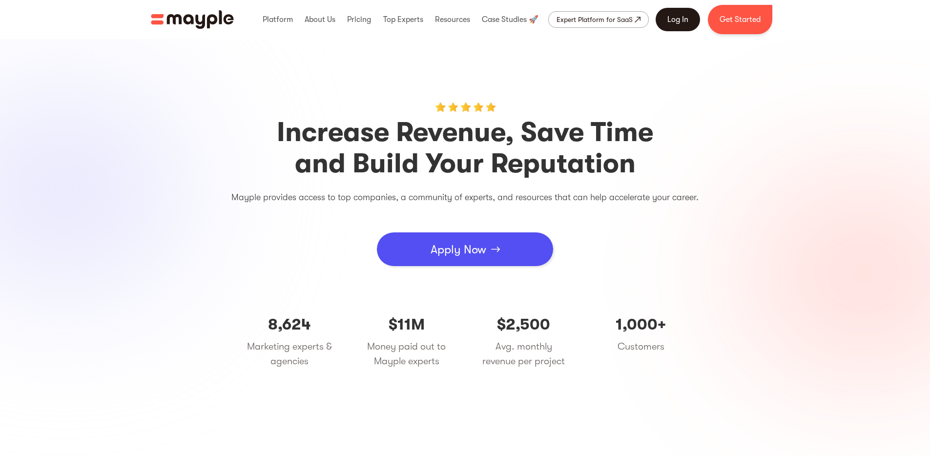
click at [670, 23] on link "Log In" at bounding box center [678, 19] width 44 height 23
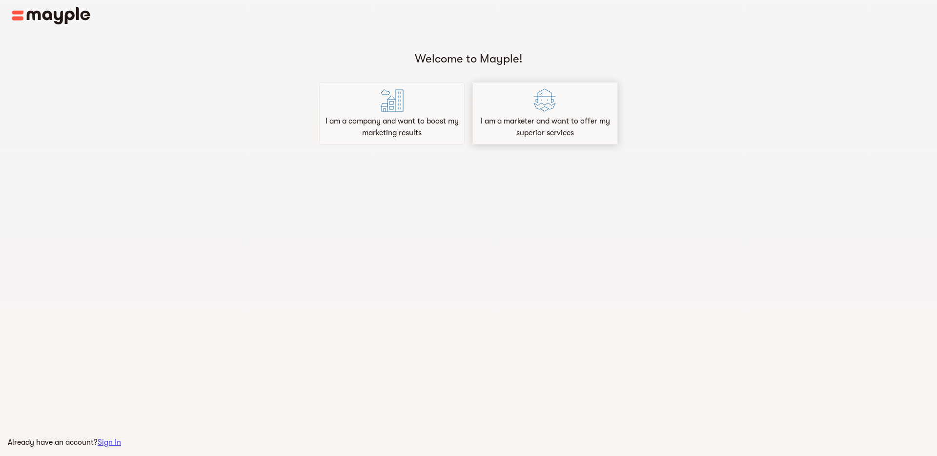
click at [517, 129] on p "I am a marketer and want to offer my superior services" at bounding box center [545, 126] width 137 height 23
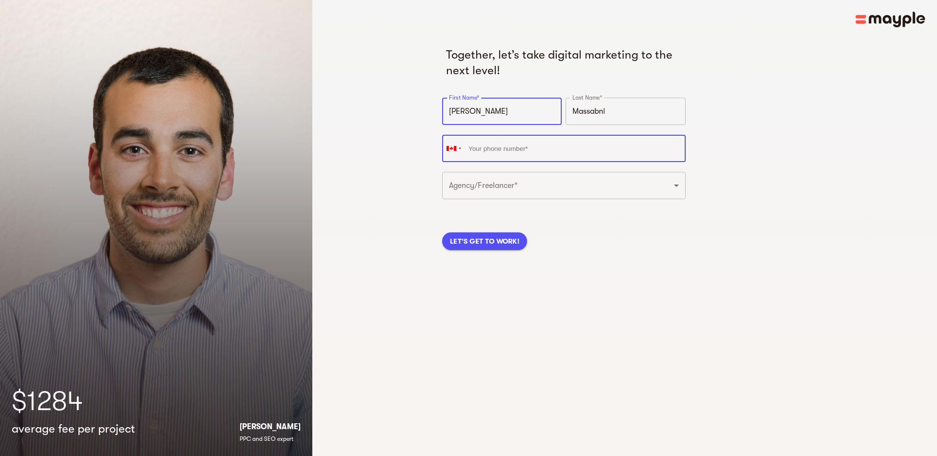
click at [548, 145] on input "tel" at bounding box center [564, 148] width 244 height 27
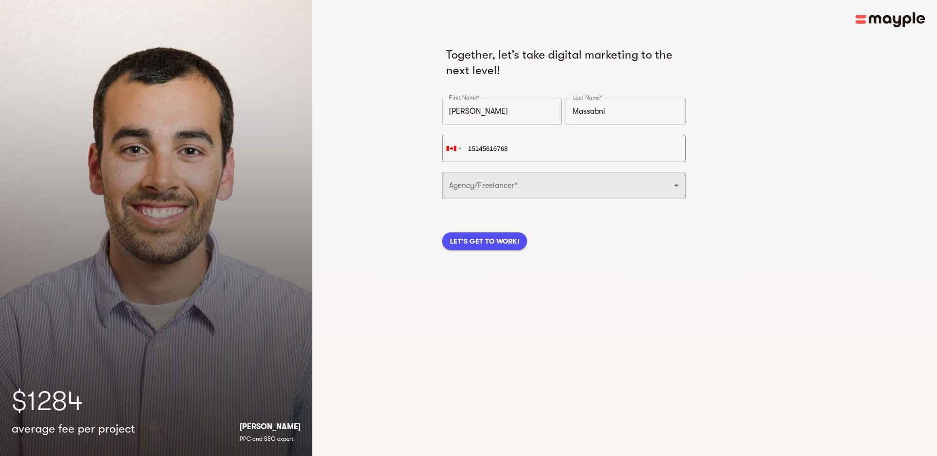
type input "+1 514-561-6768"
click at [565, 190] on select "Freelancer Digital Agency" at bounding box center [564, 185] width 244 height 27
select select "FREELANCER"
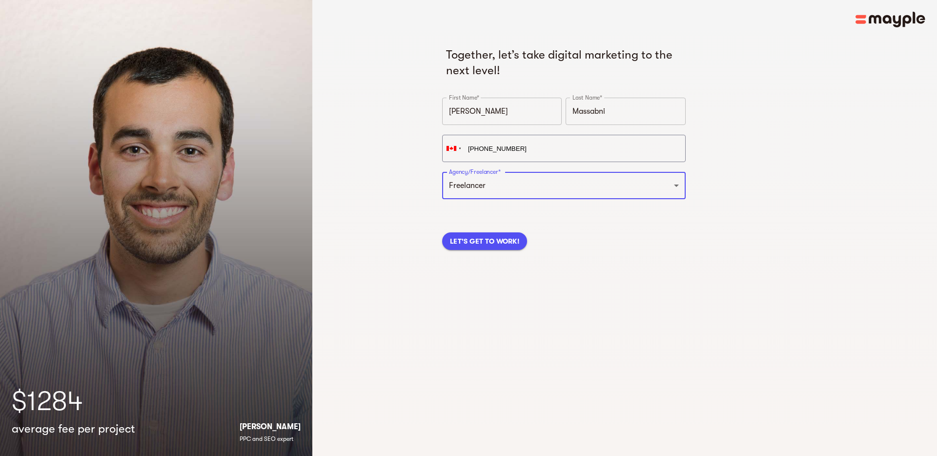
click at [500, 239] on span "LET'S GET TO WORK!" at bounding box center [484, 241] width 69 height 12
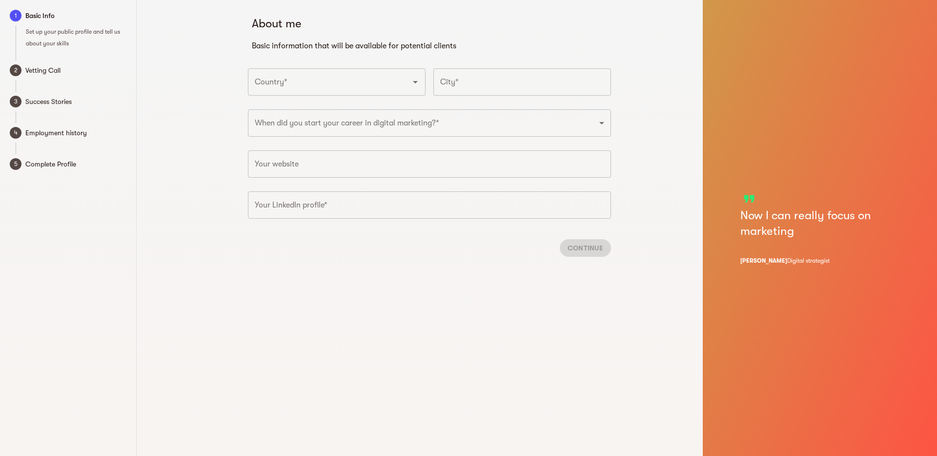
click at [287, 79] on input "Country*" at bounding box center [323, 82] width 142 height 19
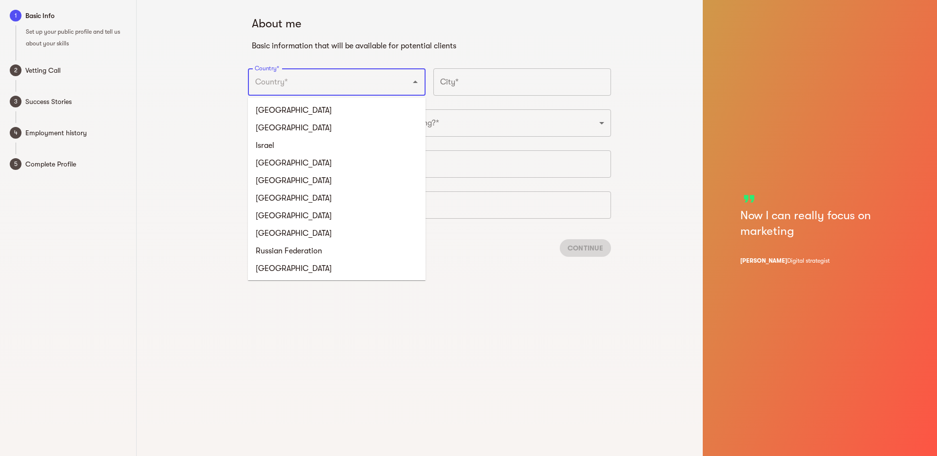
type input "[GEOGRAPHIC_DATA]"
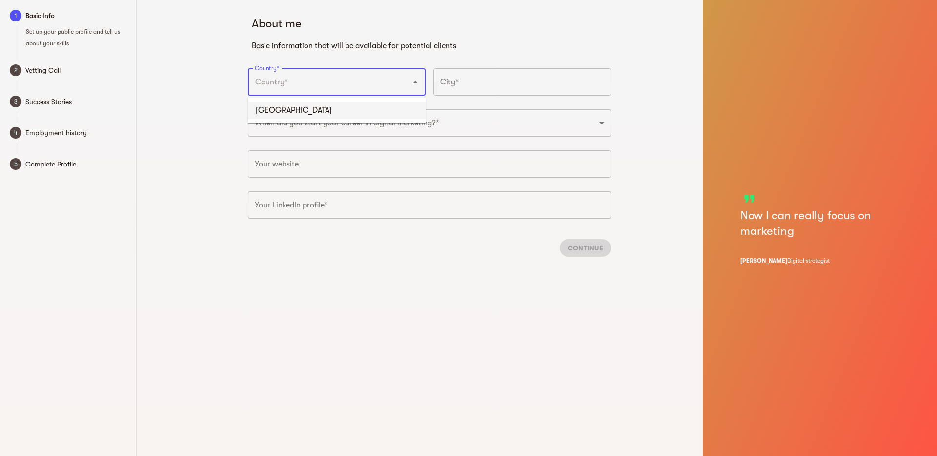
click at [481, 83] on input "text" at bounding box center [523, 81] width 178 height 27
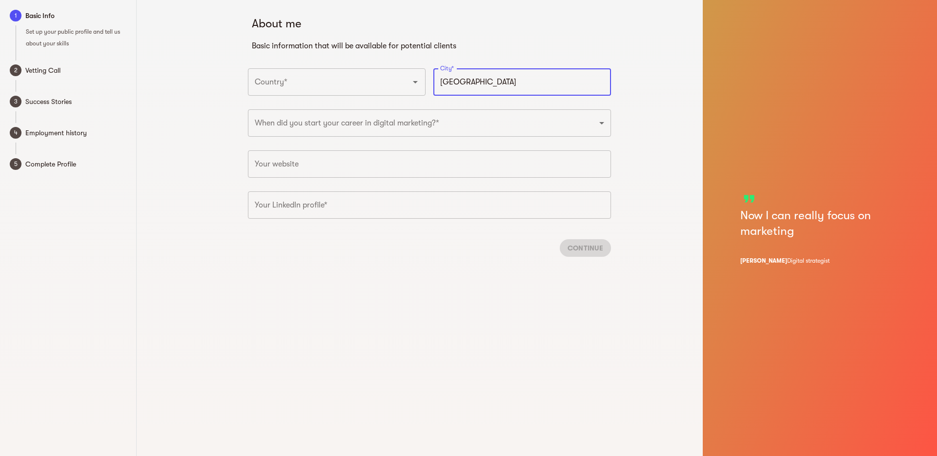
type input "Montreal"
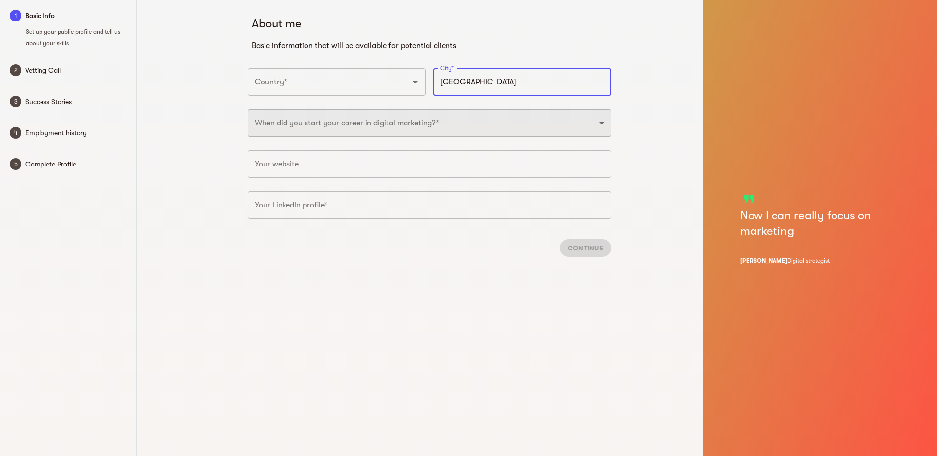
click at [477, 117] on select "2025 2024 2023 2022 2021 2020 2019 2018 2017 2016 2015 2014 2013 2012 2011 2010…" at bounding box center [429, 122] width 363 height 27
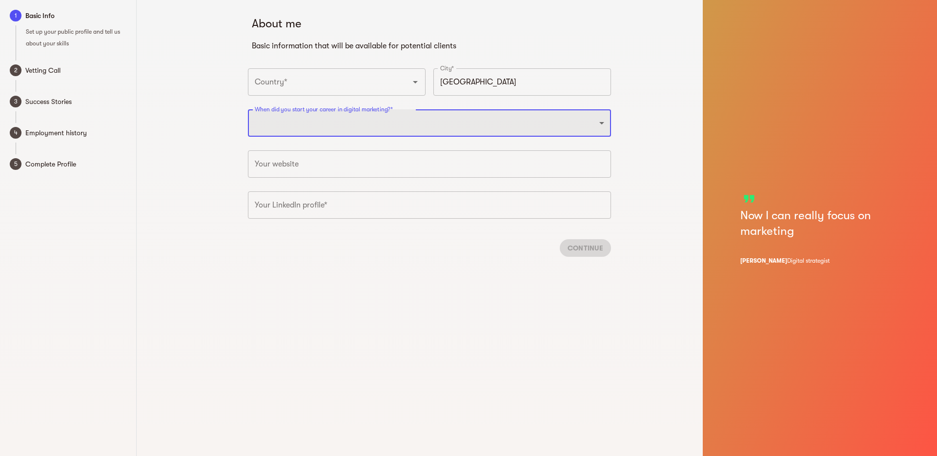
select select "2016"
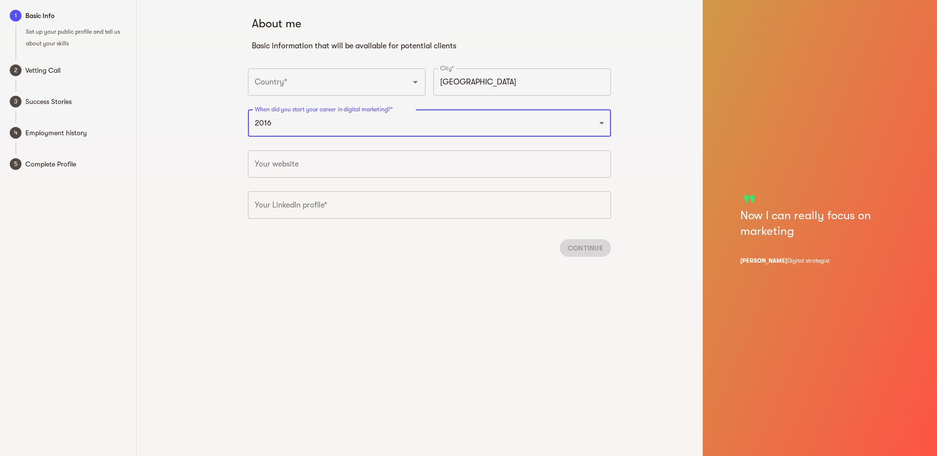
click at [414, 164] on input "text" at bounding box center [429, 163] width 363 height 27
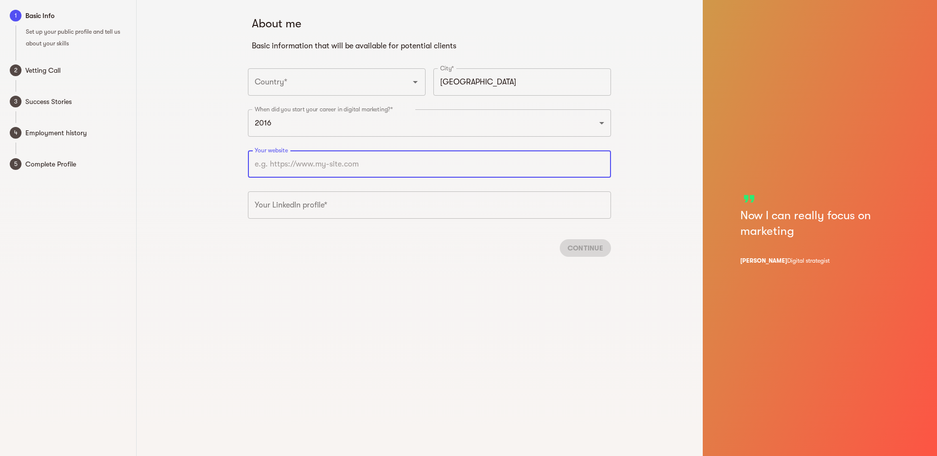
click at [639, 145] on div "About me Basic information that will be available for potential clients Country…" at bounding box center [429, 228] width 547 height 456
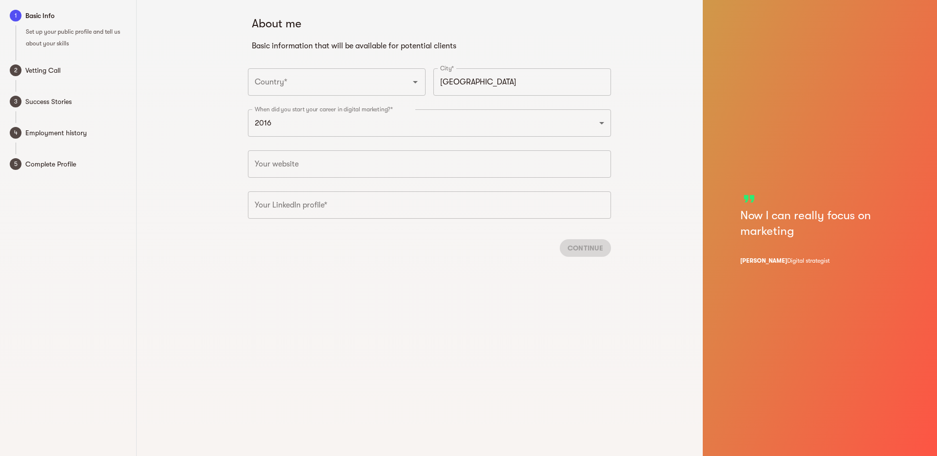
click at [329, 203] on input "text" at bounding box center [429, 204] width 363 height 27
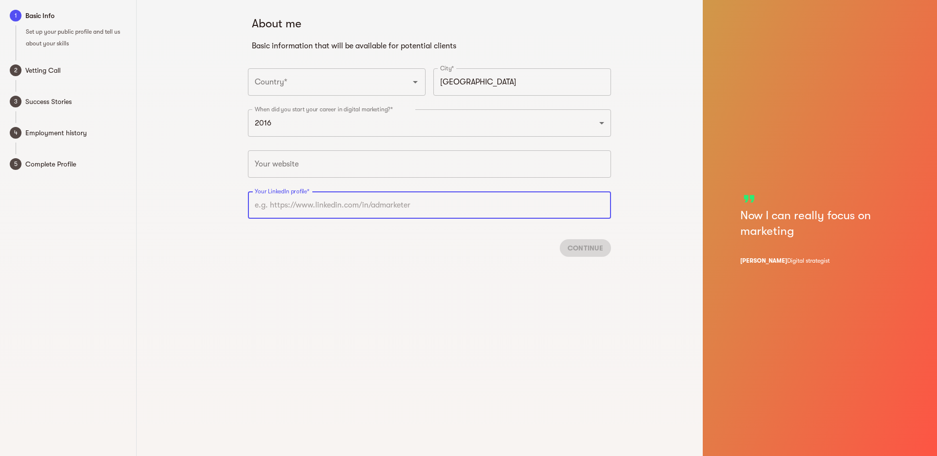
paste input "https://www.linkedin.com/in/kevin-massabni/"
type input "https://www.linkedin.com/in/kevin-massabni"
click at [475, 265] on div "About me Basic information that will be available for potential clients Country…" at bounding box center [429, 228] width 547 height 456
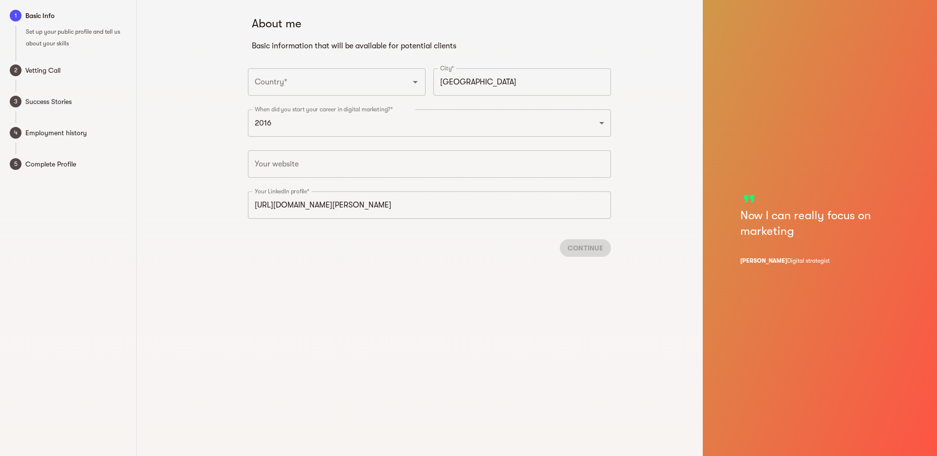
click at [596, 249] on div "Continue" at bounding box center [429, 247] width 363 height 33
click at [582, 165] on input "text" at bounding box center [429, 163] width 363 height 27
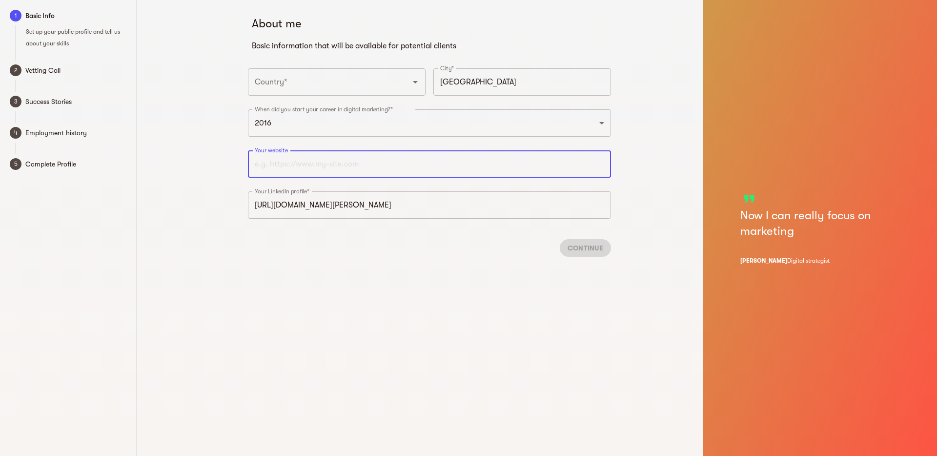
paste input "https://www.linkedin.com/in/kevin-massabni/"
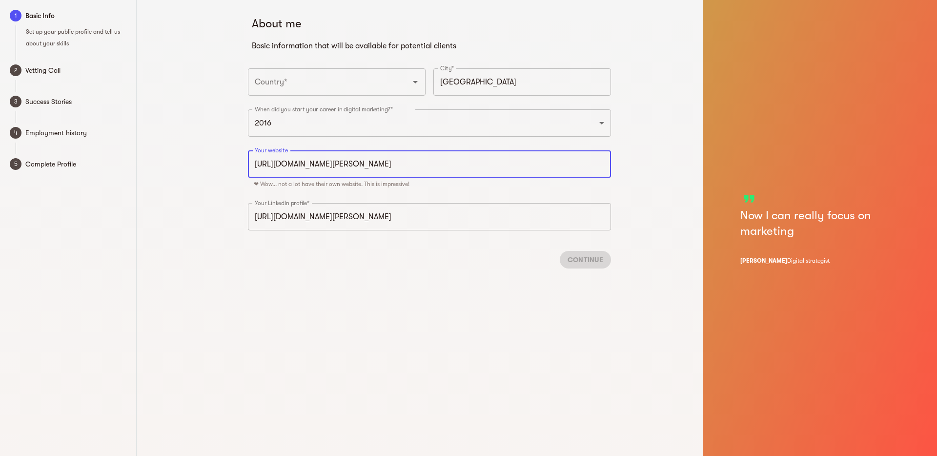
click at [638, 189] on div "About me Basic information that will be available for potential clients Country…" at bounding box center [429, 228] width 547 height 456
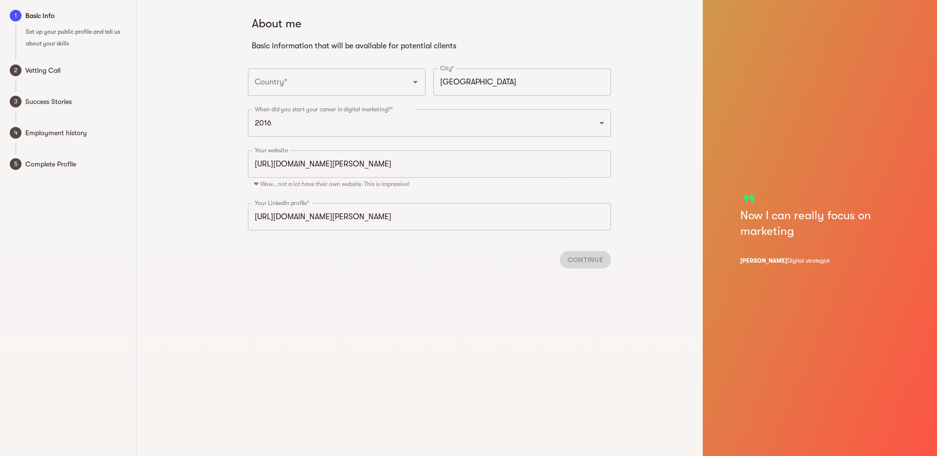
click at [577, 262] on div "Continue" at bounding box center [429, 259] width 363 height 33
click at [568, 218] on input "https://www.linkedin.com/in/kevin-massabni" at bounding box center [429, 216] width 363 height 27
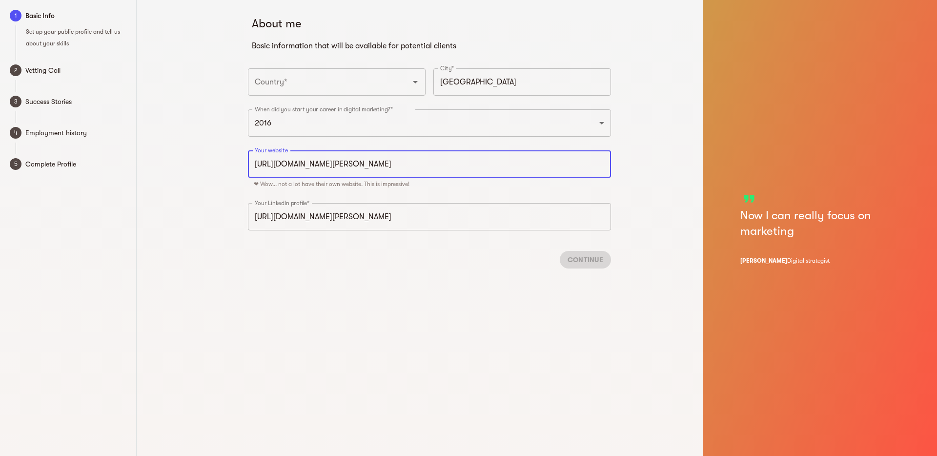
drag, startPoint x: 347, startPoint y: 163, endPoint x: 468, endPoint y: 164, distance: 121.1
click at [468, 164] on input "https://www.linkedin.com/in/kevin-massabni" at bounding box center [429, 163] width 363 height 27
type input "www.linkedin.com"
click at [524, 164] on input "www.linkedin.com" at bounding box center [429, 163] width 363 height 27
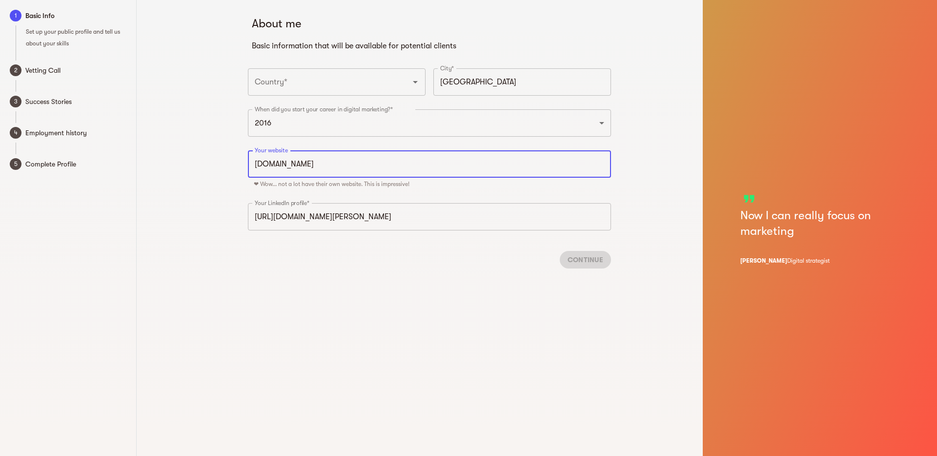
click at [524, 164] on input "www.linkedin.com" at bounding box center [429, 163] width 363 height 27
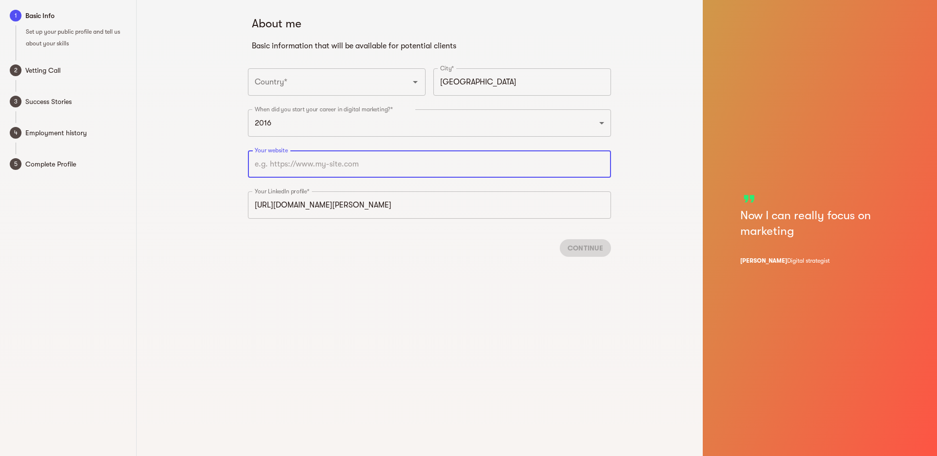
click at [658, 215] on div "About me Basic information that will be available for potential clients Country…" at bounding box center [429, 228] width 547 height 456
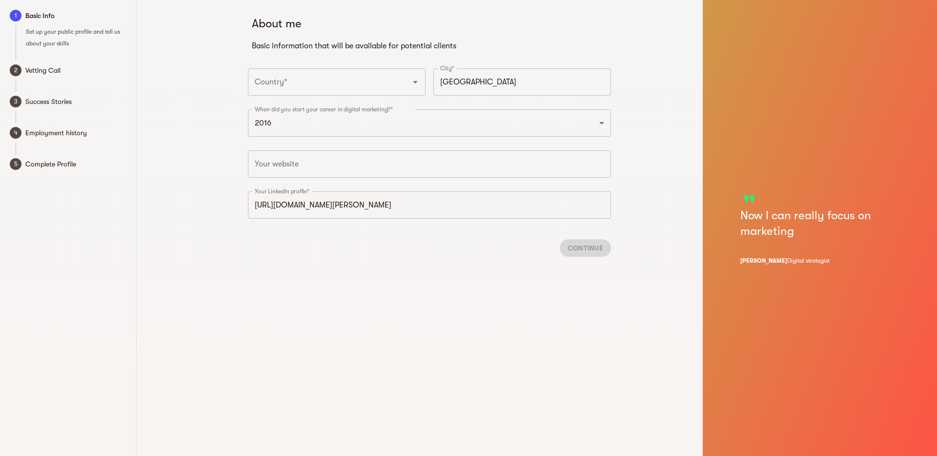
click at [592, 253] on div "Continue" at bounding box center [429, 247] width 363 height 33
click at [565, 165] on input "text" at bounding box center [429, 163] width 363 height 27
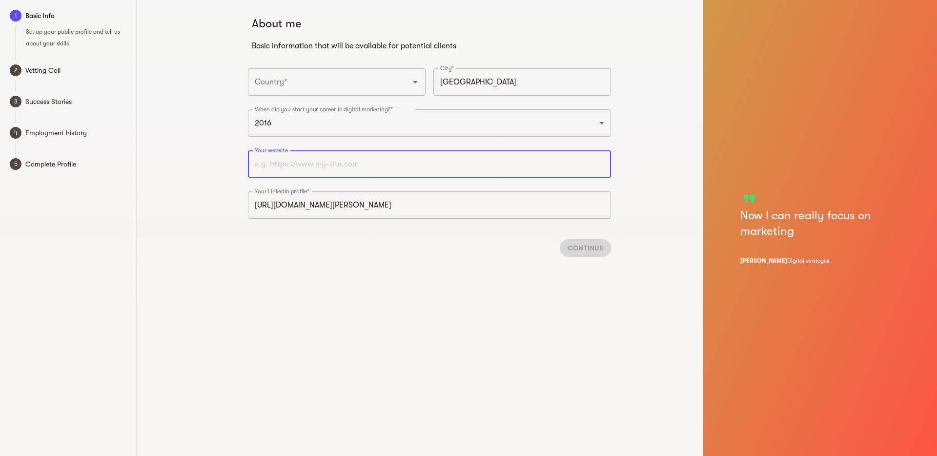
paste input "https://www.linkedin.com/in/kevin-massabni/"
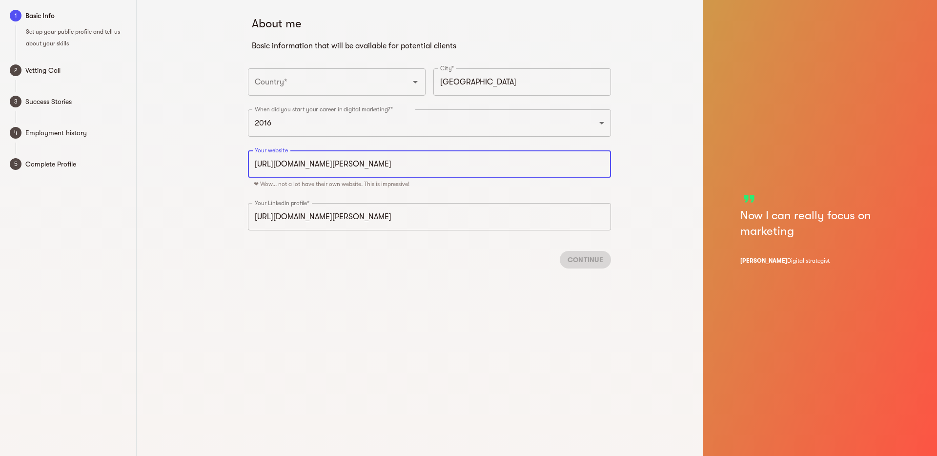
drag, startPoint x: 280, startPoint y: 162, endPoint x: 214, endPoint y: 168, distance: 66.7
click at [214, 168] on div "About me Basic information that will be available for potential clients Country…" at bounding box center [429, 228] width 547 height 456
drag, startPoint x: 318, startPoint y: 164, endPoint x: 430, endPoint y: 170, distance: 111.5
click at [430, 170] on input "www.linkedin.com/in/kevin-massabni/" at bounding box center [429, 163] width 363 height 27
type input "https://www.linkedin.com"
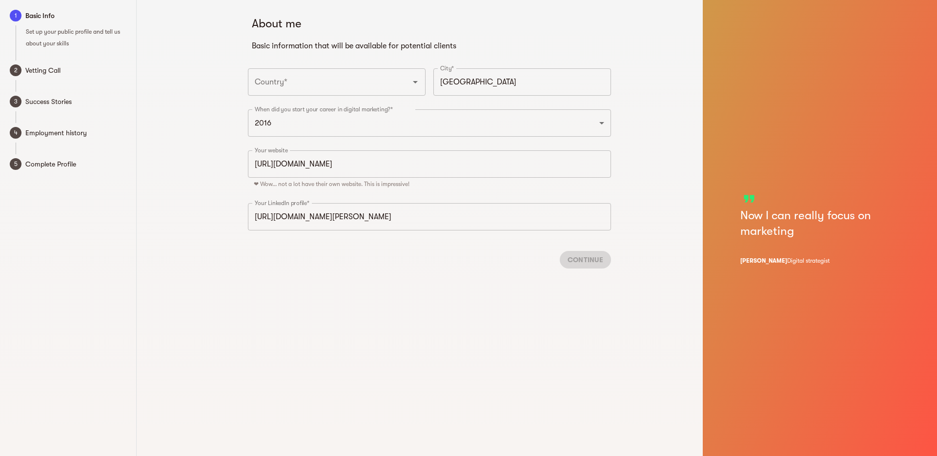
drag, startPoint x: 626, startPoint y: 269, endPoint x: 622, endPoint y: 261, distance: 9.6
click at [625, 265] on div "About me Basic information that will be available for potential clients Country…" at bounding box center [429, 228] width 547 height 456
click at [596, 221] on input "https://www.linkedin.com/in/kevin-massabni" at bounding box center [429, 216] width 363 height 27
click at [589, 259] on div "Continue" at bounding box center [429, 259] width 363 height 33
click at [33, 73] on span "Vetting Call" at bounding box center [75, 70] width 101 height 12
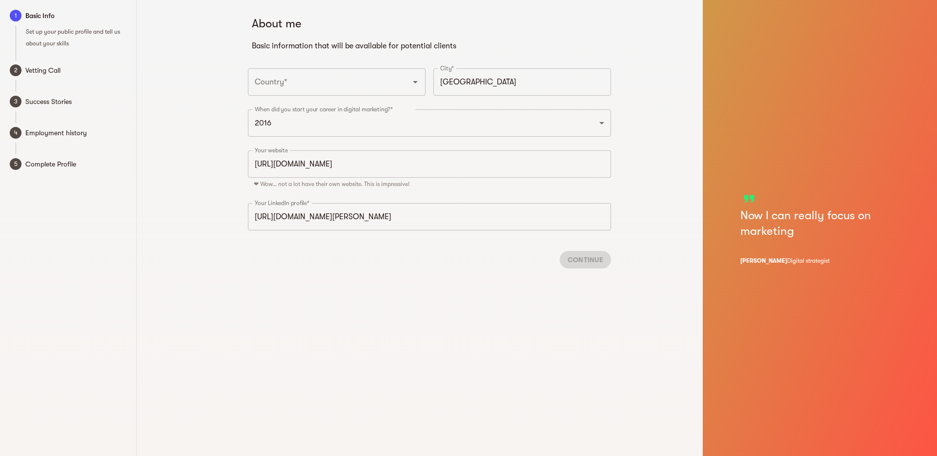
click at [33, 106] on span "Success Stories" at bounding box center [75, 102] width 101 height 12
drag, startPoint x: 39, startPoint y: 140, endPoint x: 42, endPoint y: 169, distance: 29.5
click at [39, 143] on div "1 Basic Info Set up your public profile and tell us about your skills 2 Vetting…" at bounding box center [68, 92] width 136 height 184
click at [44, 175] on div "1 Basic Info Set up your public profile and tell us about your skills 2 Vetting…" at bounding box center [68, 92] width 136 height 184
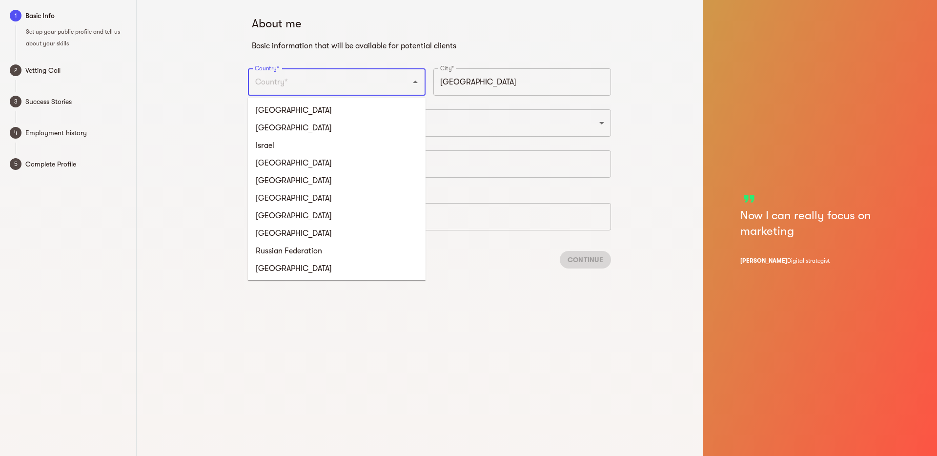
click at [311, 78] on input "Country*" at bounding box center [323, 82] width 142 height 19
click at [281, 199] on li "[GEOGRAPHIC_DATA]" at bounding box center [337, 198] width 178 height 18
type input "[GEOGRAPHIC_DATA]"
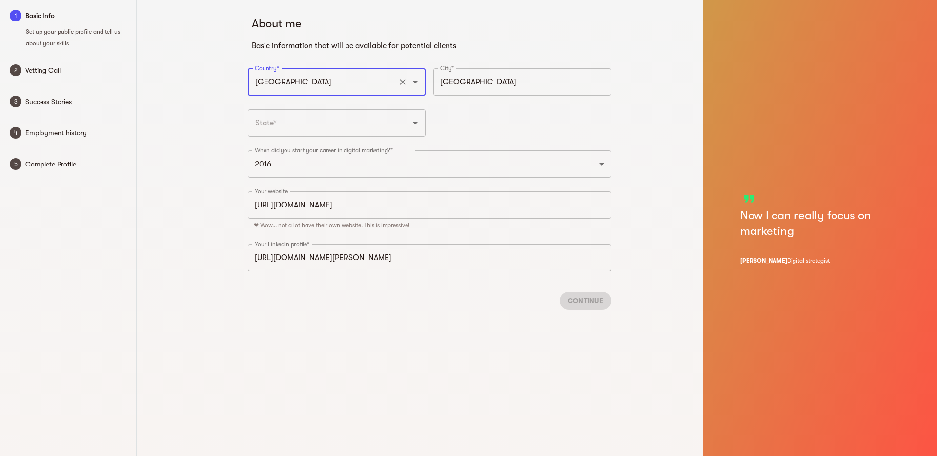
click at [352, 214] on input "https://www.linkedin.com" at bounding box center [429, 204] width 363 height 27
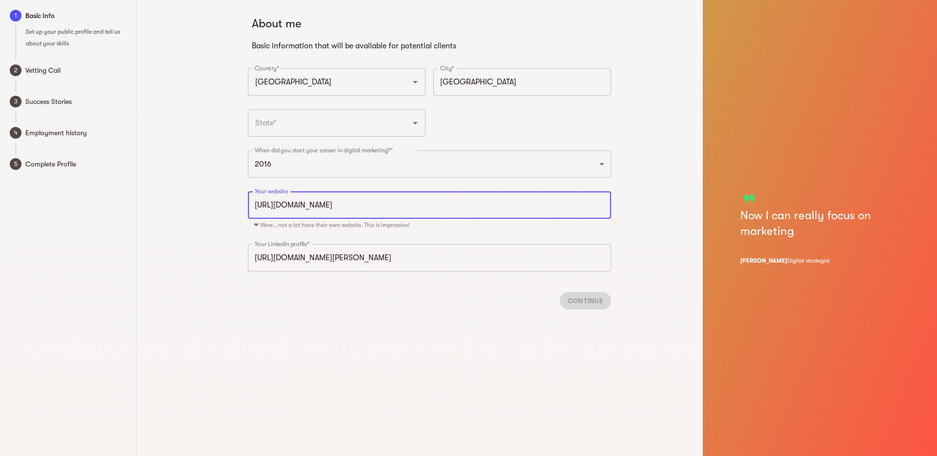
click at [353, 205] on input "https://www.linkedin.com" at bounding box center [429, 204] width 363 height 27
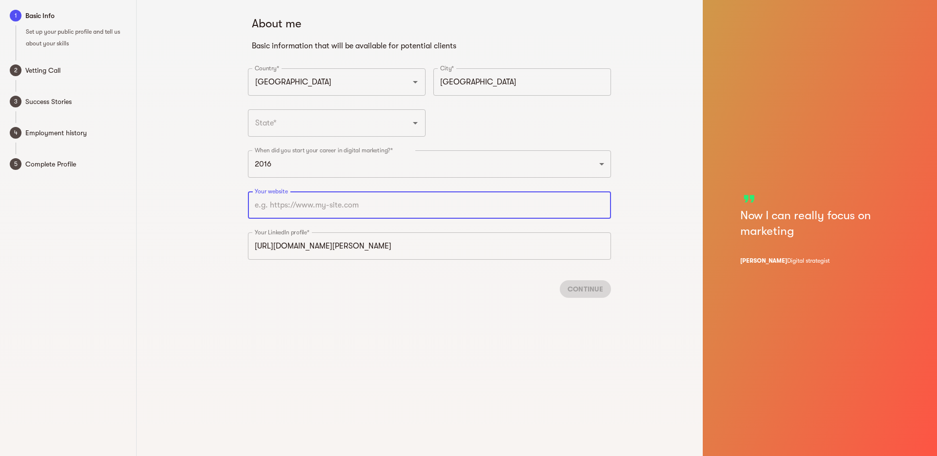
click at [458, 343] on div "About me Basic information that will be available for potential clients Country…" at bounding box center [429, 228] width 547 height 456
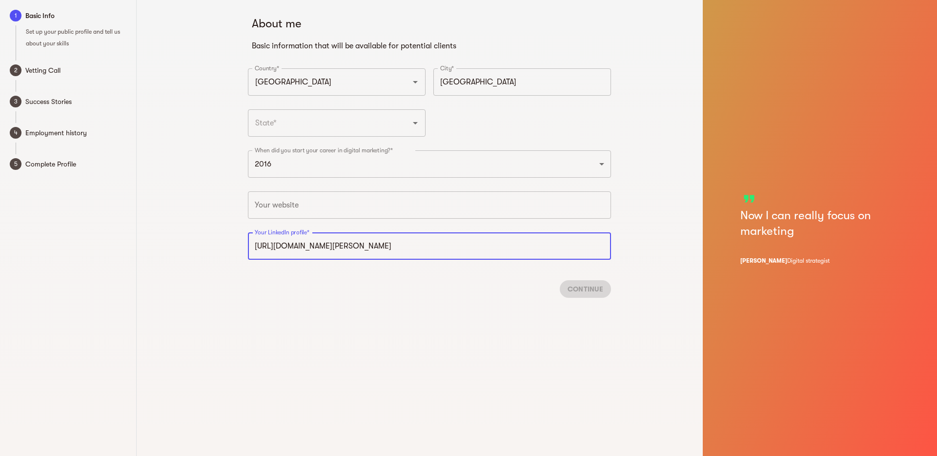
click at [546, 250] on input "https://www.linkedin.com/in/kevin-massabni" at bounding box center [429, 245] width 363 height 27
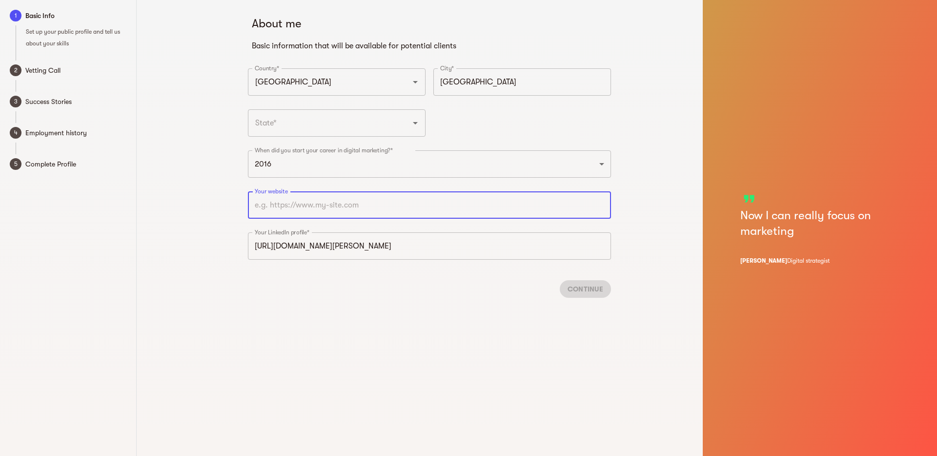
click at [548, 210] on input "text" at bounding box center [429, 204] width 363 height 27
paste input "https://www.linkedin.com/in/kevin-massabni/"
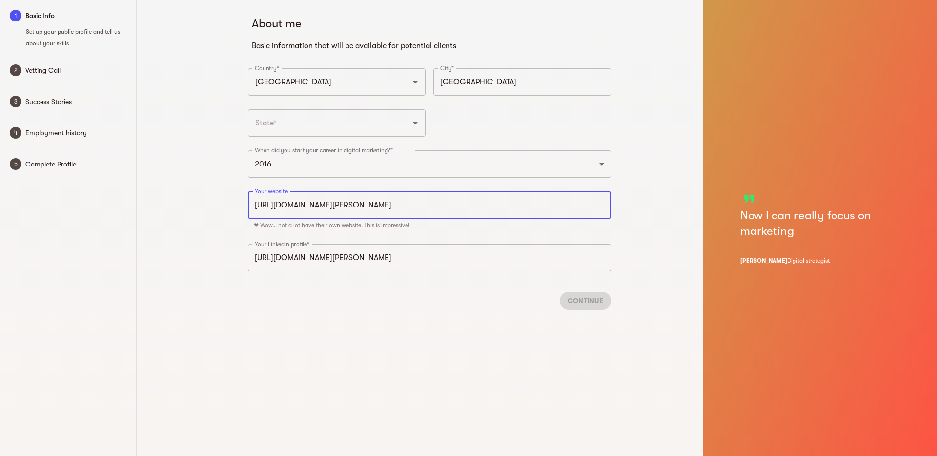
drag, startPoint x: 280, startPoint y: 203, endPoint x: 205, endPoint y: 202, distance: 74.7
click at [205, 202] on div "About me Basic information that will be available for potential clients Country…" at bounding box center [429, 228] width 547 height 456
click at [344, 387] on div "About me Basic information that will be available for potential clients Country…" at bounding box center [429, 228] width 547 height 456
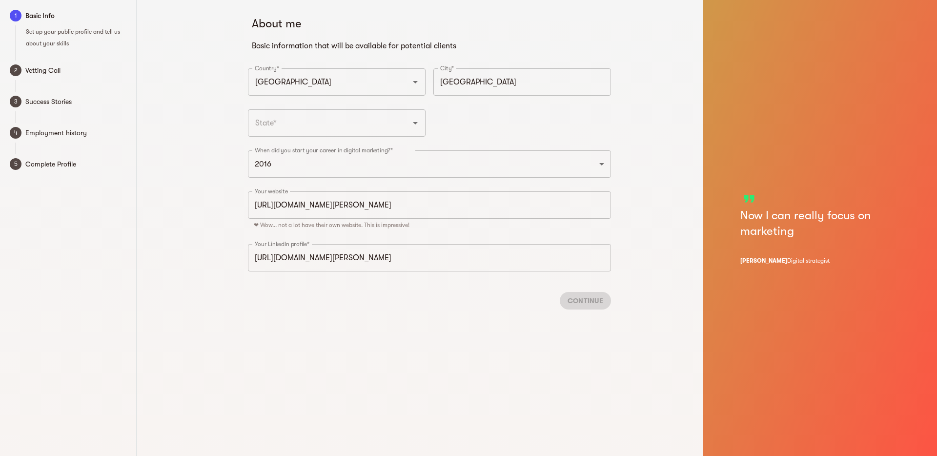
click at [471, 259] on input "https://www.linkedin.com/in/kevin-massabni" at bounding box center [429, 257] width 363 height 27
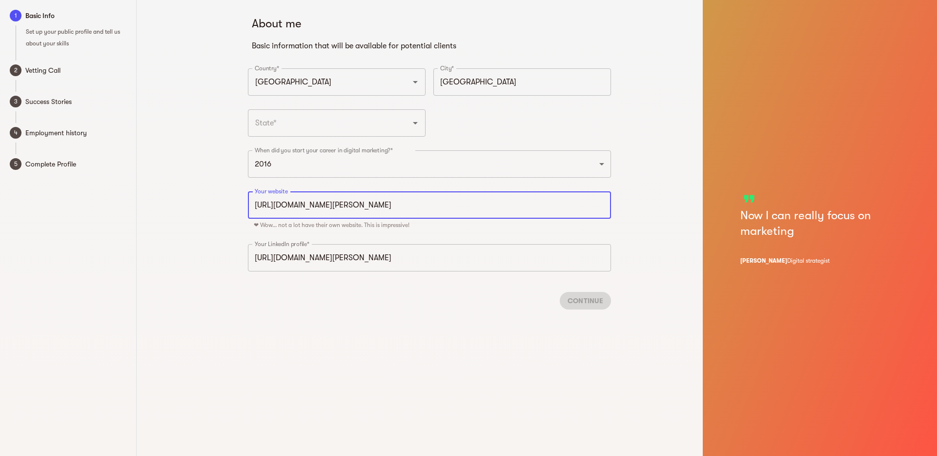
drag, startPoint x: 345, startPoint y: 206, endPoint x: 464, endPoint y: 211, distance: 119.7
click at [464, 211] on input "https://www.linkedin.com/in/kevin-massabni" at bounding box center [429, 204] width 363 height 27
click at [560, 324] on div "About me Basic information that will be available for potential clients Country…" at bounding box center [429, 228] width 547 height 456
type input "https://www.linkedin.com"
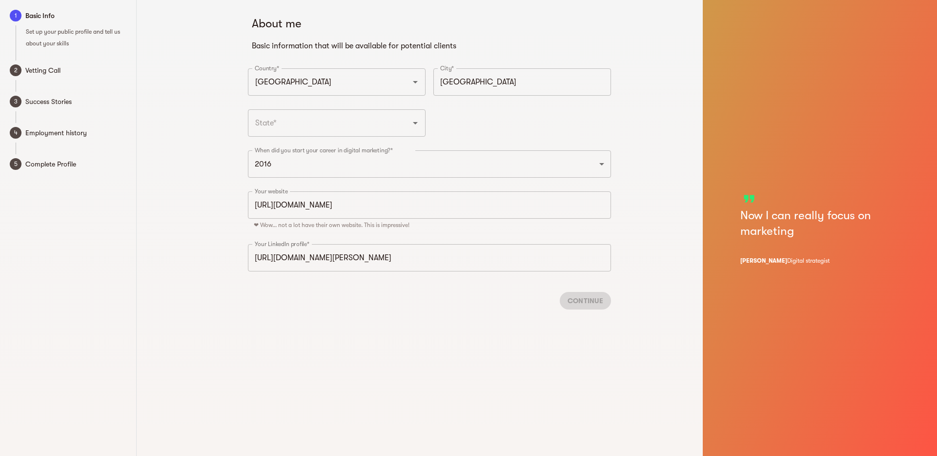
click at [577, 306] on div "Continue" at bounding box center [429, 300] width 363 height 33
click at [579, 208] on input "https://www.linkedin.com" at bounding box center [429, 204] width 363 height 27
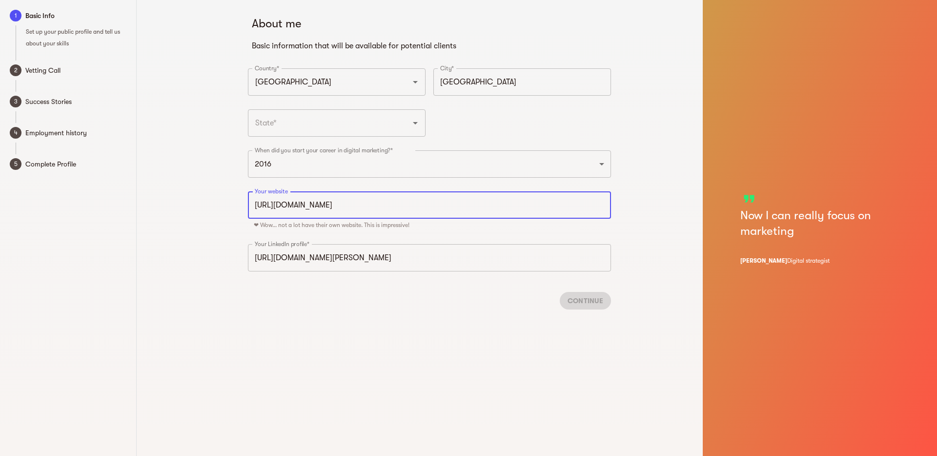
click at [368, 126] on input "text" at bounding box center [323, 123] width 142 height 19
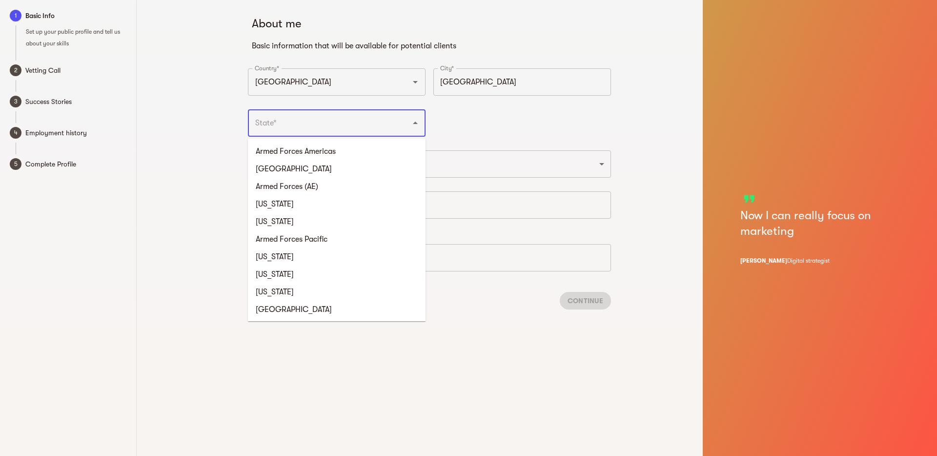
type input "QC"
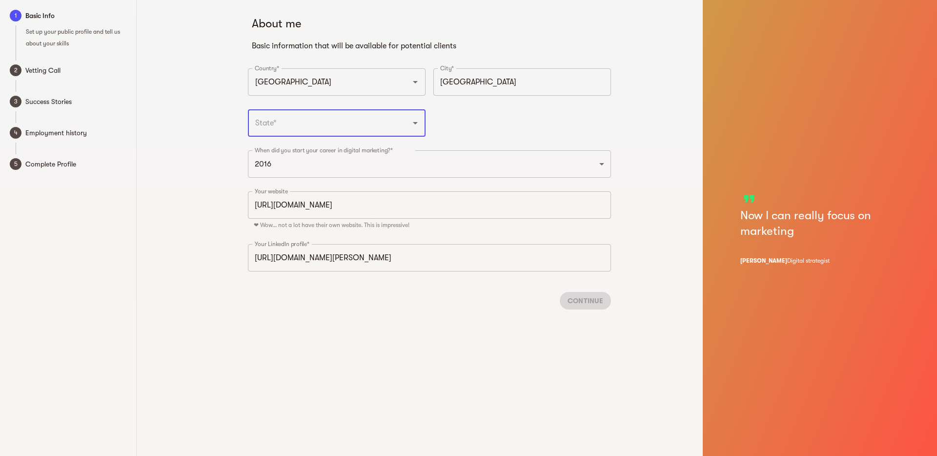
click at [412, 125] on icon "Open" at bounding box center [416, 123] width 12 height 12
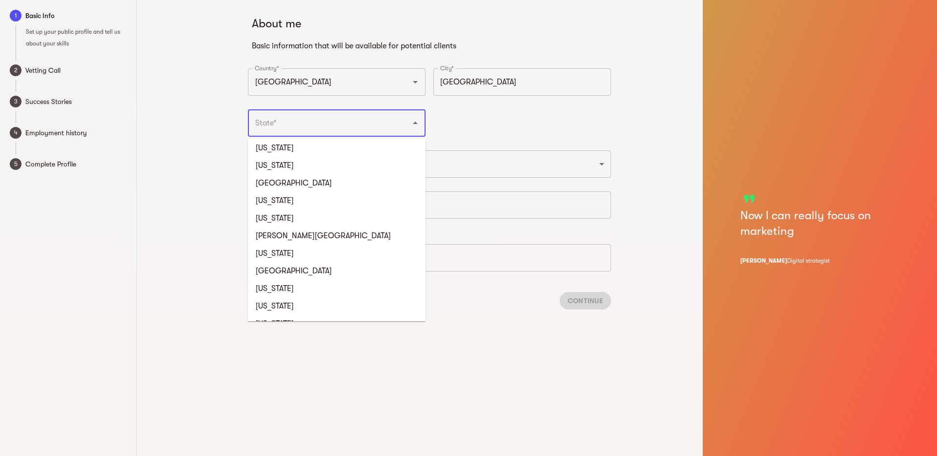
scroll to position [846, 0]
click at [276, 270] on li "Quebec" at bounding box center [337, 272] width 178 height 18
type input "Quebec"
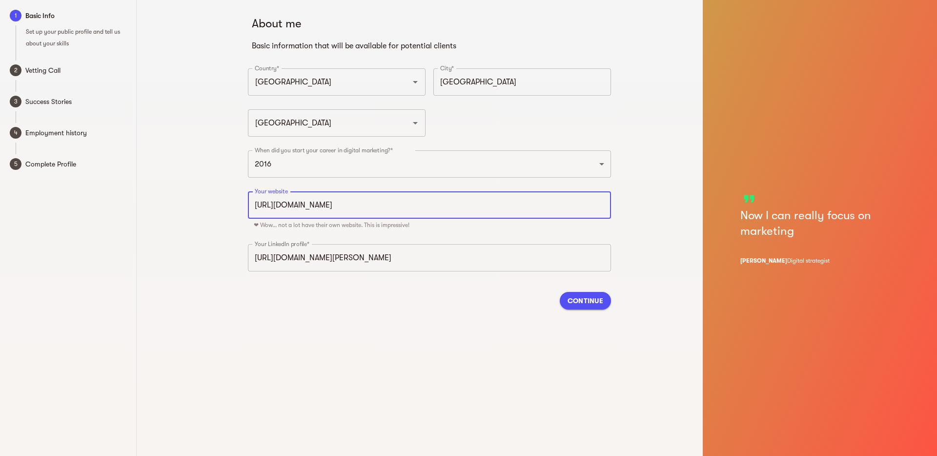
click at [354, 205] on input "https://www.linkedin.com" at bounding box center [429, 204] width 363 height 27
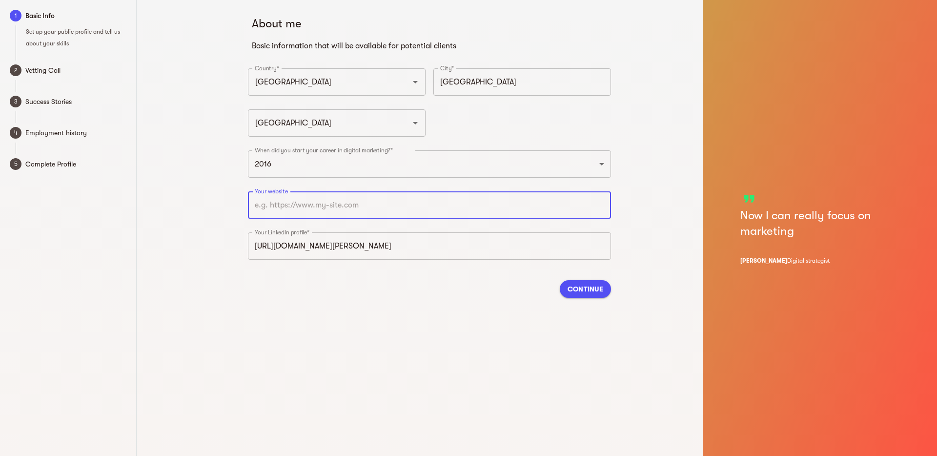
click at [436, 304] on div "Continue" at bounding box center [429, 288] width 363 height 33
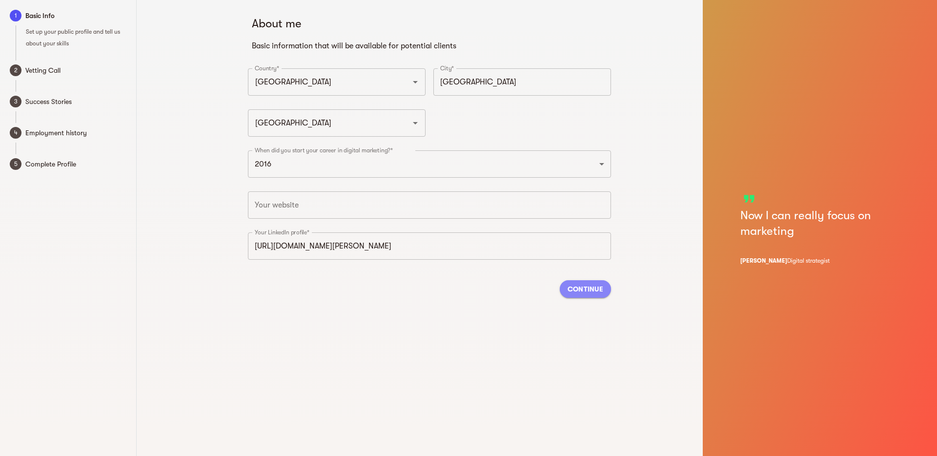
click at [584, 285] on span "Continue" at bounding box center [586, 289] width 36 height 12
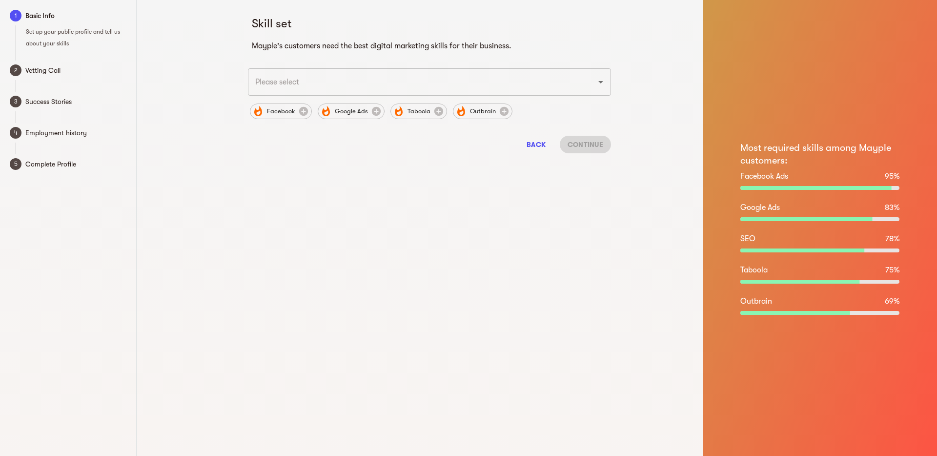
click at [602, 81] on icon "Open" at bounding box center [601, 82] width 12 height 12
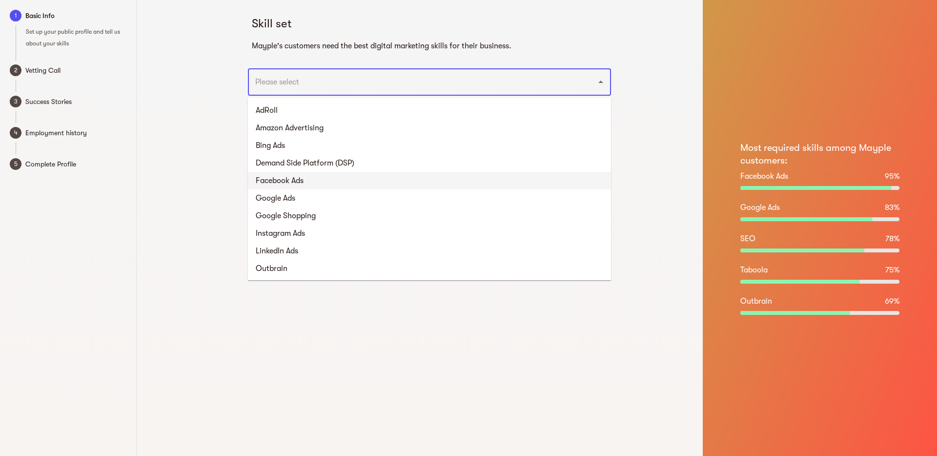
click at [545, 175] on li "Facebook Ads" at bounding box center [429, 181] width 363 height 18
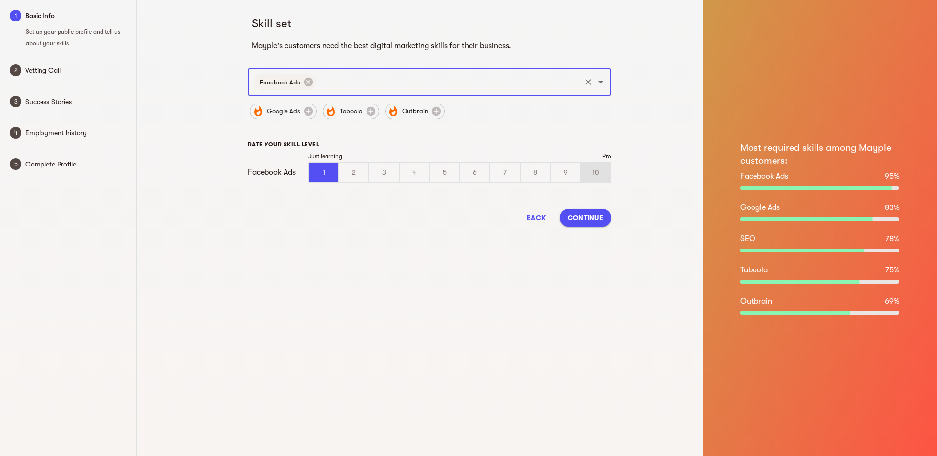
click at [589, 172] on div "10" at bounding box center [595, 173] width 29 height 20
click at [0, 0] on input "10" at bounding box center [0, 0] width 0 height 0
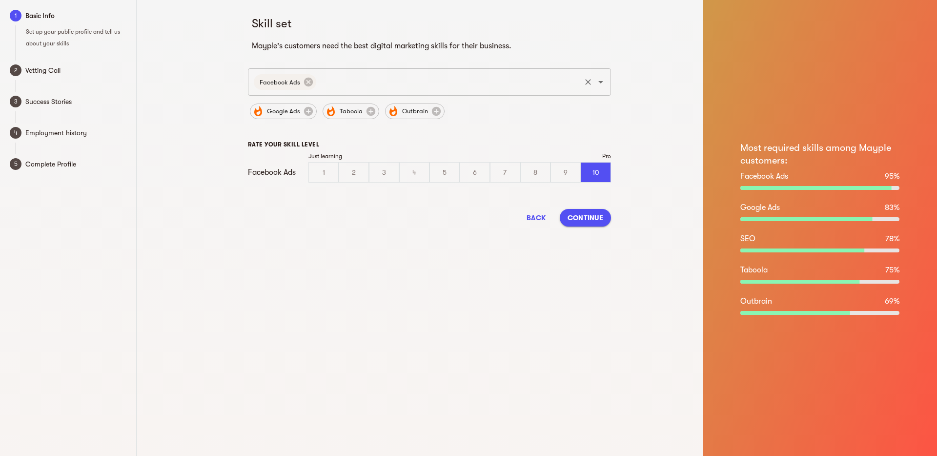
click at [600, 83] on icon "Open" at bounding box center [601, 82] width 5 height 2
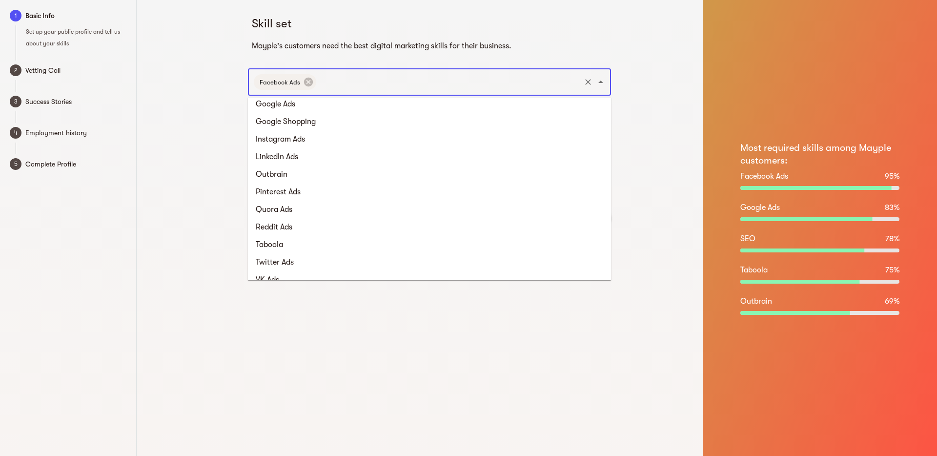
scroll to position [0, 0]
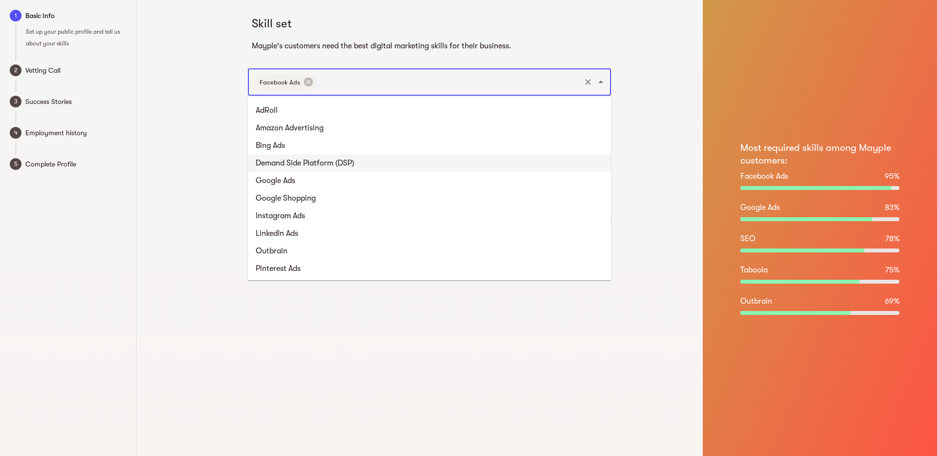
click at [343, 163] on li "Demand Side Platform (DSP)" at bounding box center [429, 163] width 363 height 18
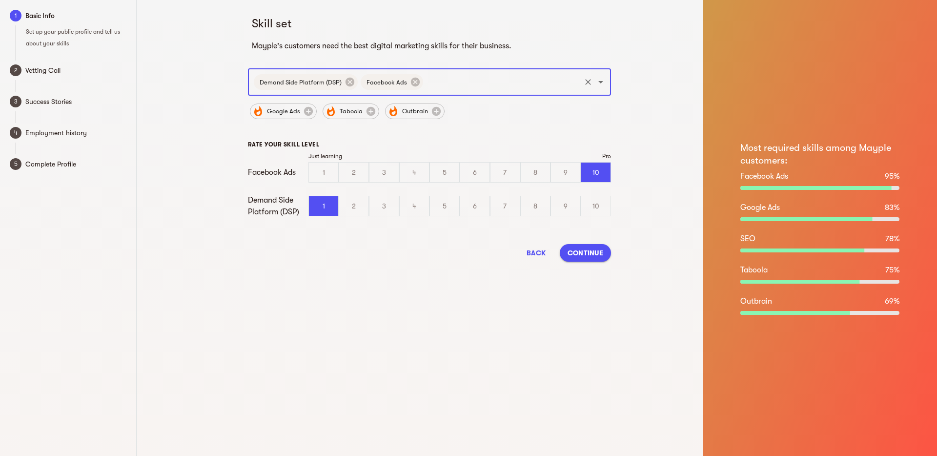
click at [480, 82] on input "text" at bounding box center [502, 82] width 155 height 19
click at [597, 207] on div "10" at bounding box center [595, 206] width 29 height 20
click at [0, 0] on input "10" at bounding box center [0, 0] width 0 height 0
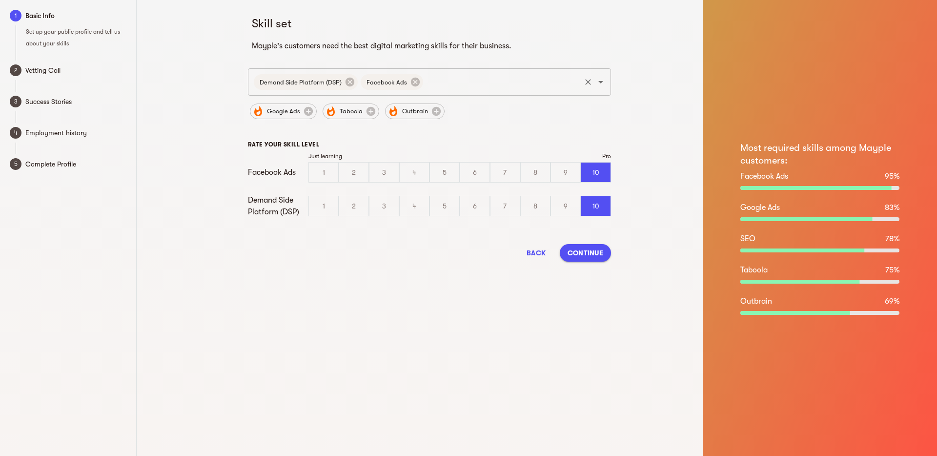
click at [507, 89] on input "text" at bounding box center [502, 82] width 155 height 19
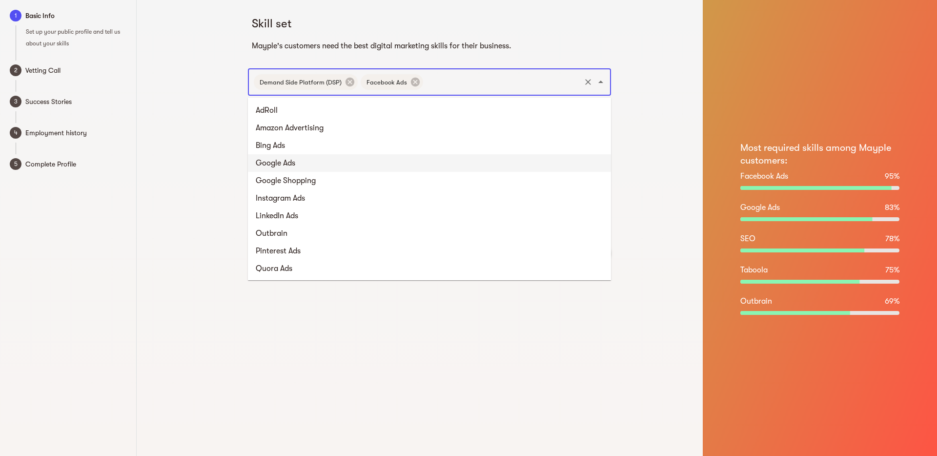
click at [446, 163] on li "Google Ads" at bounding box center [429, 163] width 363 height 18
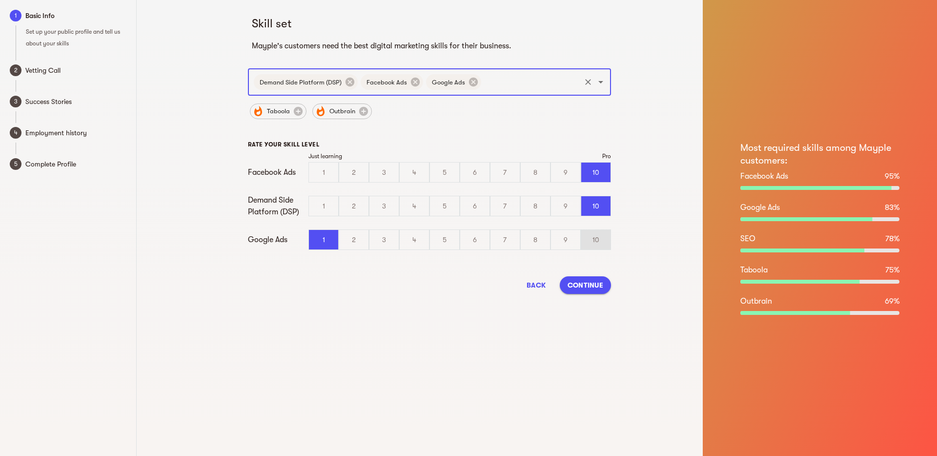
click at [600, 243] on div "10" at bounding box center [595, 240] width 29 height 20
click at [0, 0] on input "10" at bounding box center [0, 0] width 0 height 0
click at [539, 81] on input "text" at bounding box center [531, 82] width 97 height 19
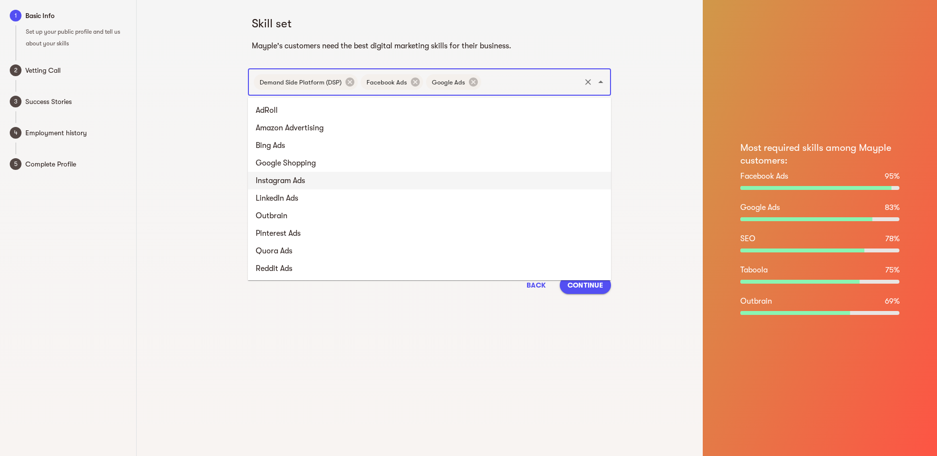
click at [498, 177] on li "Instagram Ads" at bounding box center [429, 181] width 363 height 18
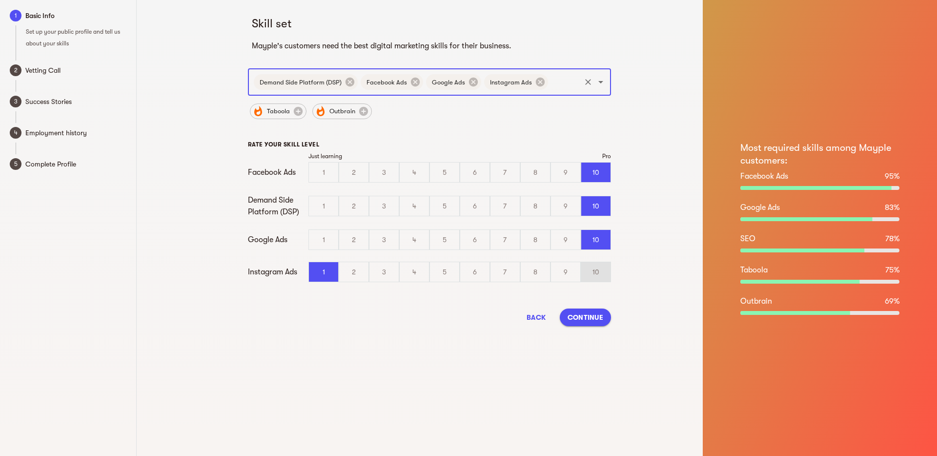
click at [591, 270] on div "10" at bounding box center [595, 272] width 29 height 20
click at [0, 0] on input "10" at bounding box center [0, 0] width 0 height 0
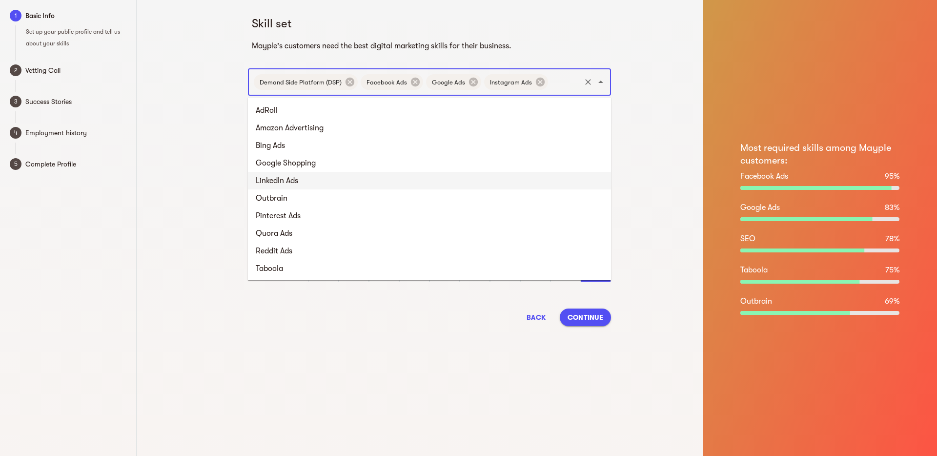
click at [571, 88] on input "text" at bounding box center [565, 82] width 30 height 19
click at [556, 141] on li "Bing Ads" at bounding box center [429, 146] width 363 height 18
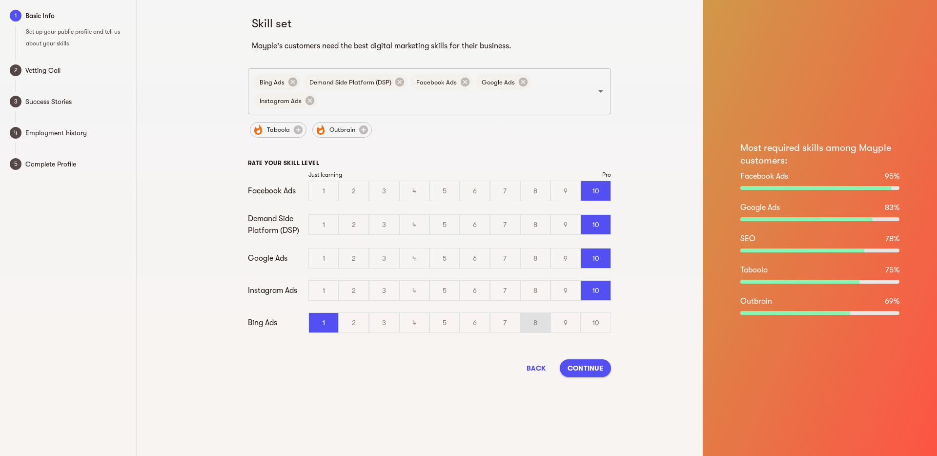
click at [527, 320] on div "8" at bounding box center [535, 323] width 29 height 20
click at [0, 0] on input "8" at bounding box center [0, 0] width 0 height 0
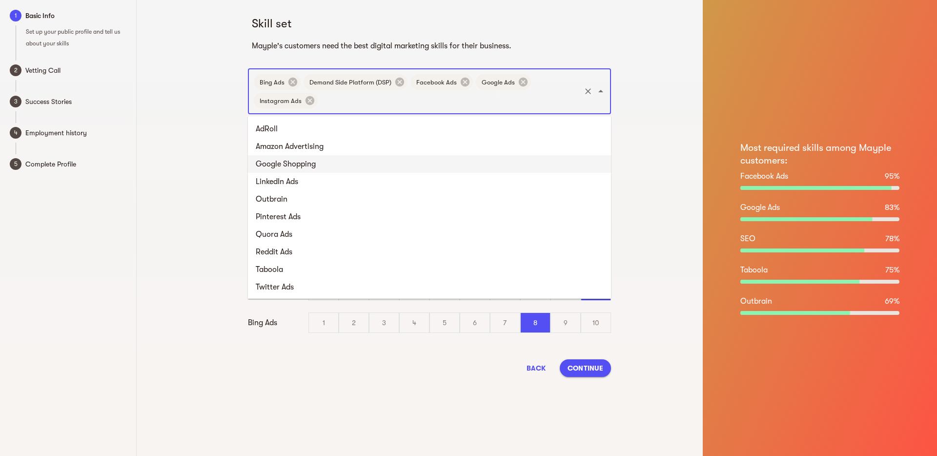
click at [558, 104] on input "text" at bounding box center [449, 100] width 260 height 19
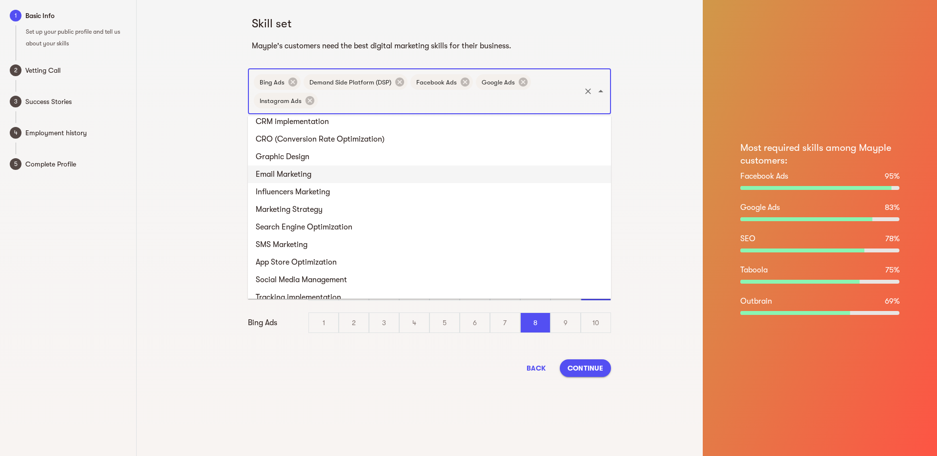
scroll to position [502, 0]
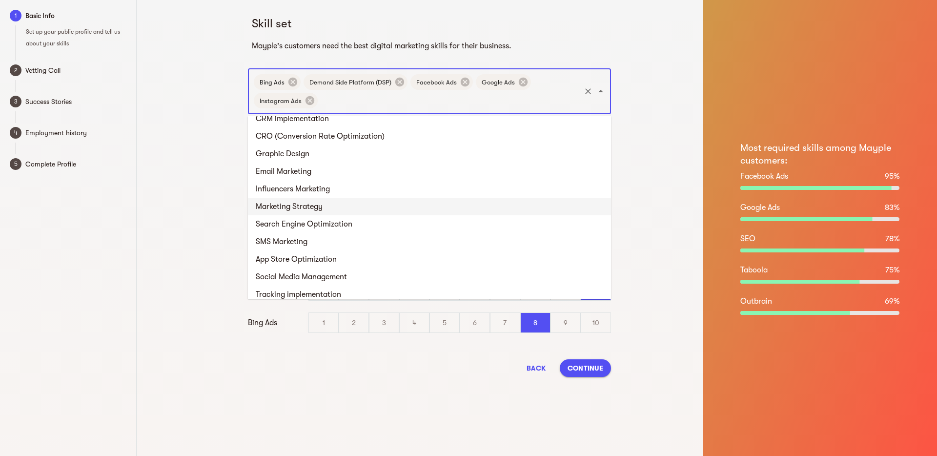
click at [534, 204] on li "Marketing Strategy" at bounding box center [429, 207] width 363 height 18
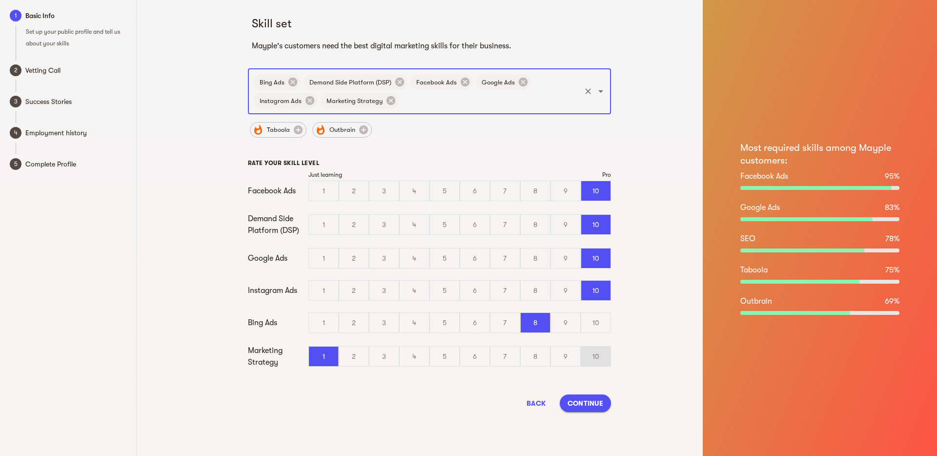
click at [598, 359] on div "10" at bounding box center [595, 357] width 29 height 20
click at [0, 0] on input "10" at bounding box center [0, 0] width 0 height 0
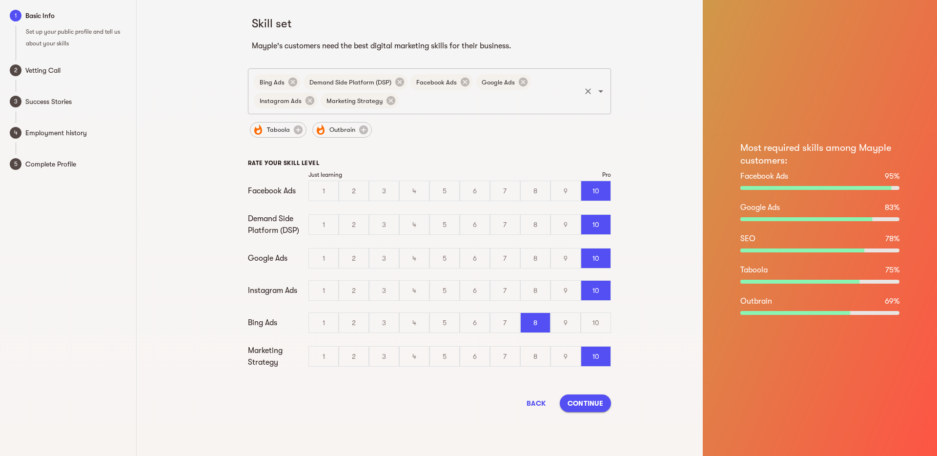
click at [575, 105] on input "text" at bounding box center [489, 100] width 179 height 19
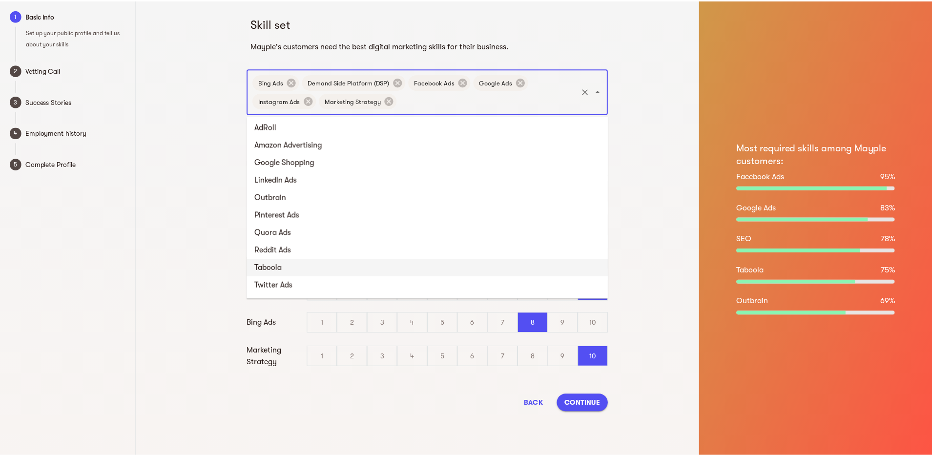
scroll to position [0, 0]
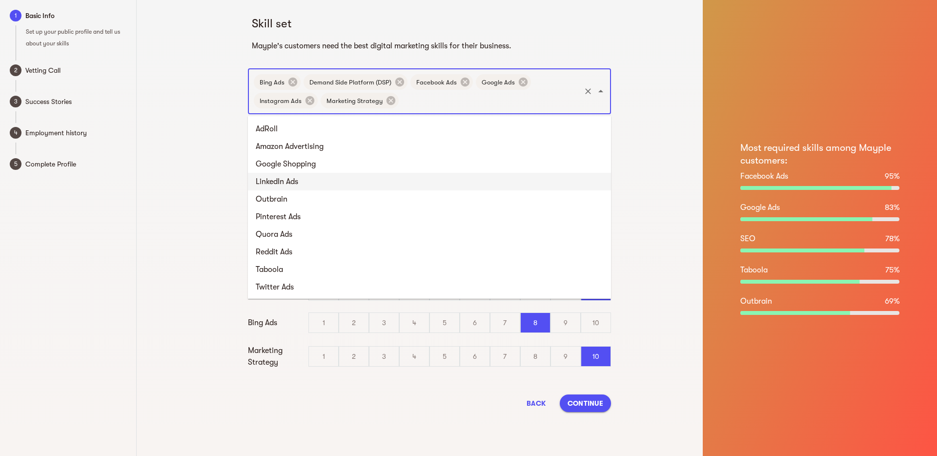
click at [641, 209] on div "Skill set Mayple's customers need the best digital marketing skills for their b…" at bounding box center [429, 228] width 547 height 456
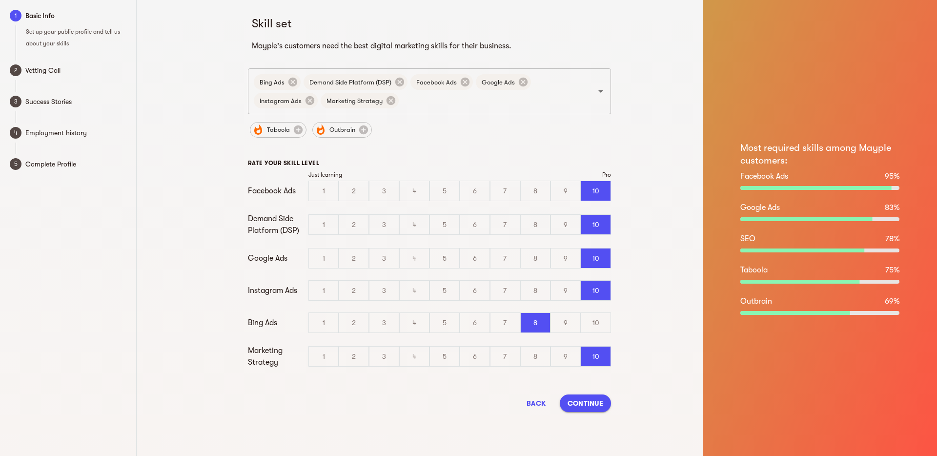
click at [593, 400] on span "Continue" at bounding box center [586, 403] width 36 height 12
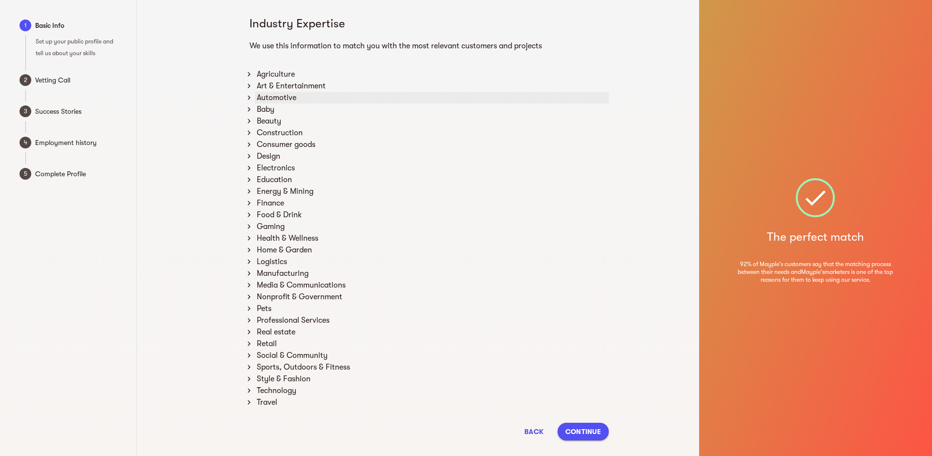
click at [266, 96] on div "Automotive" at bounding box center [432, 98] width 354 height 12
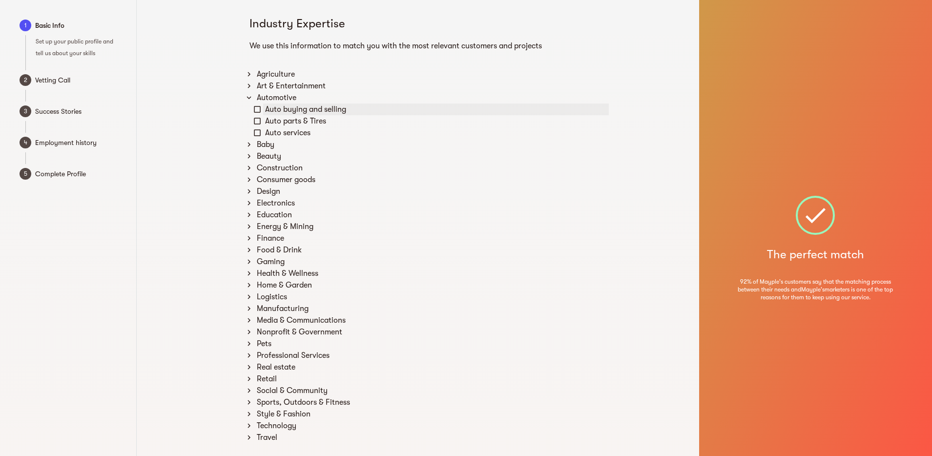
click at [256, 106] on icon at bounding box center [257, 109] width 7 height 7
click at [258, 117] on icon at bounding box center [257, 121] width 9 height 9
click at [255, 129] on icon at bounding box center [257, 132] width 9 height 9
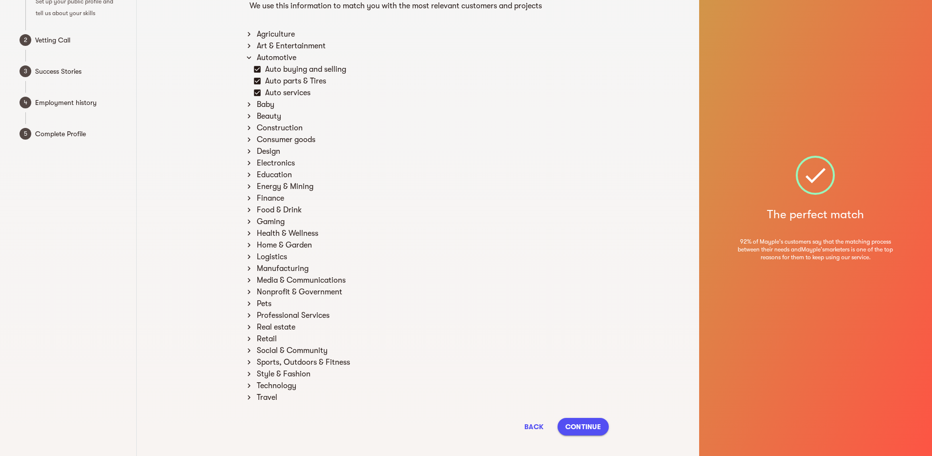
scroll to position [41, 0]
click at [249, 231] on icon at bounding box center [249, 232] width 9 height 9
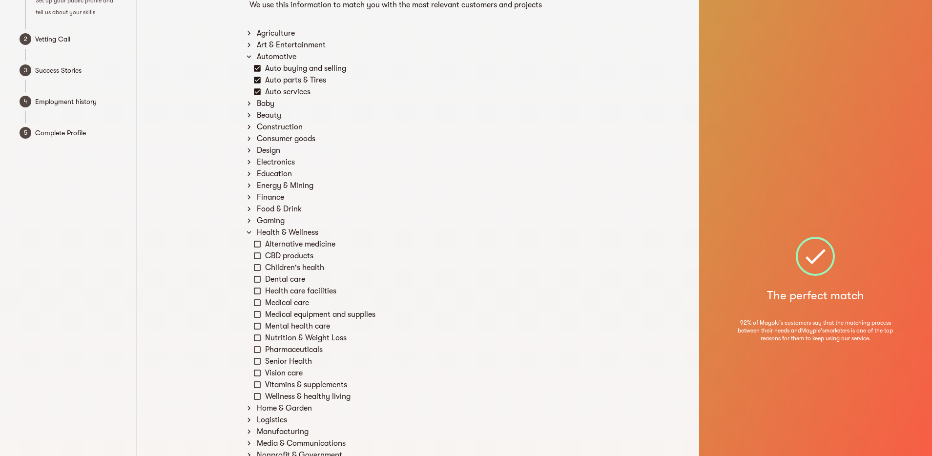
scroll to position [51, 0]
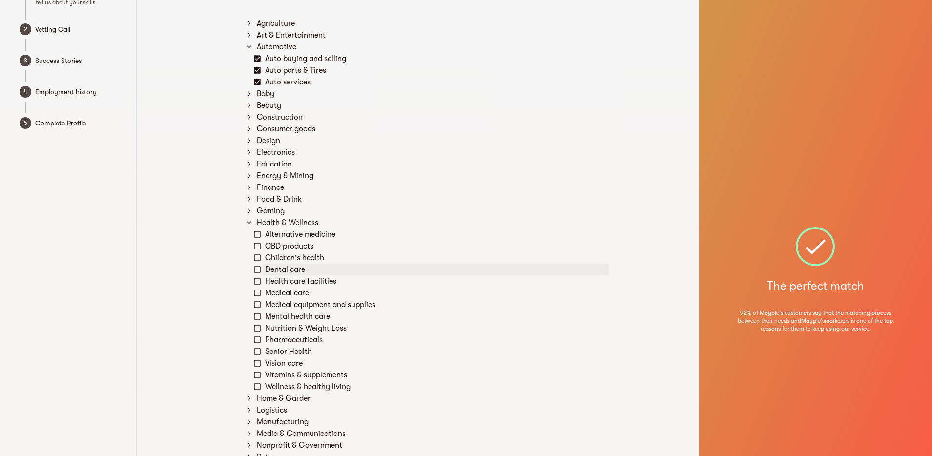
click at [257, 268] on icon at bounding box center [257, 269] width 9 height 9
click at [248, 224] on icon at bounding box center [249, 222] width 9 height 9
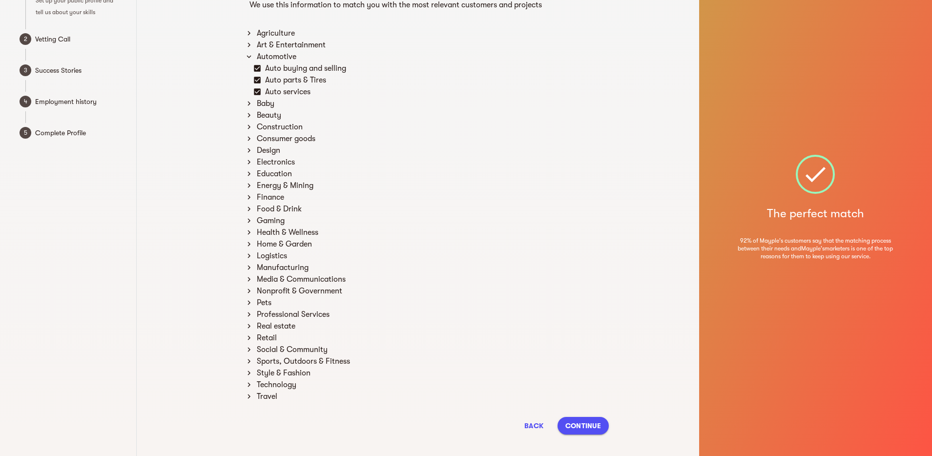
scroll to position [41, 0]
click at [249, 197] on icon at bounding box center [249, 197] width 9 height 9
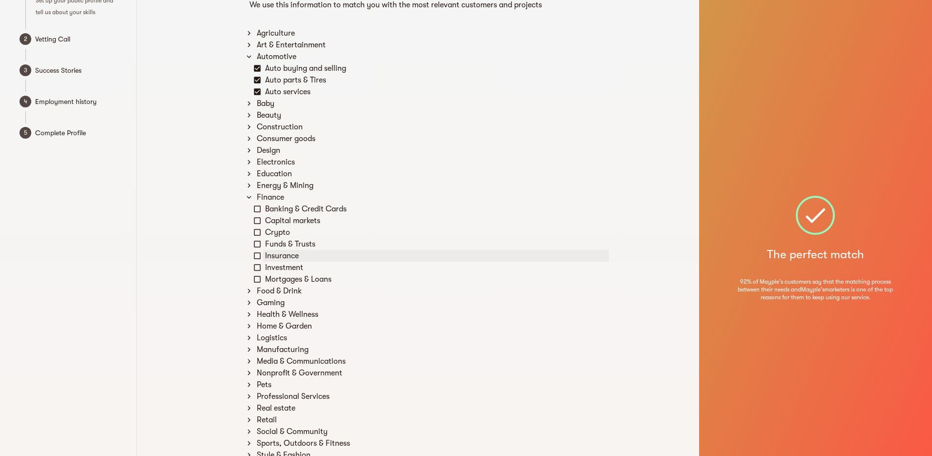
click at [257, 254] on icon at bounding box center [257, 255] width 9 height 9
click at [256, 207] on icon at bounding box center [257, 209] width 9 height 9
click at [248, 196] on icon at bounding box center [249, 197] width 9 height 9
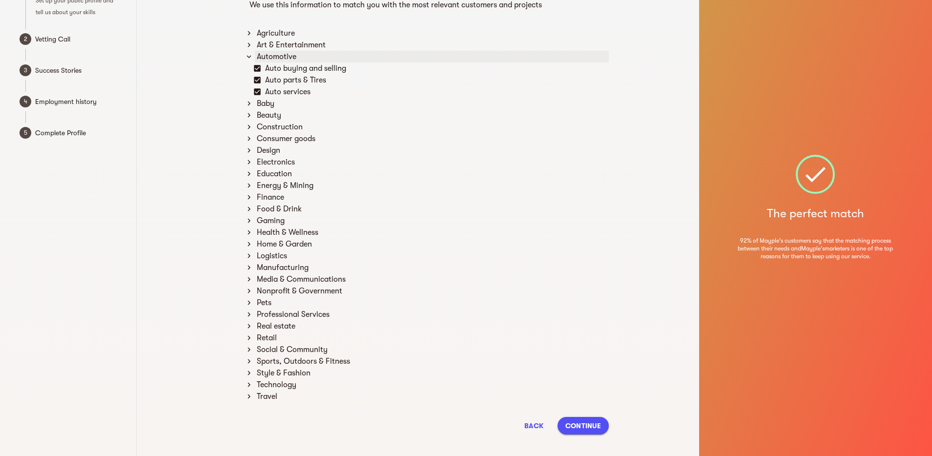
click at [249, 59] on icon at bounding box center [249, 56] width 9 height 9
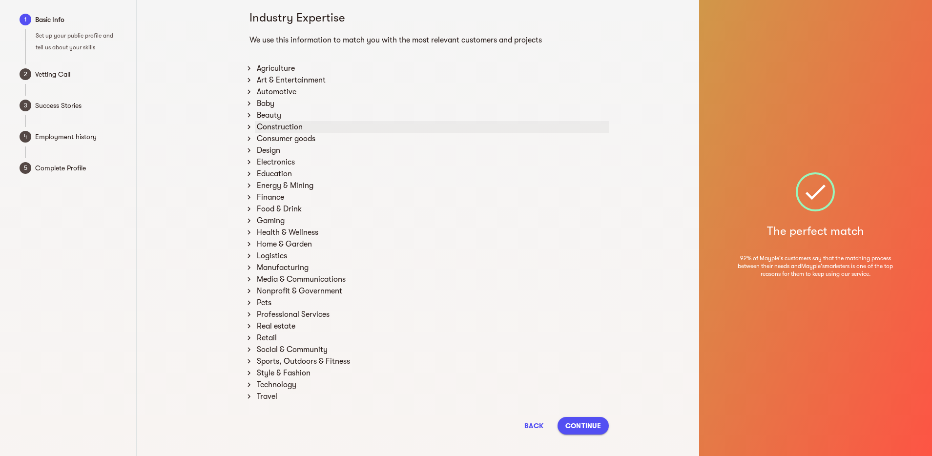
click at [251, 126] on icon at bounding box center [249, 127] width 9 height 9
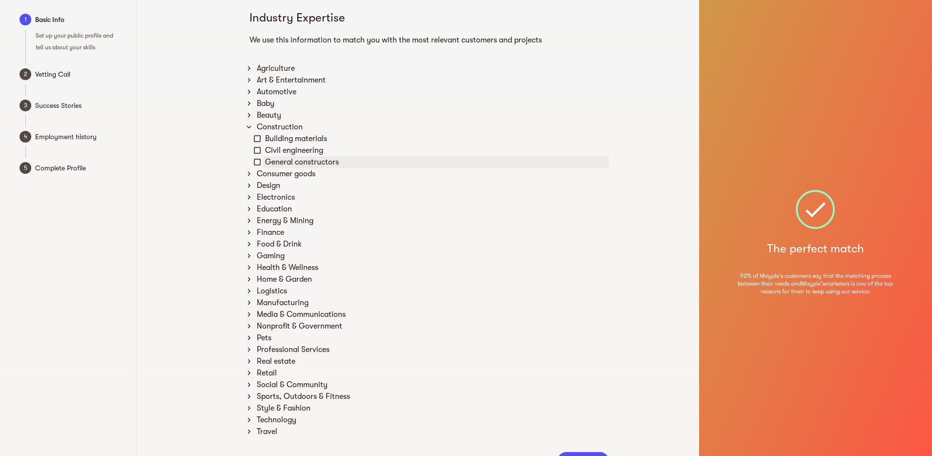
click at [258, 161] on icon at bounding box center [257, 162] width 9 height 9
click at [256, 139] on icon at bounding box center [257, 138] width 9 height 9
click at [248, 126] on icon at bounding box center [249, 126] width 4 height 3
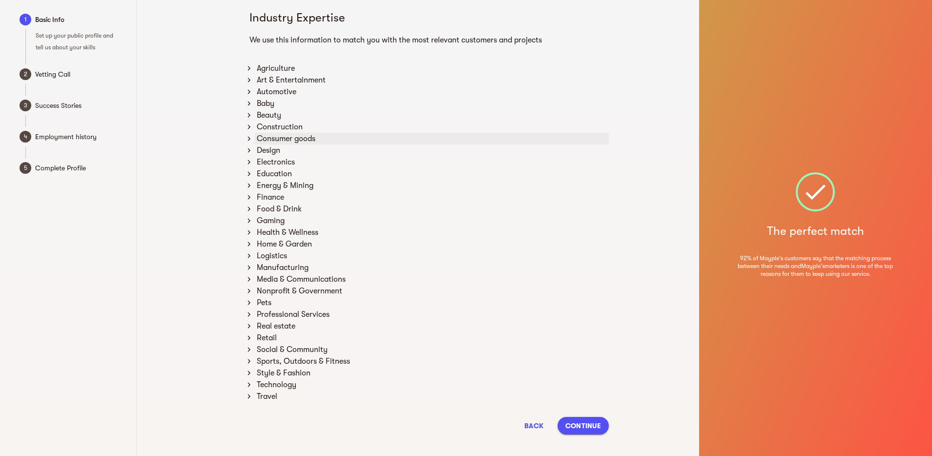
click at [248, 138] on icon at bounding box center [249, 138] width 9 height 9
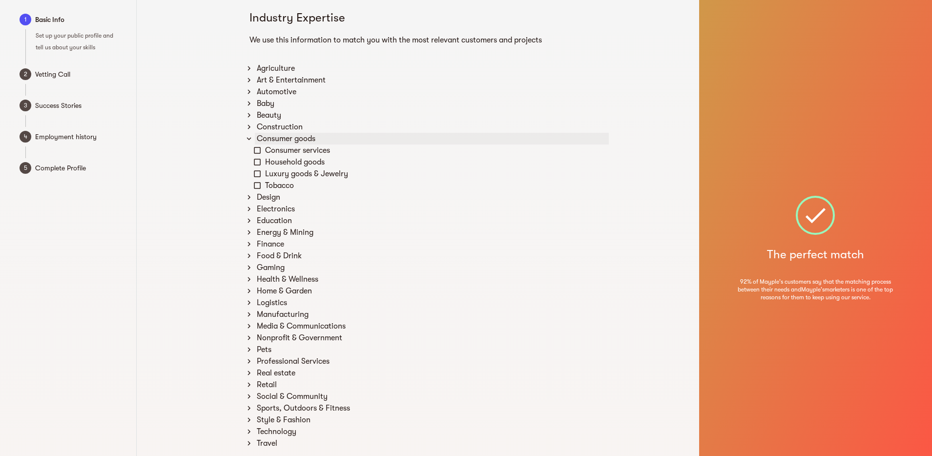
click at [248, 138] on icon at bounding box center [249, 138] width 4 height 3
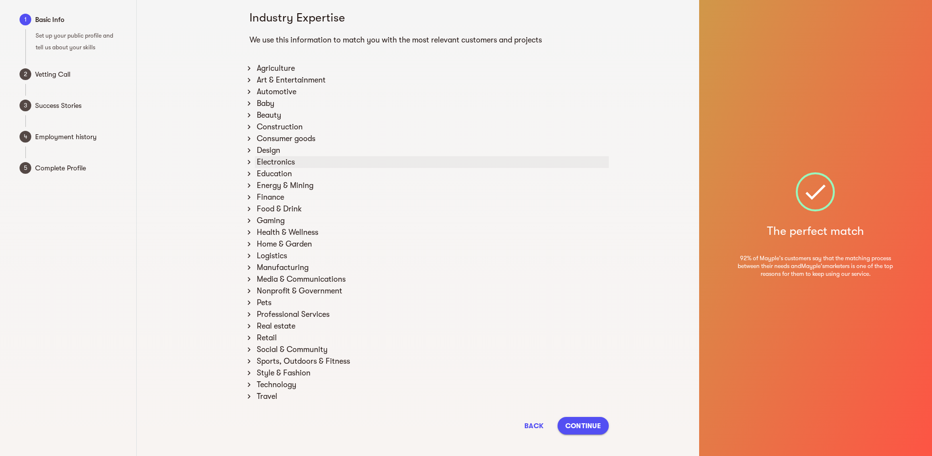
click at [250, 161] on icon at bounding box center [249, 162] width 9 height 9
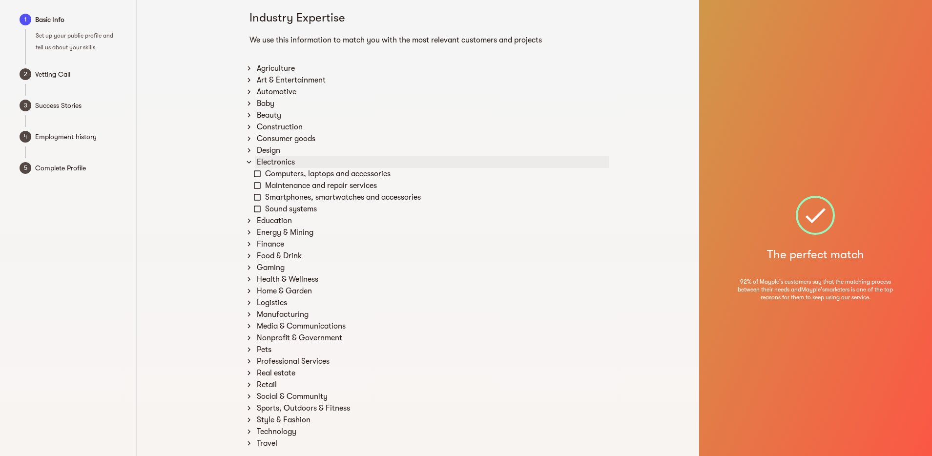
click at [250, 161] on icon at bounding box center [249, 162] width 9 height 9
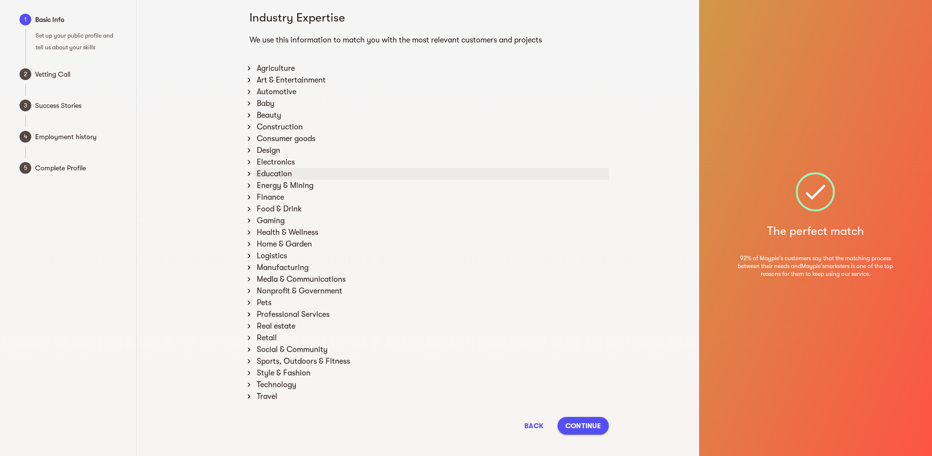
click at [249, 171] on icon at bounding box center [249, 173] width 9 height 9
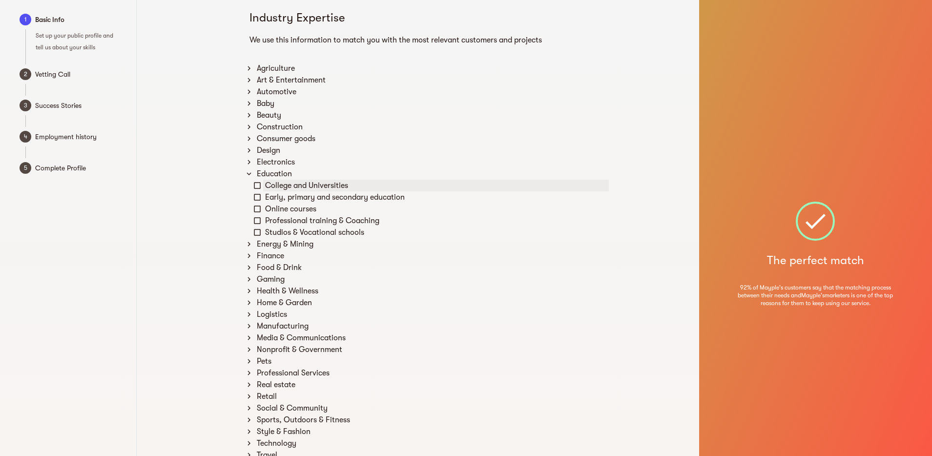
click at [256, 185] on icon at bounding box center [257, 185] width 9 height 9
click at [248, 173] on icon at bounding box center [249, 173] width 9 height 9
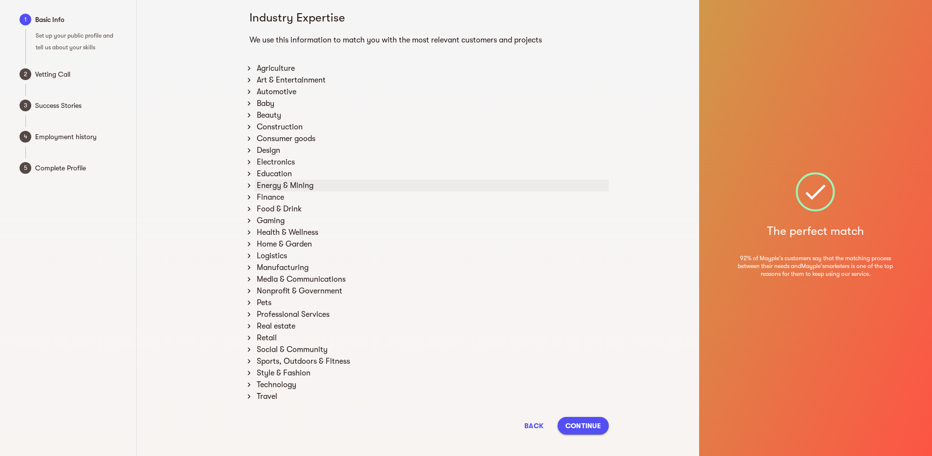
click at [248, 187] on icon at bounding box center [249, 186] width 3 height 4
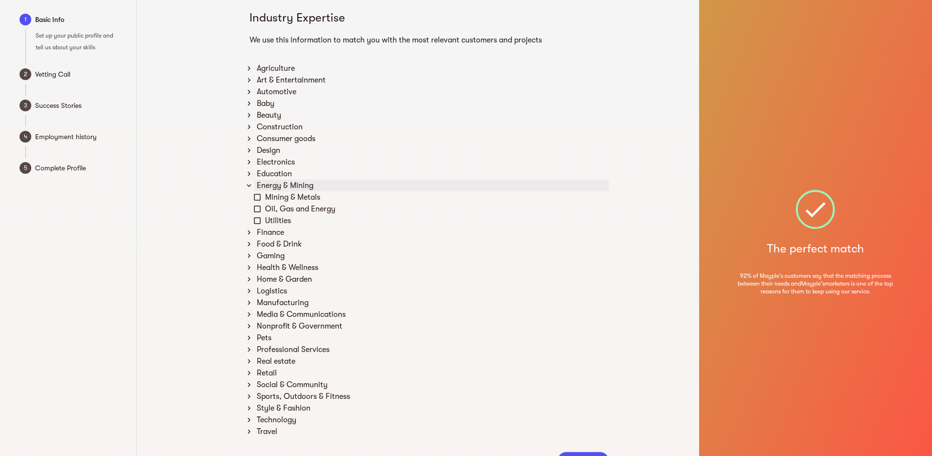
click at [248, 187] on icon at bounding box center [249, 185] width 9 height 9
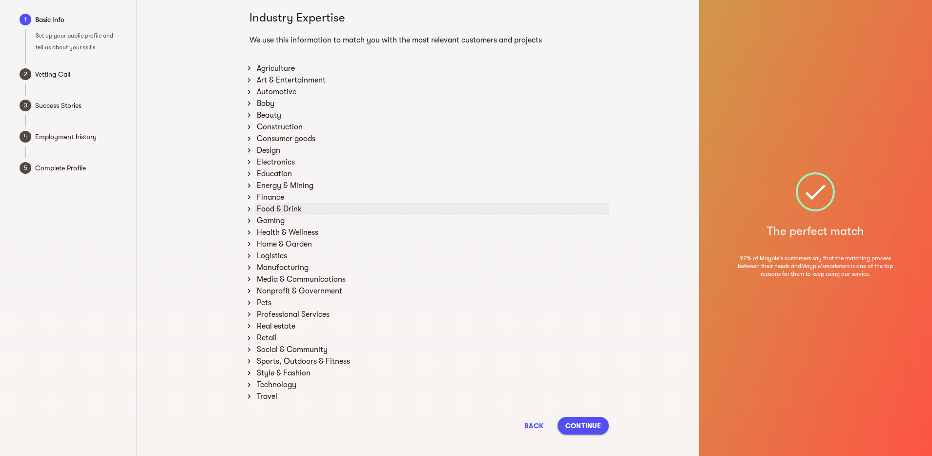
click at [249, 206] on icon at bounding box center [249, 209] width 9 height 9
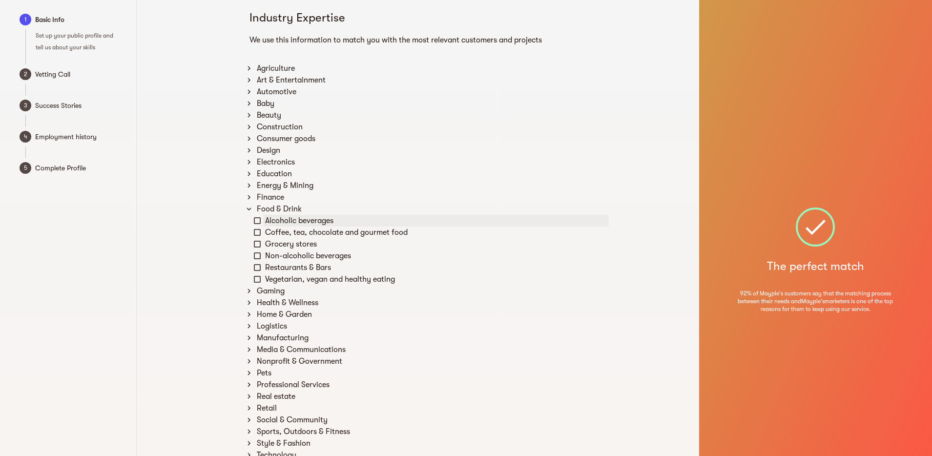
click at [258, 222] on icon at bounding box center [257, 220] width 9 height 9
click at [259, 235] on icon at bounding box center [257, 232] width 7 height 7
click at [256, 243] on icon at bounding box center [257, 244] width 9 height 9
click at [256, 257] on icon at bounding box center [257, 255] width 9 height 9
click at [249, 208] on icon at bounding box center [249, 209] width 9 height 9
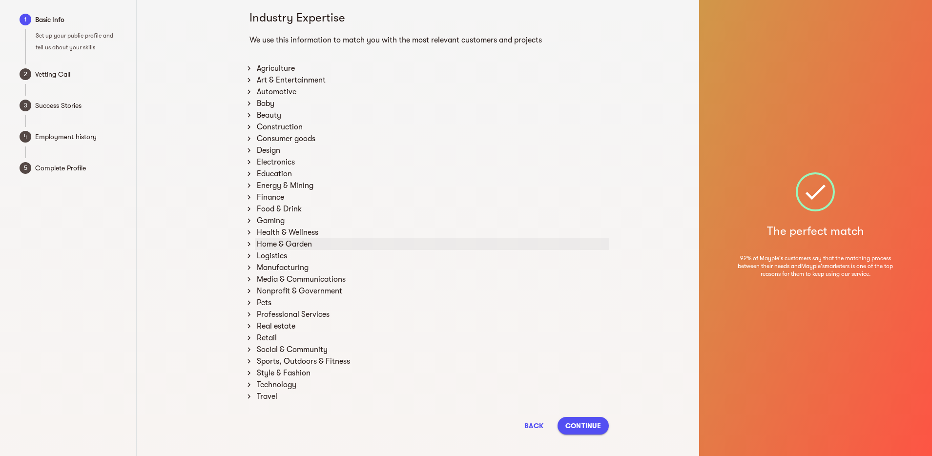
click at [250, 242] on icon at bounding box center [249, 244] width 9 height 9
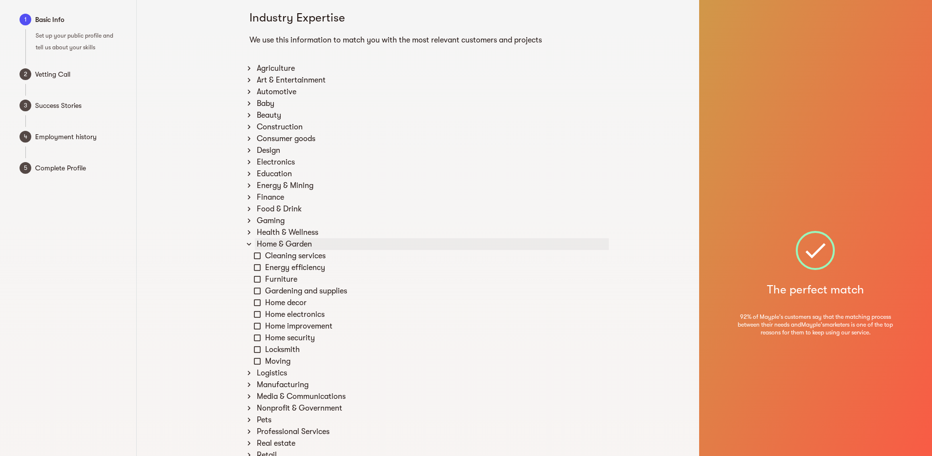
click at [249, 245] on icon at bounding box center [249, 244] width 9 height 9
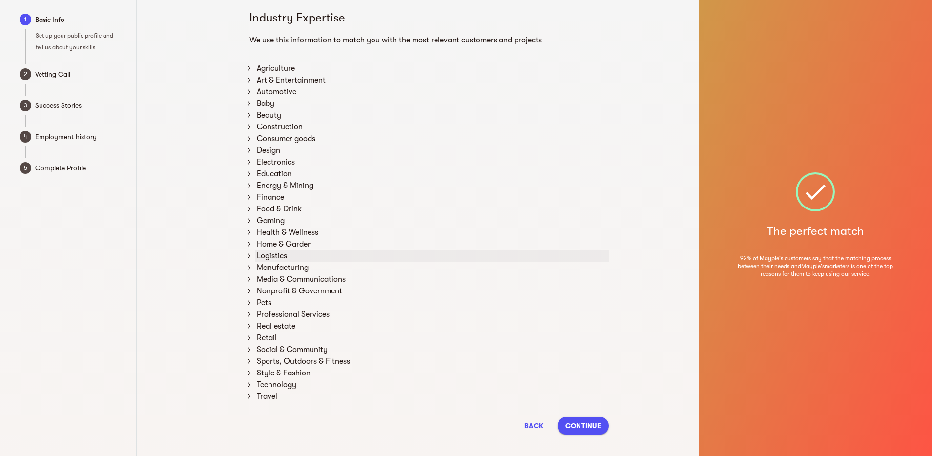
click at [249, 252] on icon at bounding box center [249, 255] width 9 height 9
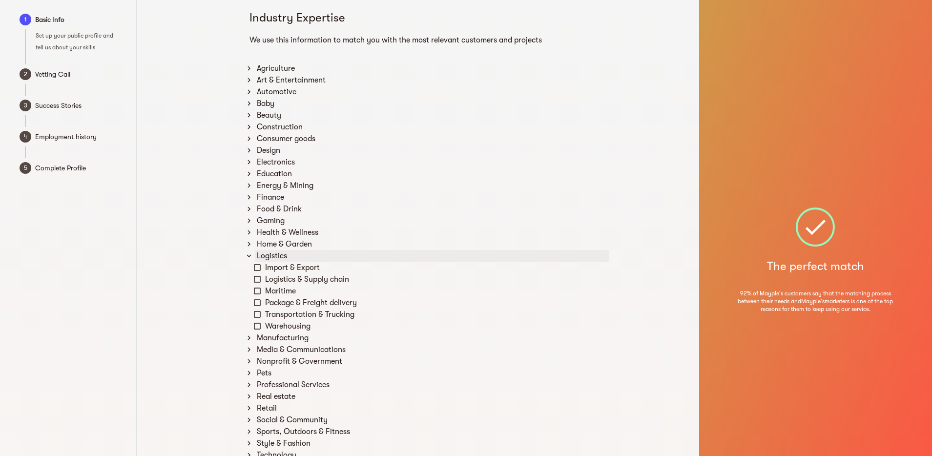
click at [249, 252] on icon at bounding box center [249, 255] width 9 height 9
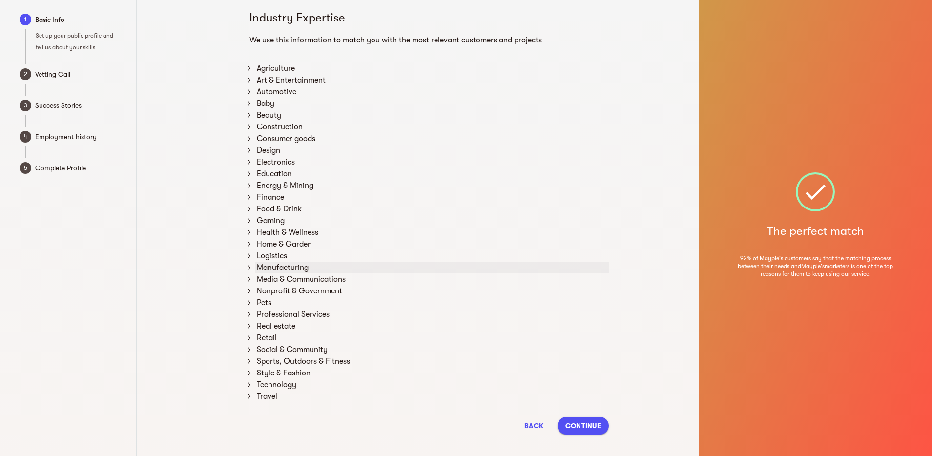
click at [249, 265] on icon at bounding box center [249, 267] width 9 height 9
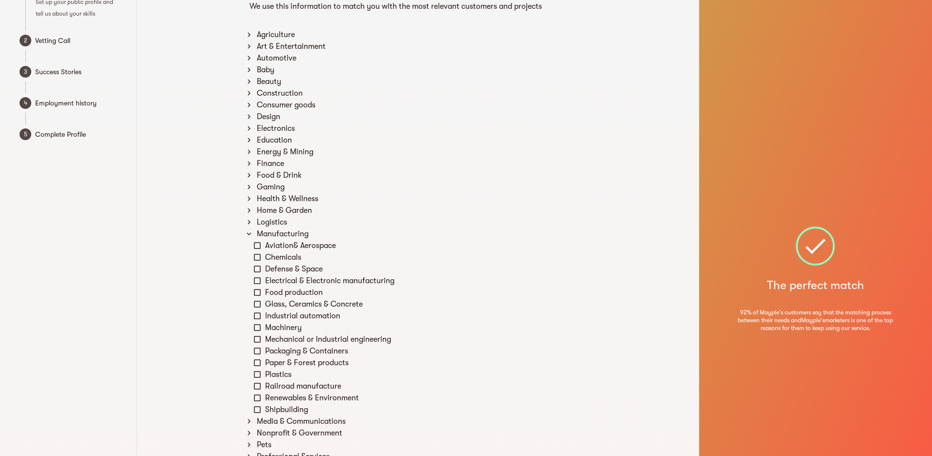
scroll to position [41, 0]
click at [258, 325] on icon at bounding box center [257, 326] width 9 height 9
click at [249, 231] on icon at bounding box center [249, 232] width 9 height 9
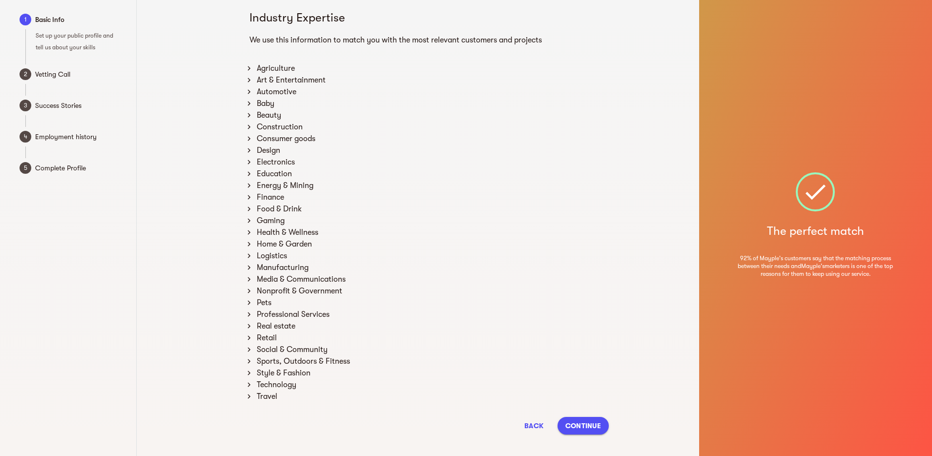
scroll to position [6, 0]
click at [251, 253] on icon at bounding box center [249, 255] width 9 height 9
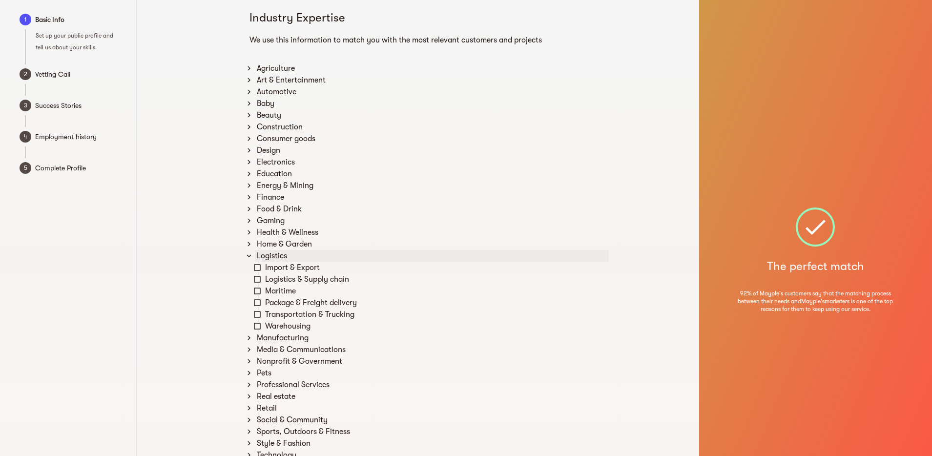
click at [251, 253] on icon at bounding box center [249, 255] width 9 height 9
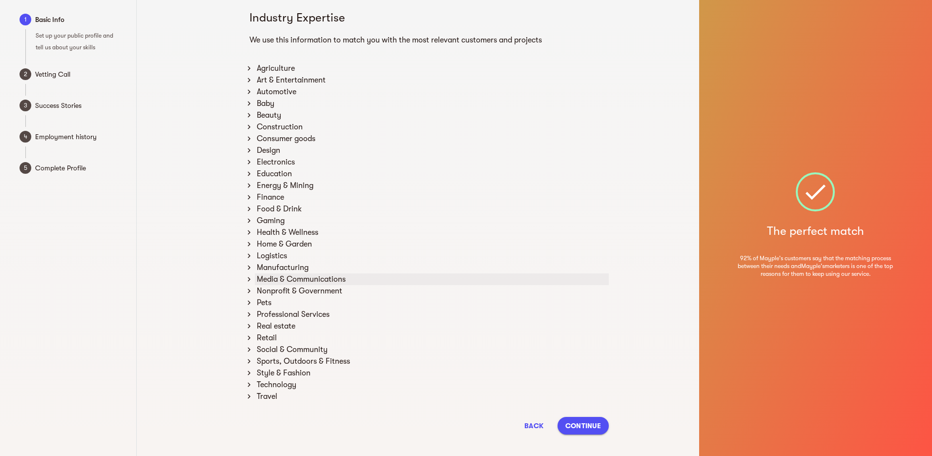
click at [250, 276] on icon at bounding box center [249, 279] width 9 height 9
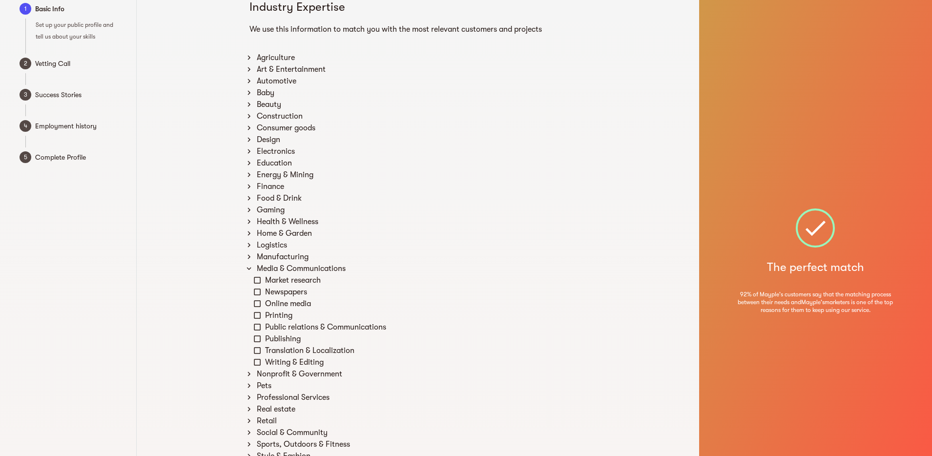
scroll to position [18, 0]
click at [249, 268] on icon at bounding box center [249, 267] width 4 height 3
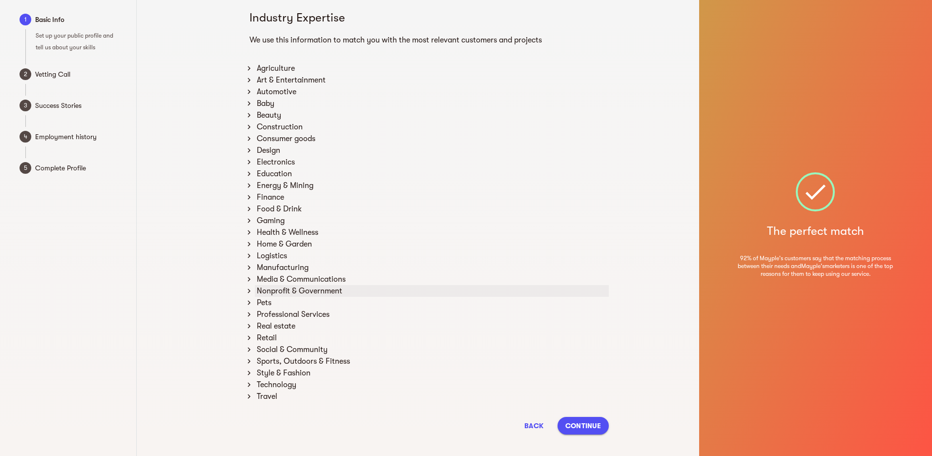
click at [249, 290] on icon at bounding box center [249, 291] width 9 height 9
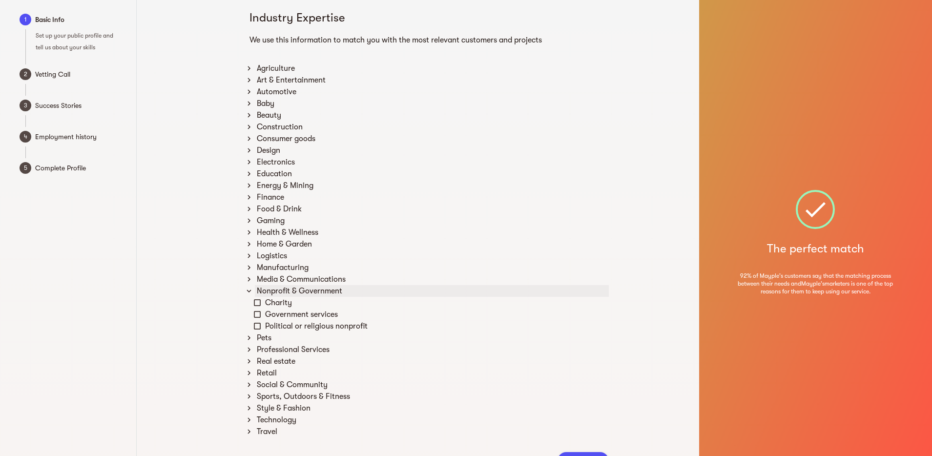
click at [249, 290] on icon at bounding box center [249, 291] width 9 height 9
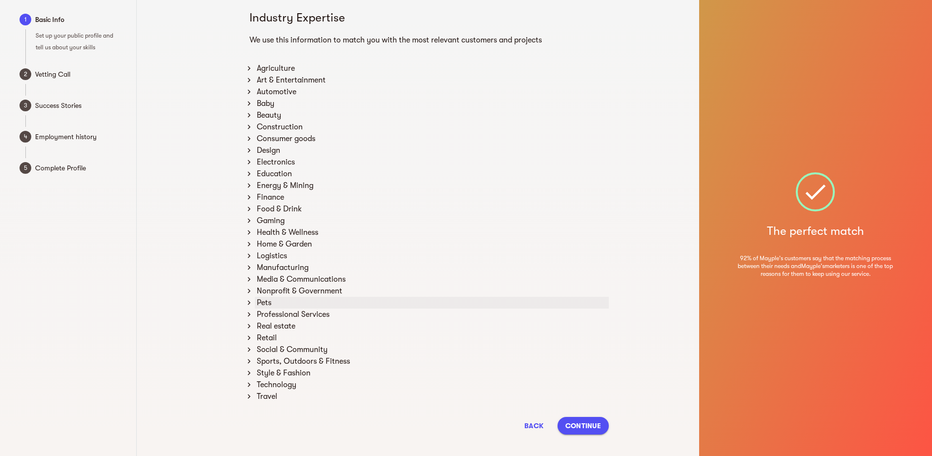
click at [249, 303] on icon at bounding box center [249, 302] width 9 height 9
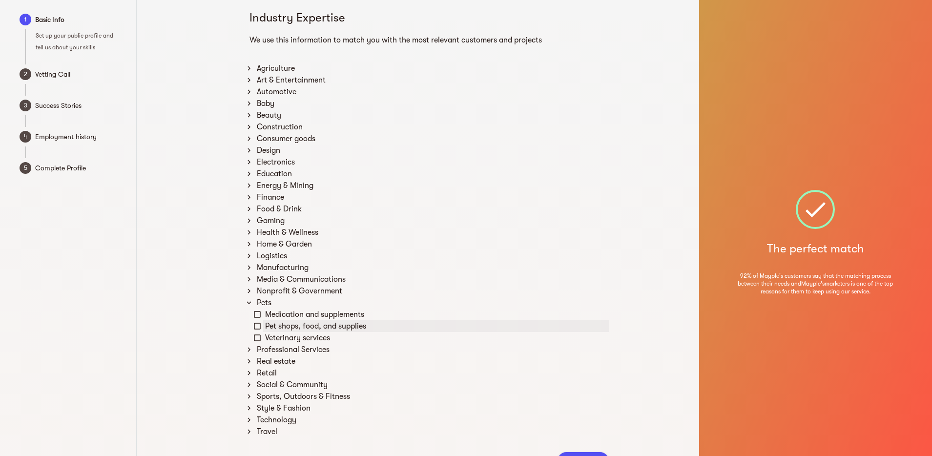
click at [258, 325] on icon at bounding box center [257, 326] width 9 height 9
click at [249, 302] on icon at bounding box center [249, 302] width 9 height 9
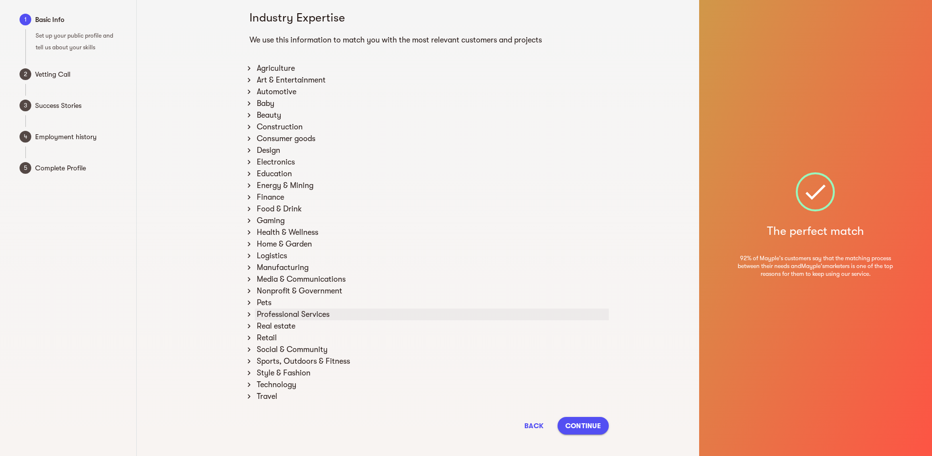
click at [250, 313] on icon at bounding box center [249, 314] width 9 height 9
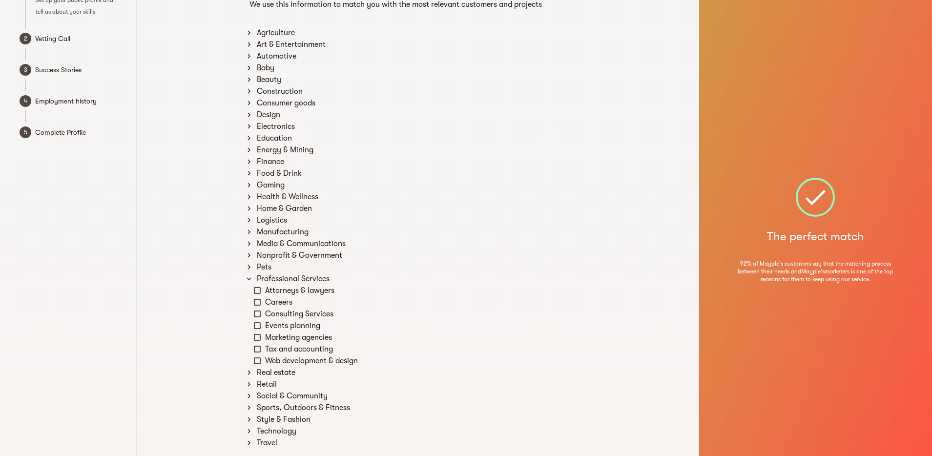
scroll to position [61, 0]
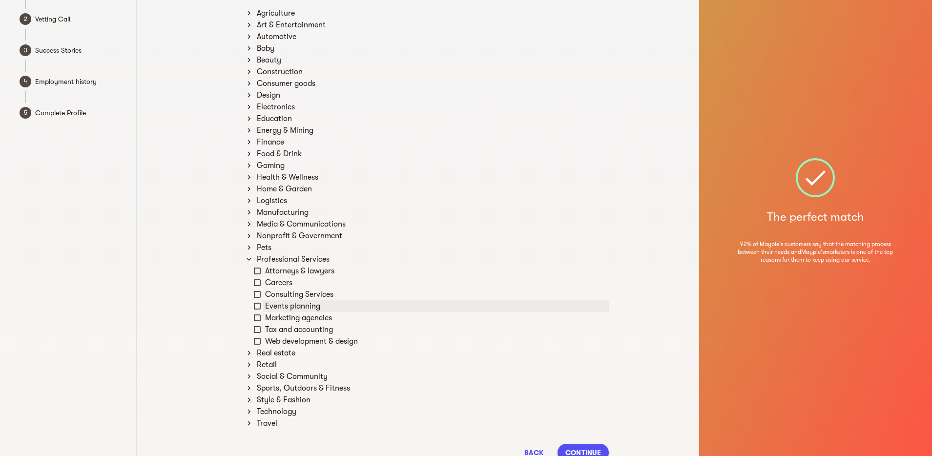
click at [256, 304] on icon at bounding box center [257, 306] width 9 height 9
click at [256, 304] on icon at bounding box center [257, 306] width 7 height 7
click at [249, 24] on icon at bounding box center [249, 25] width 9 height 9
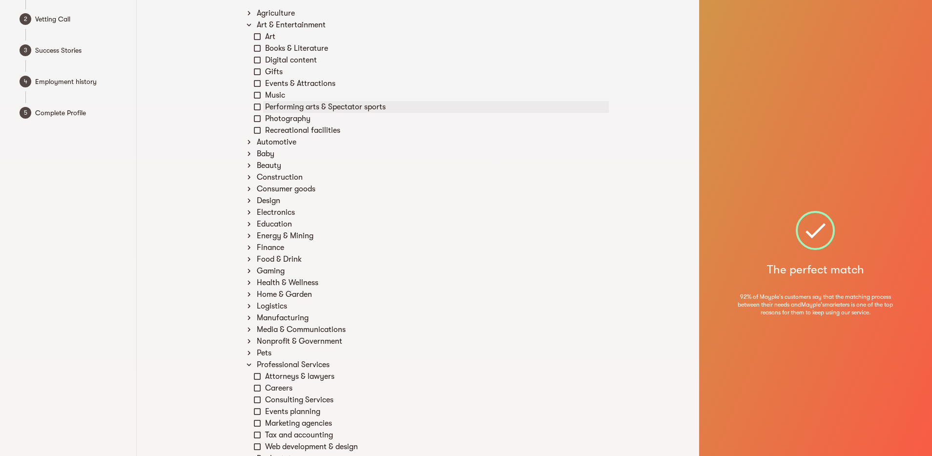
click at [256, 107] on icon at bounding box center [257, 107] width 9 height 9
click at [249, 25] on icon at bounding box center [249, 24] width 4 height 3
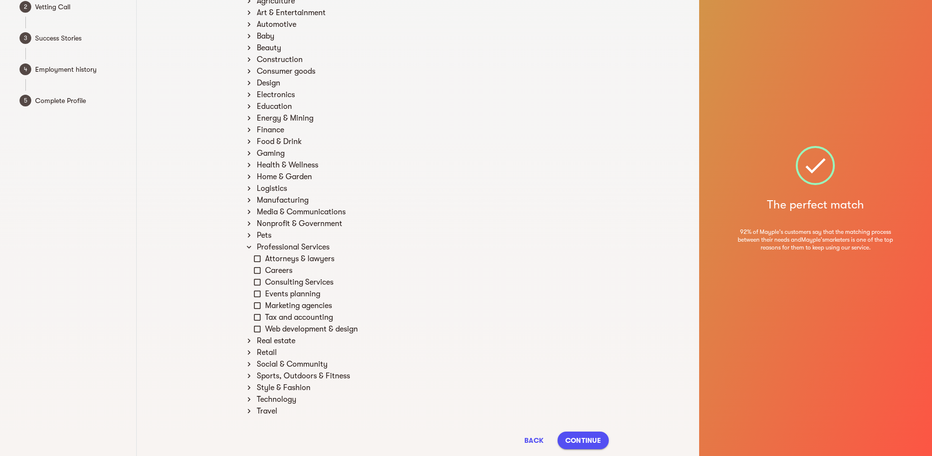
scroll to position [80, 0]
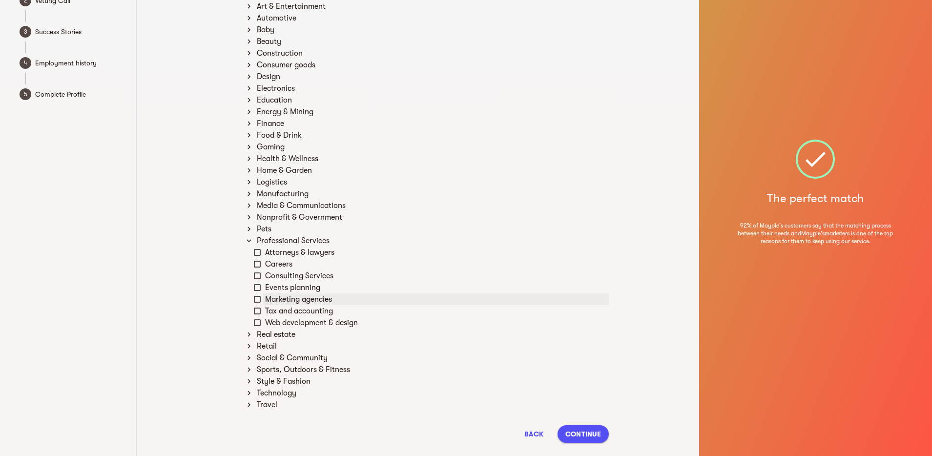
click at [259, 299] on icon at bounding box center [257, 299] width 9 height 9
click at [250, 240] on icon at bounding box center [249, 240] width 4 height 3
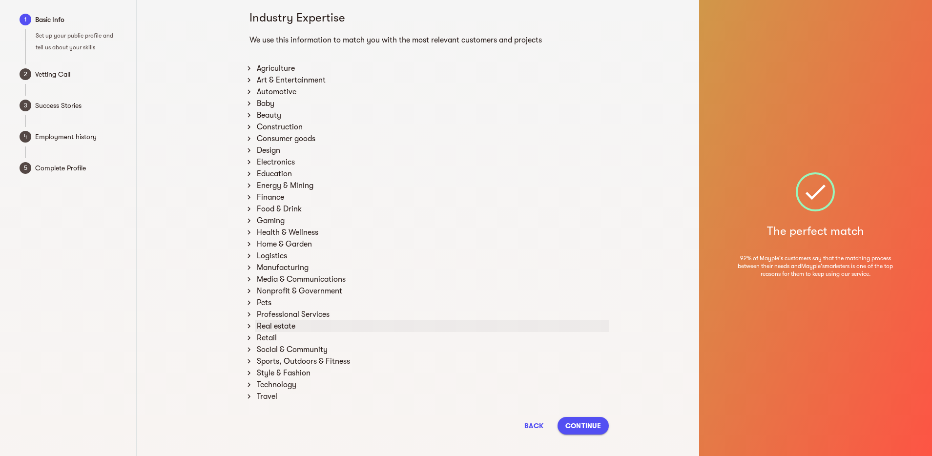
click at [251, 325] on icon at bounding box center [249, 326] width 9 height 9
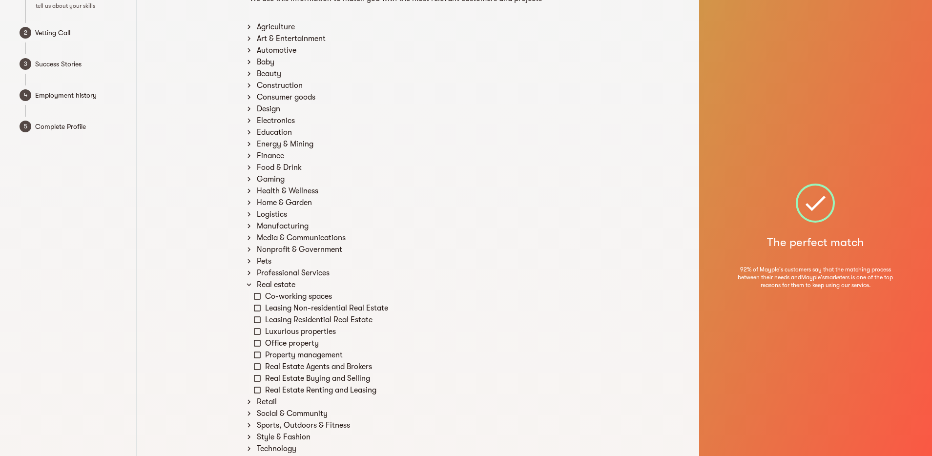
scroll to position [51, 0]
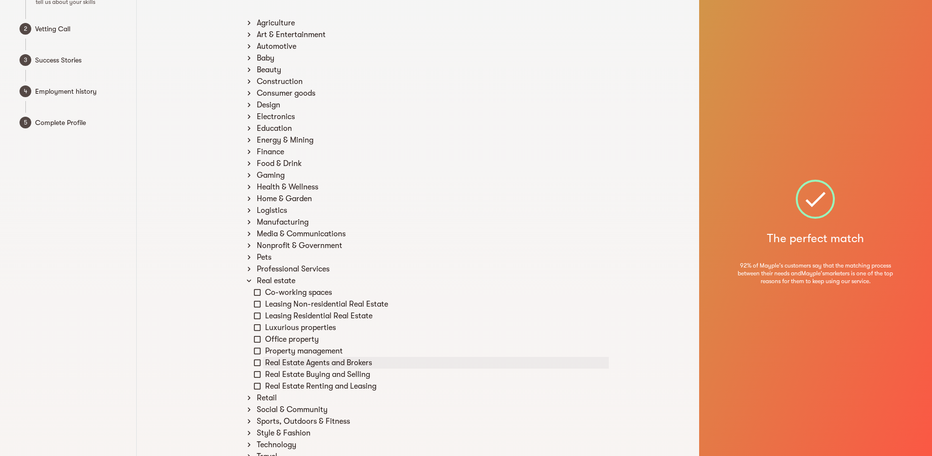
click at [259, 359] on icon at bounding box center [257, 362] width 7 height 7
click at [256, 373] on icon at bounding box center [257, 374] width 9 height 9
click at [250, 281] on icon at bounding box center [249, 280] width 4 height 3
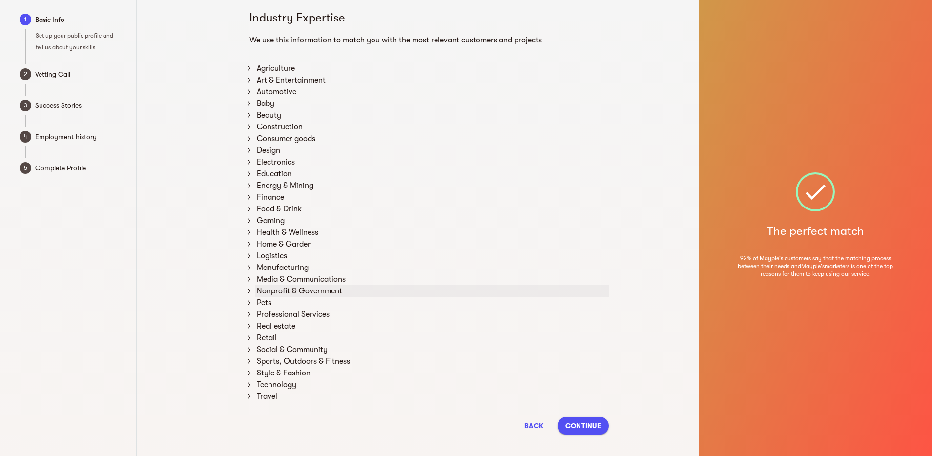
click at [250, 292] on icon at bounding box center [249, 291] width 9 height 9
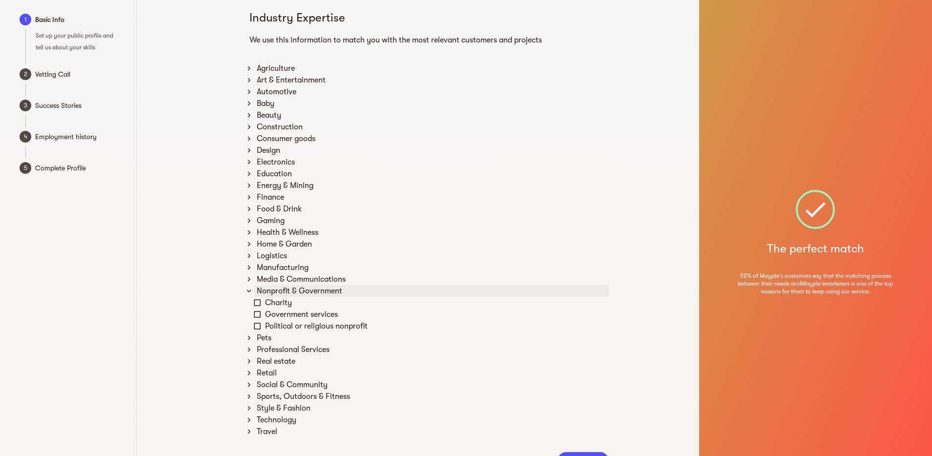
click at [250, 292] on icon at bounding box center [249, 291] width 9 height 9
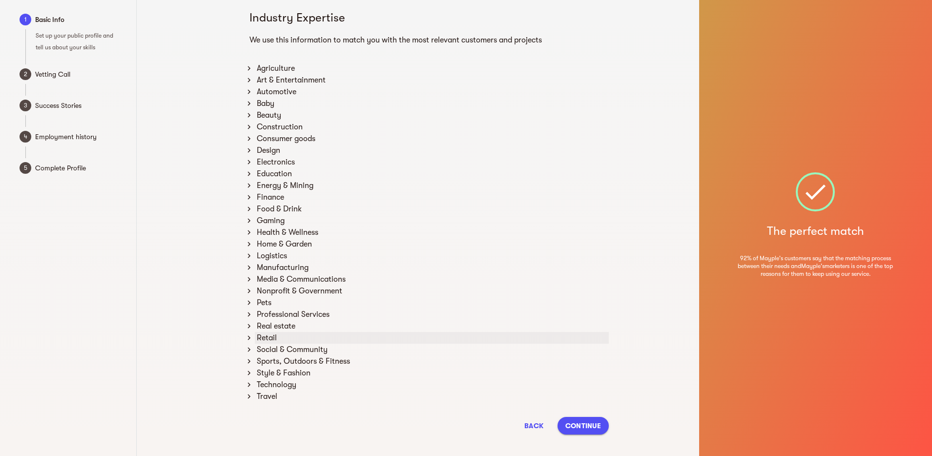
click at [250, 336] on icon at bounding box center [249, 337] width 9 height 9
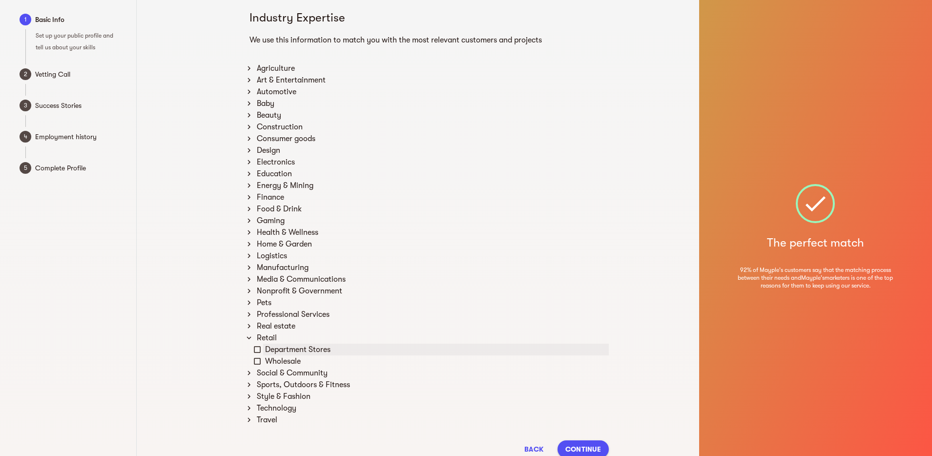
click at [255, 350] on icon at bounding box center [257, 349] width 9 height 9
click at [249, 337] on icon at bounding box center [249, 337] width 9 height 9
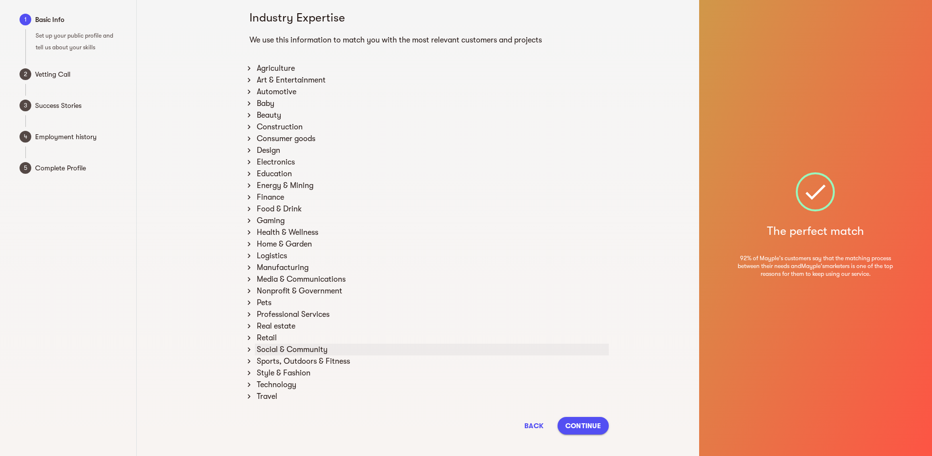
click at [250, 351] on icon at bounding box center [249, 349] width 9 height 9
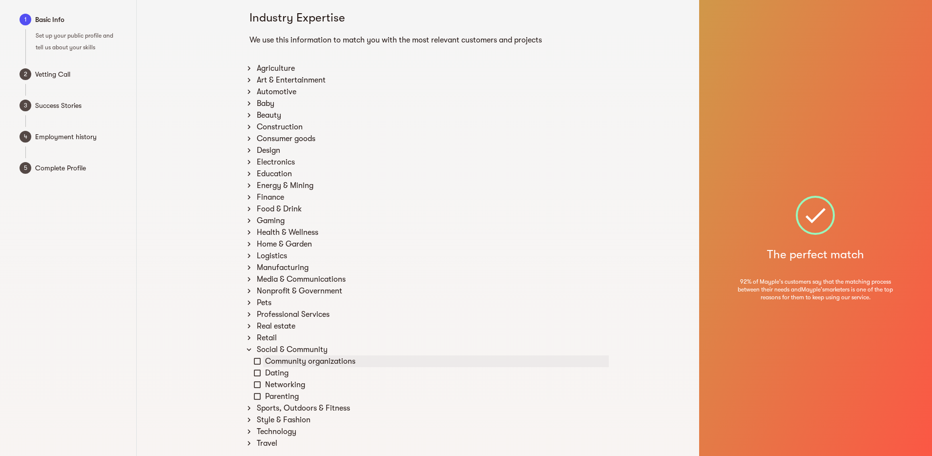
click at [257, 360] on icon at bounding box center [257, 361] width 9 height 9
click at [257, 359] on icon at bounding box center [257, 361] width 7 height 7
click at [249, 349] on icon at bounding box center [249, 349] width 9 height 9
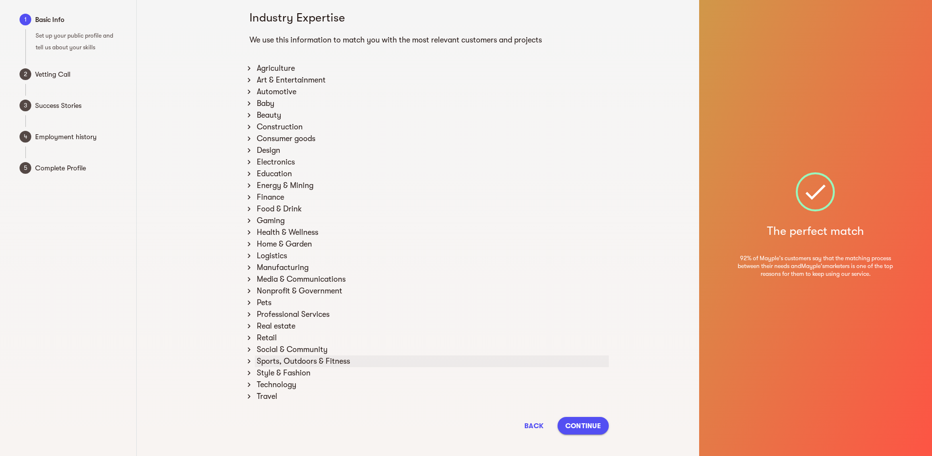
click at [251, 361] on icon at bounding box center [249, 361] width 9 height 9
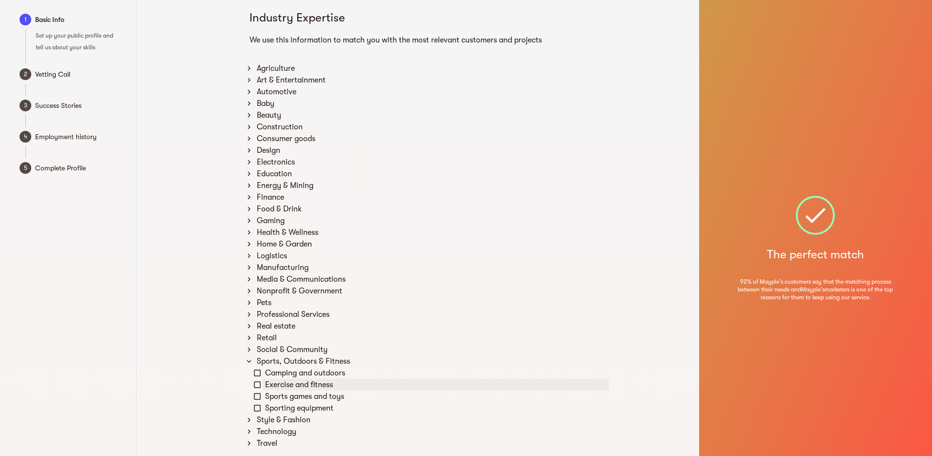
click at [257, 383] on icon at bounding box center [257, 384] width 9 height 9
click at [249, 363] on icon at bounding box center [249, 361] width 9 height 9
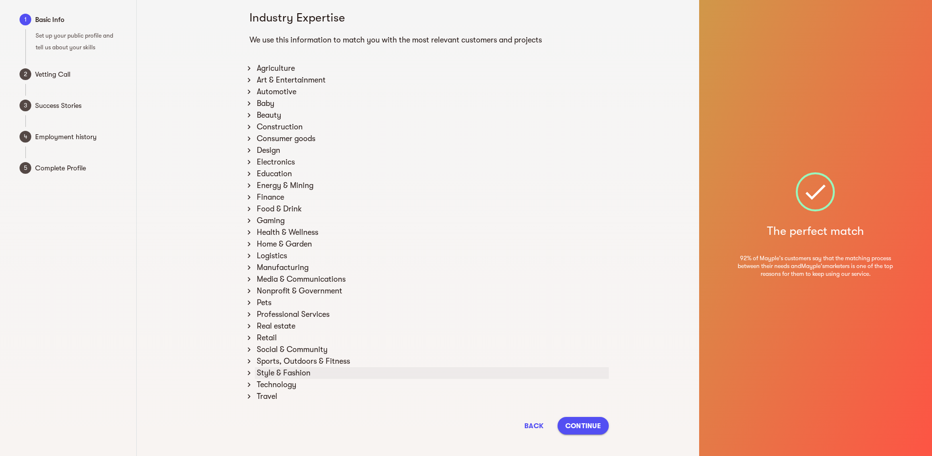
click at [249, 374] on icon at bounding box center [249, 373] width 3 height 4
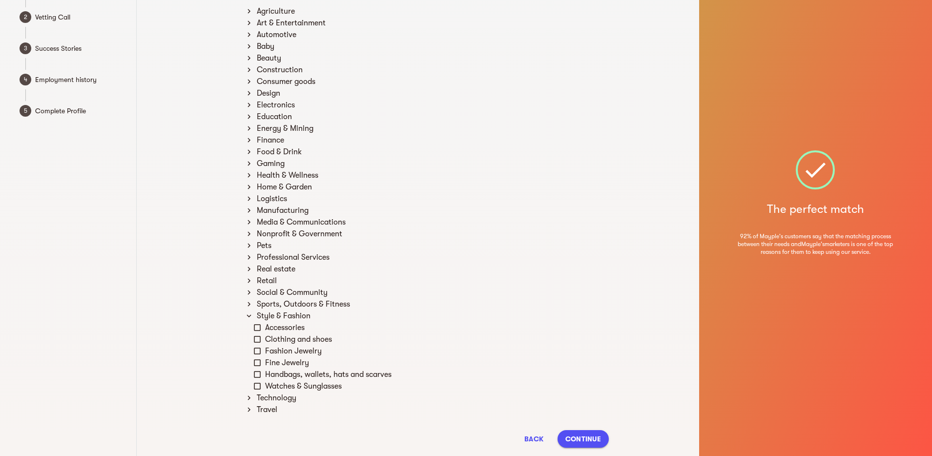
scroll to position [63, 0]
click at [259, 336] on icon at bounding box center [257, 338] width 9 height 9
click at [259, 351] on icon at bounding box center [257, 350] width 9 height 9
click at [259, 351] on icon at bounding box center [257, 350] width 7 height 7
click at [259, 361] on icon at bounding box center [257, 362] width 9 height 9
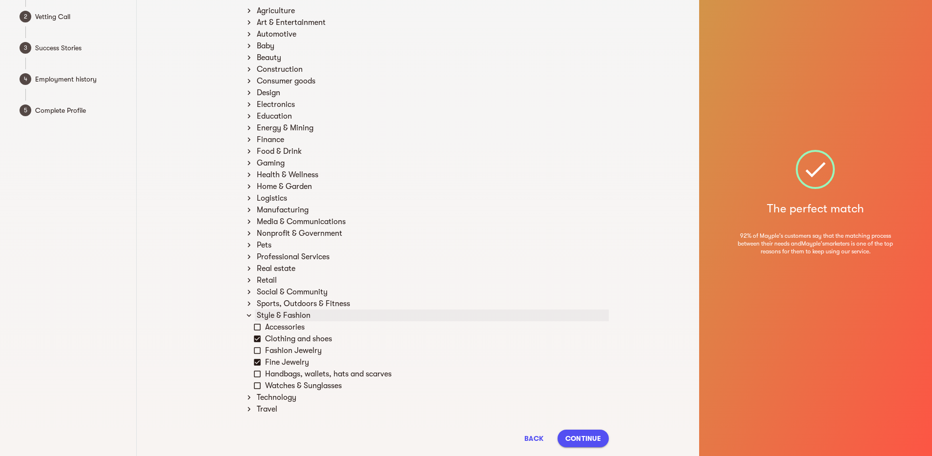
click at [249, 314] on icon at bounding box center [249, 315] width 9 height 9
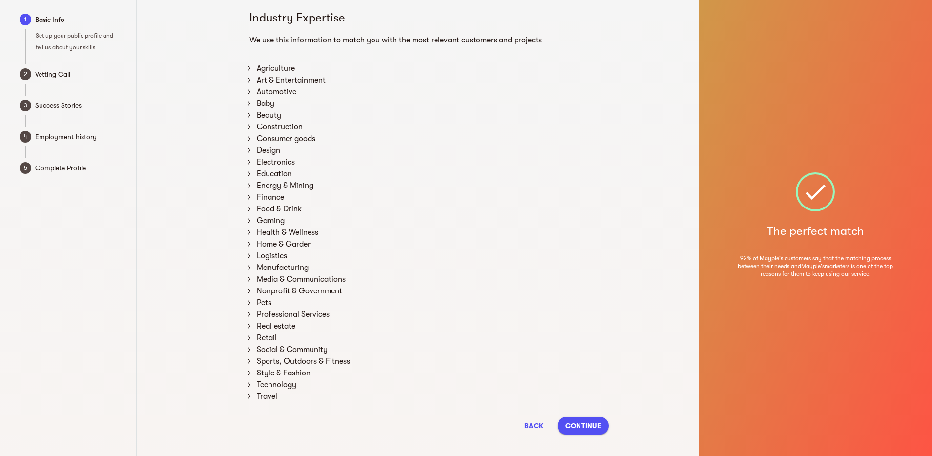
scroll to position [6, 0]
click at [249, 381] on icon at bounding box center [249, 384] width 9 height 9
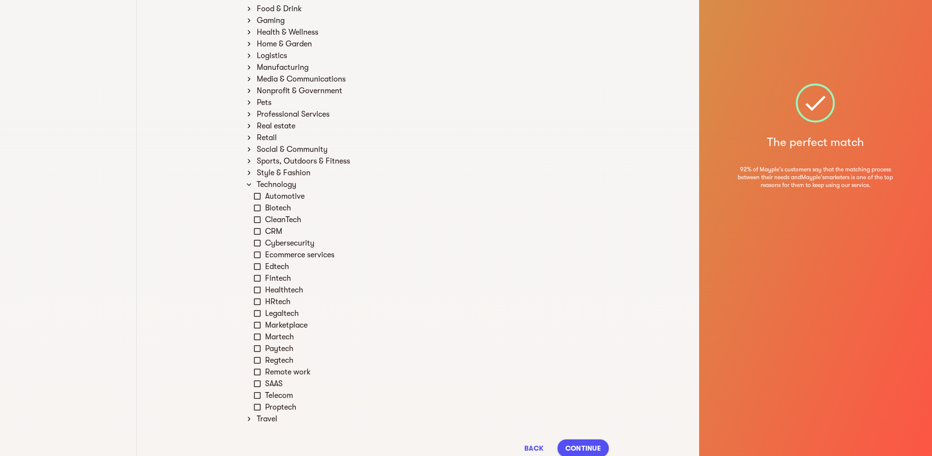
scroll to position [212, 0]
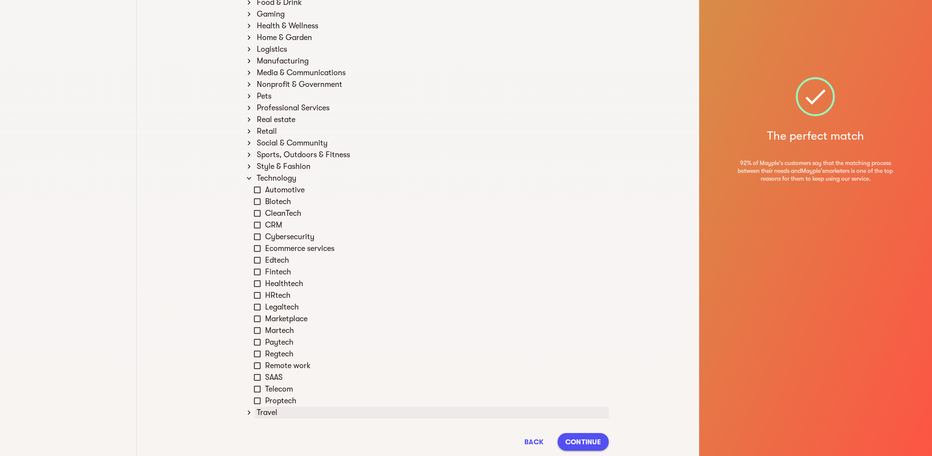
click at [248, 411] on icon at bounding box center [249, 412] width 9 height 9
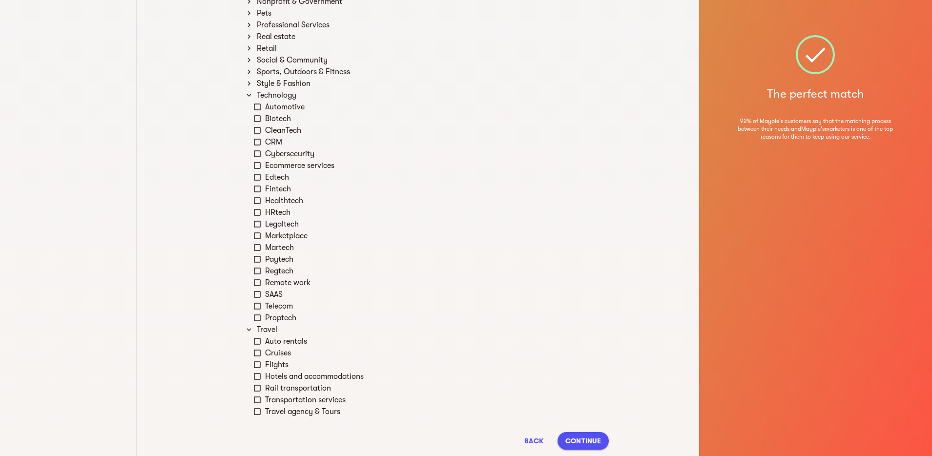
scroll to position [296, 0]
click at [256, 340] on icon at bounding box center [257, 340] width 9 height 9
click at [257, 374] on icon at bounding box center [257, 376] width 9 height 9
click at [258, 410] on icon at bounding box center [257, 411] width 9 height 9
click at [249, 330] on icon at bounding box center [249, 329] width 9 height 9
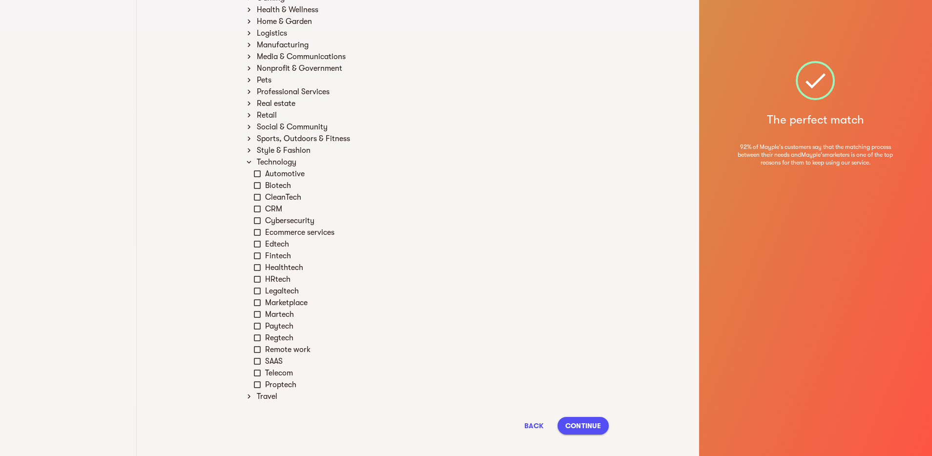
scroll to position [228, 0]
click at [582, 425] on span "Continue" at bounding box center [583, 426] width 36 height 12
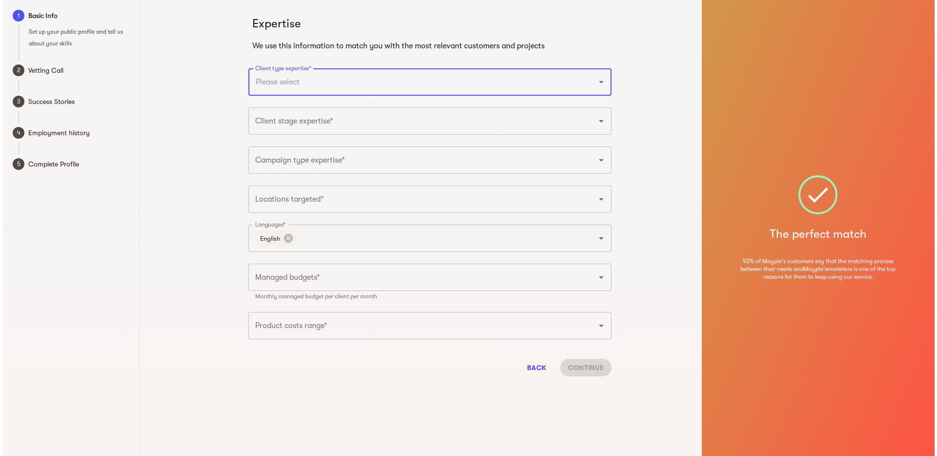
scroll to position [0, 0]
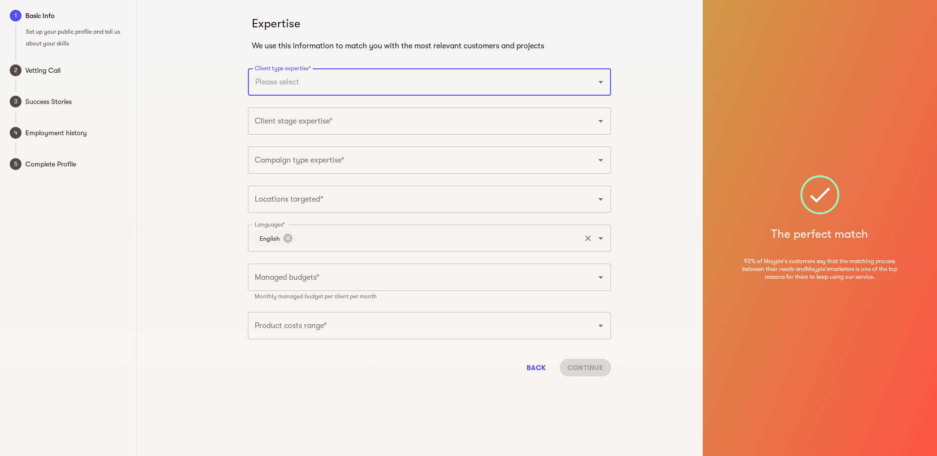
click at [460, 233] on input "Languages*" at bounding box center [438, 238] width 282 height 19
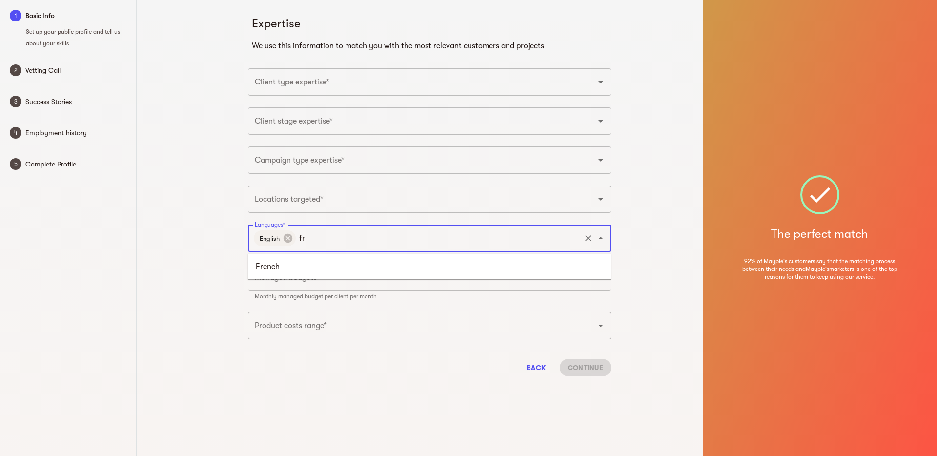
type input "fre"
click at [431, 269] on li "French" at bounding box center [429, 267] width 363 height 18
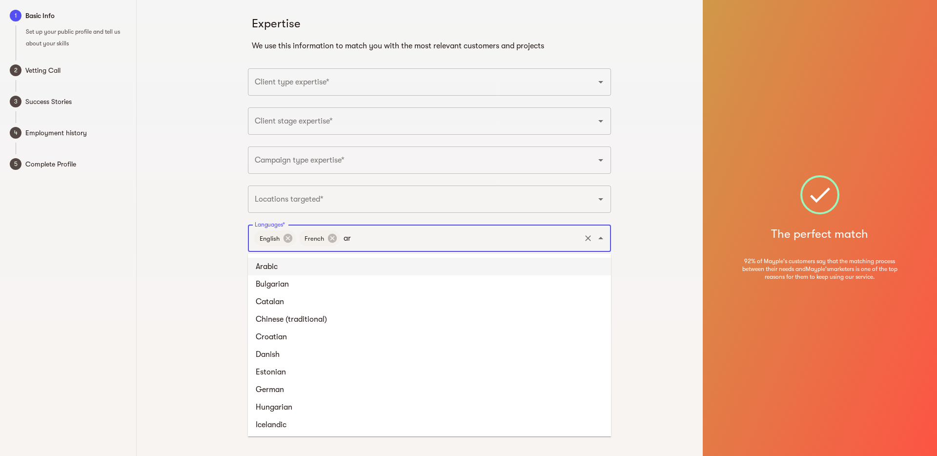
type input "ara"
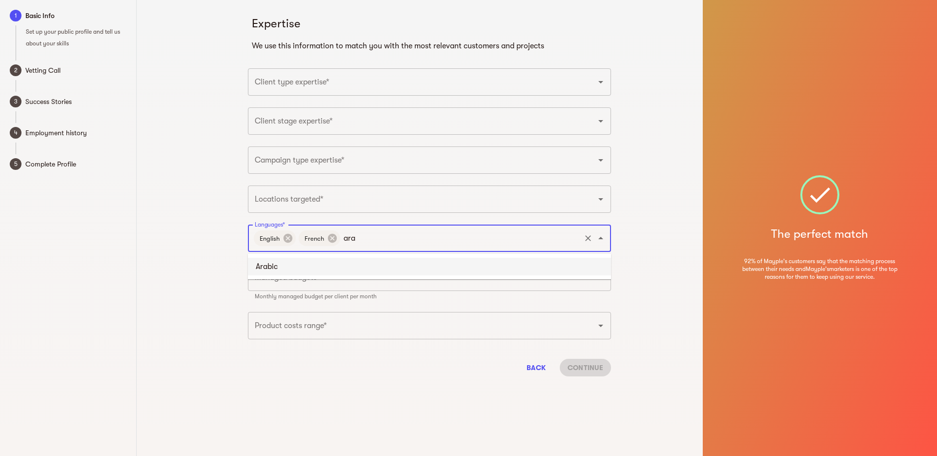
click at [433, 270] on li "Arabic" at bounding box center [429, 267] width 363 height 18
click at [387, 85] on input "Client type expertise*" at bounding box center [415, 82] width 327 height 19
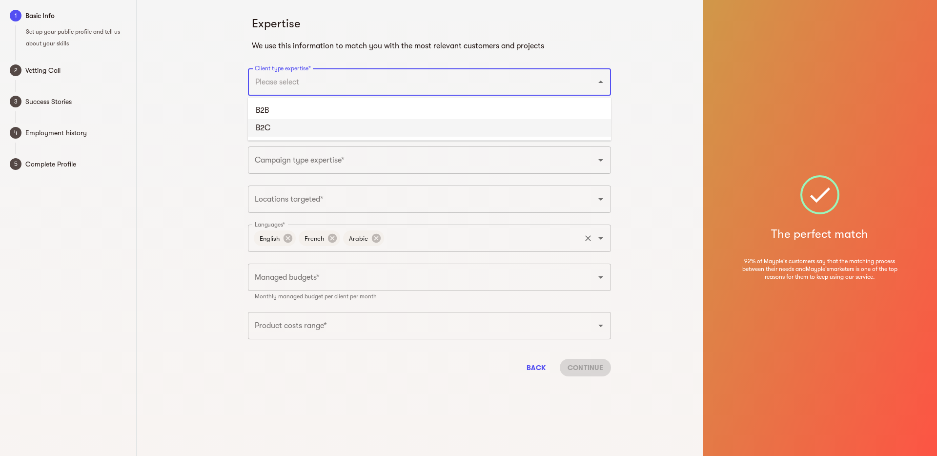
click at [423, 235] on input "Languages*" at bounding box center [483, 238] width 194 height 19
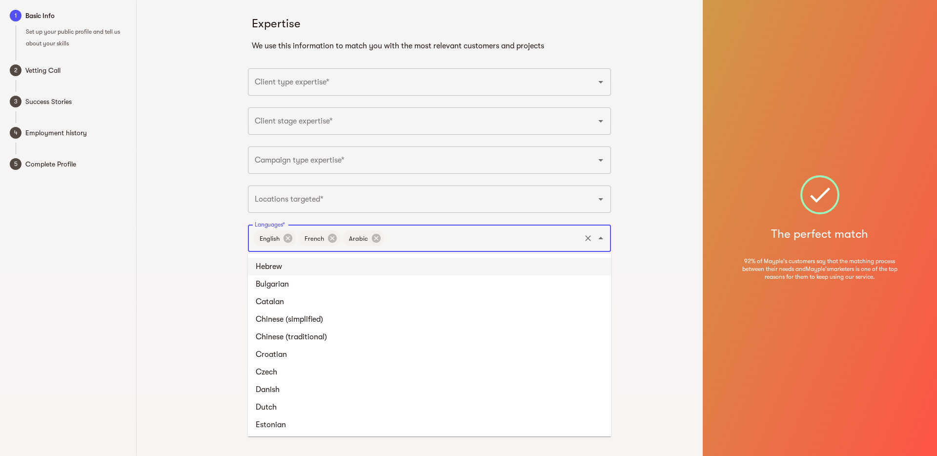
click at [422, 200] on input "Locations targeted*" at bounding box center [415, 199] width 327 height 19
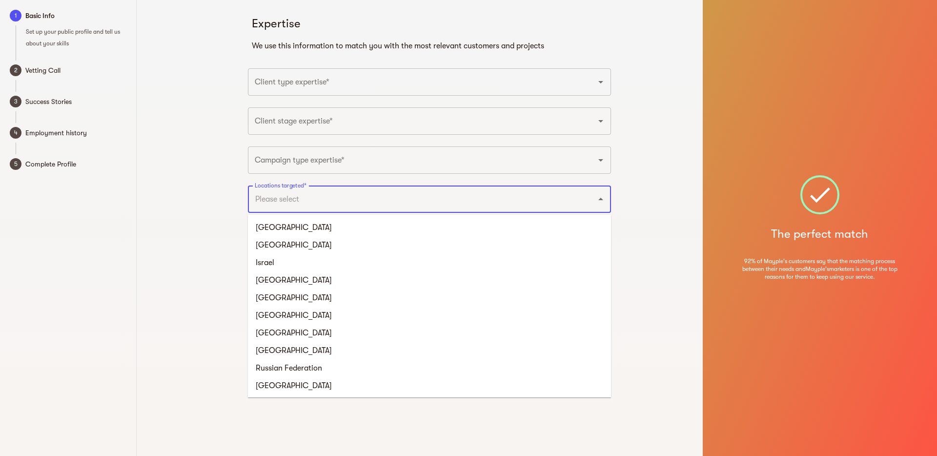
click at [407, 90] on input "Client type expertise*" at bounding box center [415, 82] width 327 height 19
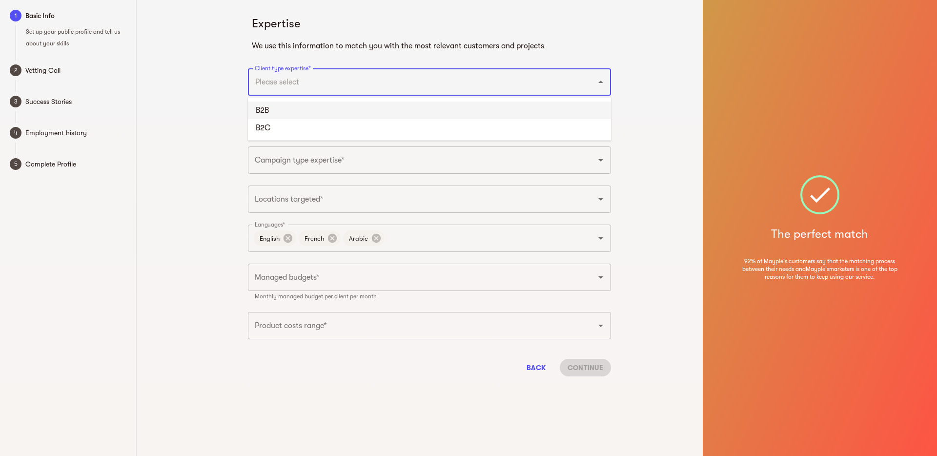
click at [396, 107] on li "B2B" at bounding box center [429, 111] width 363 height 18
click at [416, 87] on input "Client type expertise*" at bounding box center [434, 82] width 291 height 19
click at [406, 108] on li "B2C" at bounding box center [429, 111] width 363 height 18
click at [400, 122] on input "Client stage expertise*" at bounding box center [415, 121] width 327 height 19
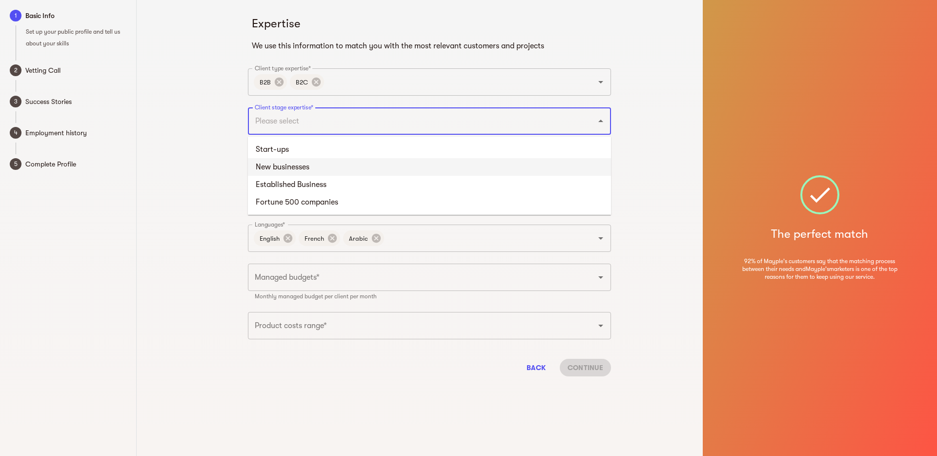
click at [352, 160] on li "New businesses" at bounding box center [429, 167] width 363 height 18
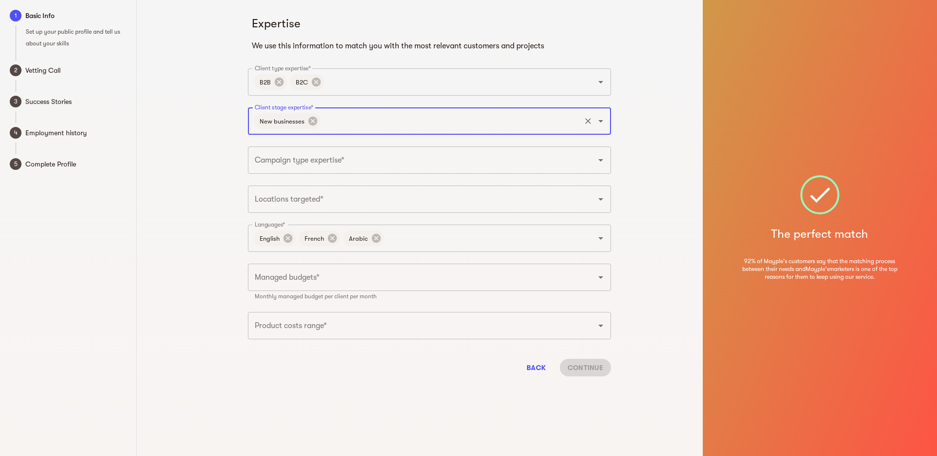
click at [388, 122] on input "Client stage expertise*" at bounding box center [450, 121] width 257 height 19
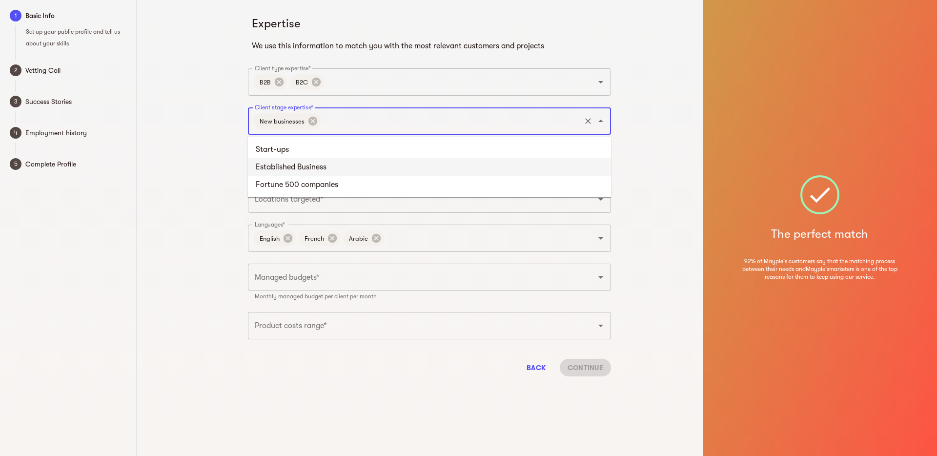
click at [363, 165] on li "Established Business" at bounding box center [429, 167] width 363 height 18
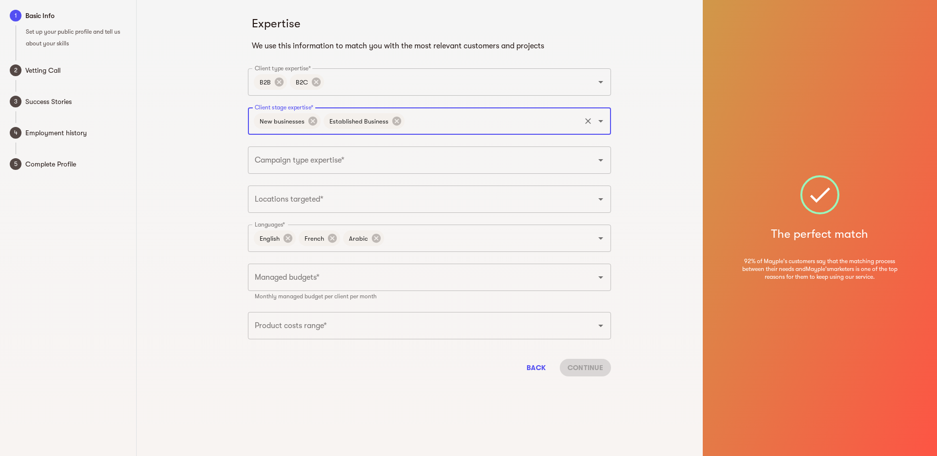
click at [363, 165] on input "Campaign type expertise*" at bounding box center [415, 160] width 327 height 19
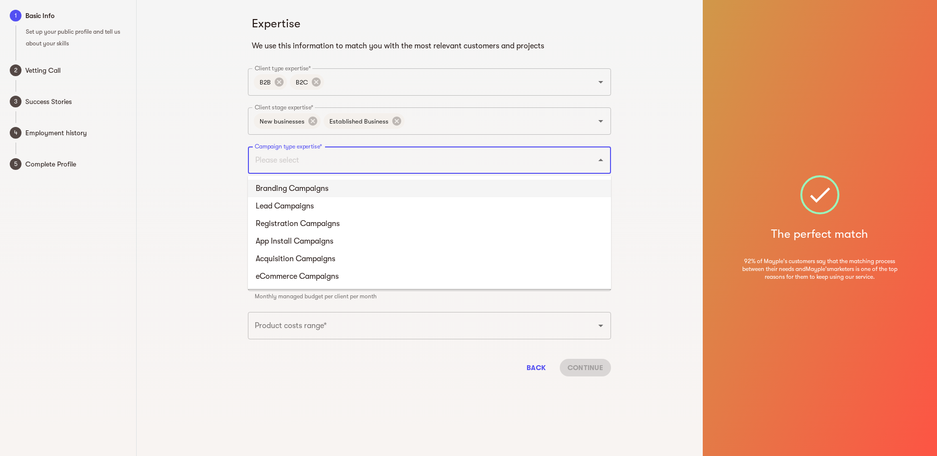
click at [345, 189] on li "Branding Campaigns" at bounding box center [429, 189] width 363 height 18
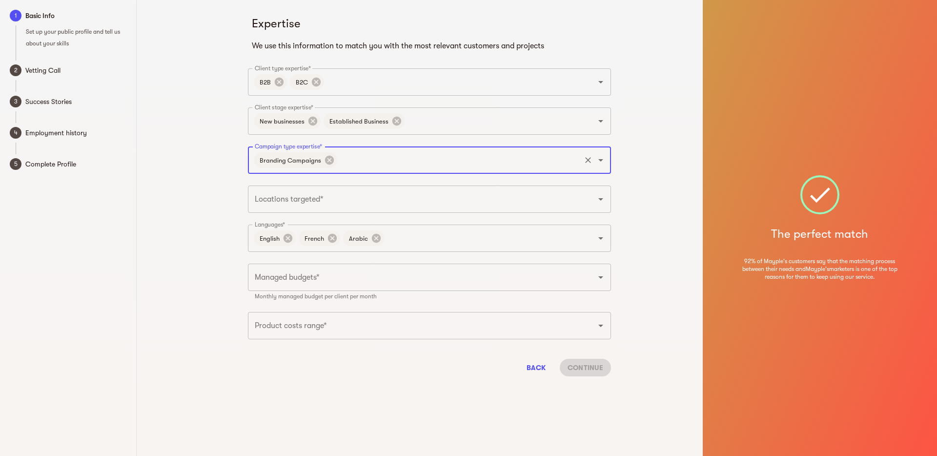
click at [383, 164] on input "Campaign type expertise*" at bounding box center [459, 160] width 241 height 19
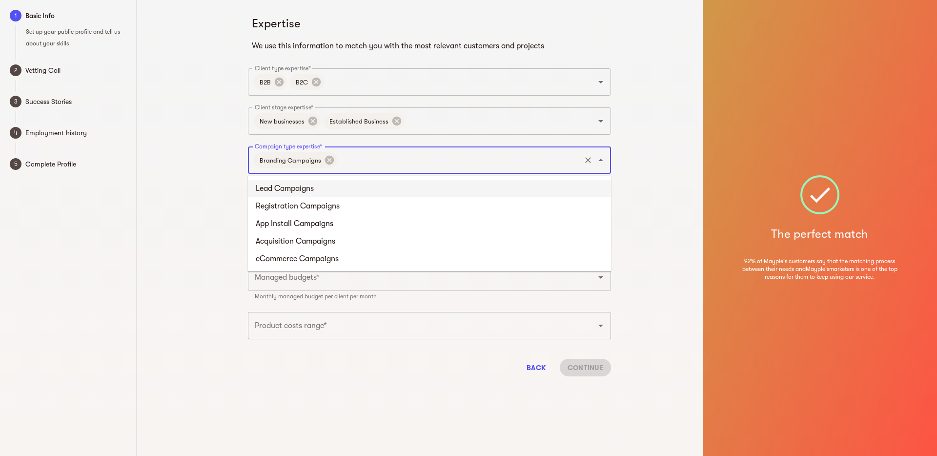
click at [389, 193] on li "Lead Campaigns" at bounding box center [429, 189] width 363 height 18
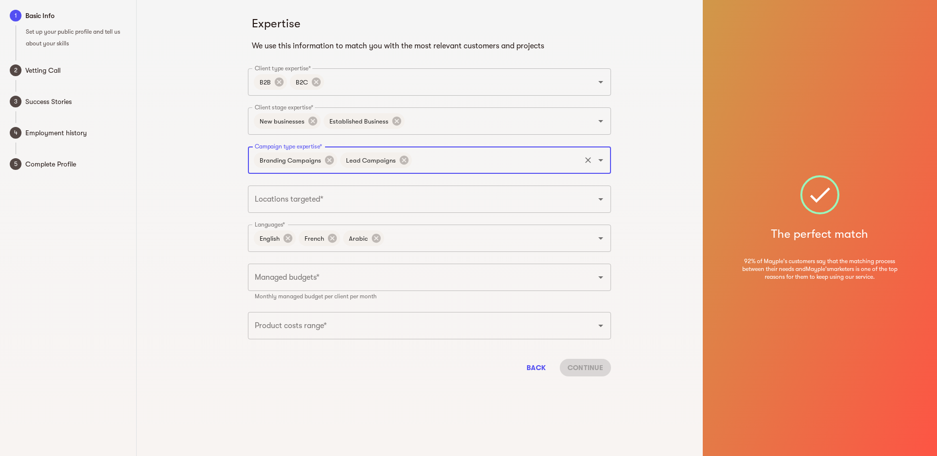
click at [441, 163] on input "Campaign type expertise*" at bounding box center [497, 160] width 166 height 19
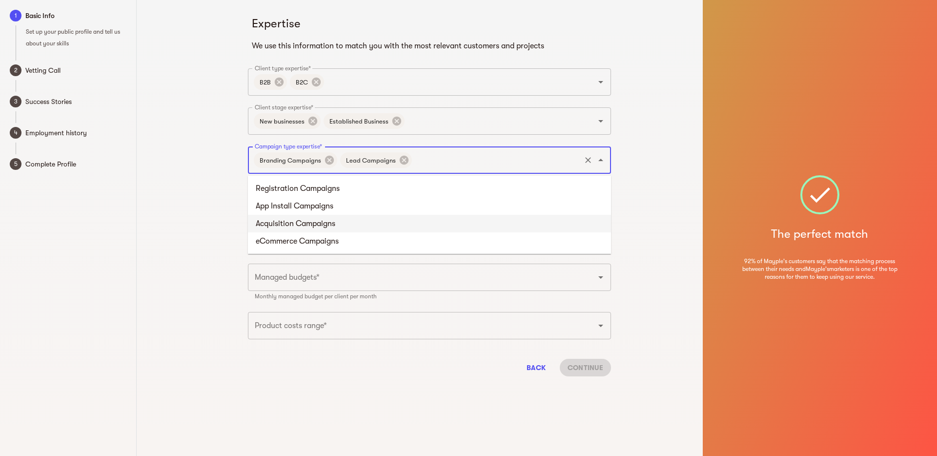
click at [392, 222] on li "Acquisition Campaigns" at bounding box center [429, 224] width 363 height 18
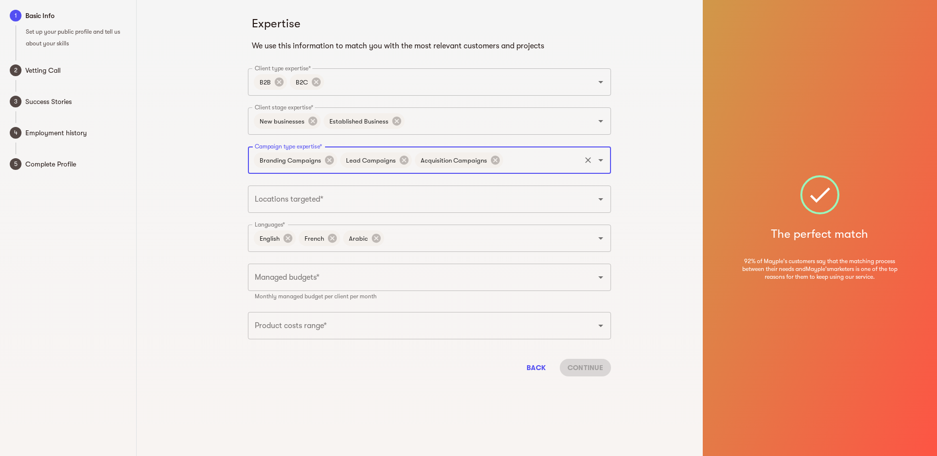
click at [513, 160] on input "Campaign type expertise*" at bounding box center [542, 160] width 75 height 19
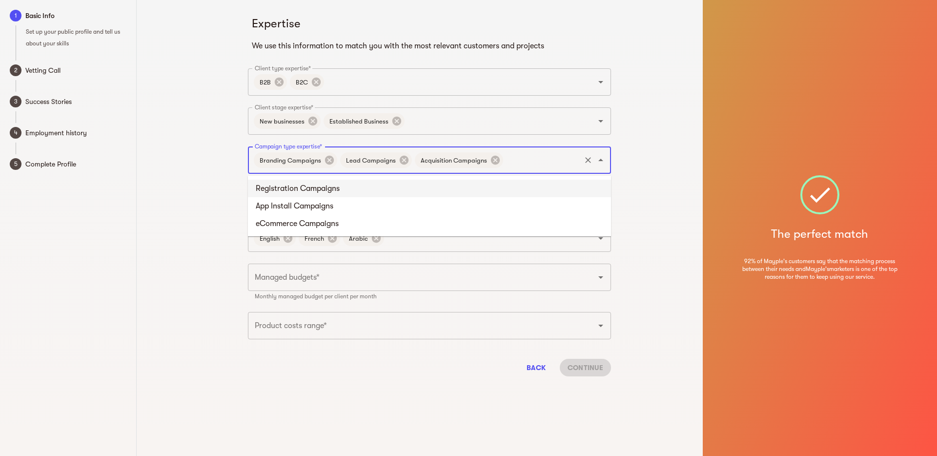
click at [187, 199] on div "Expertise We use this information to match you with the most relevant customers…" at bounding box center [429, 228] width 547 height 456
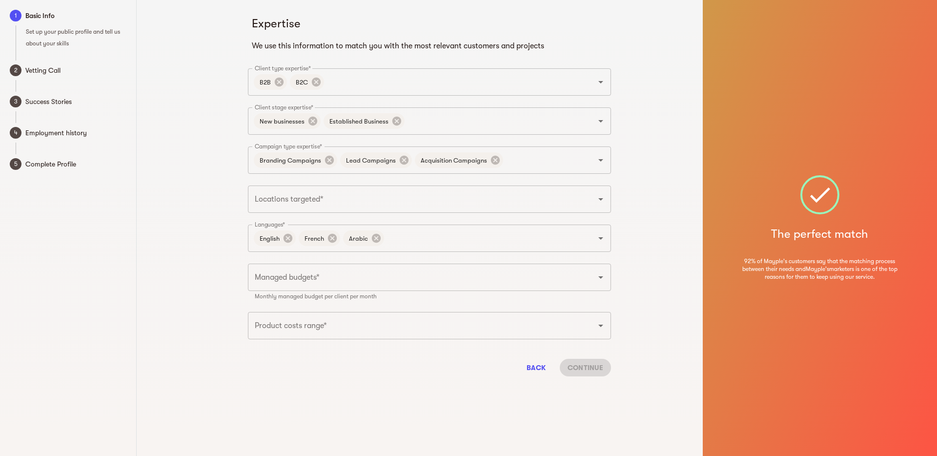
click at [344, 200] on input "Locations targeted*" at bounding box center [415, 199] width 327 height 19
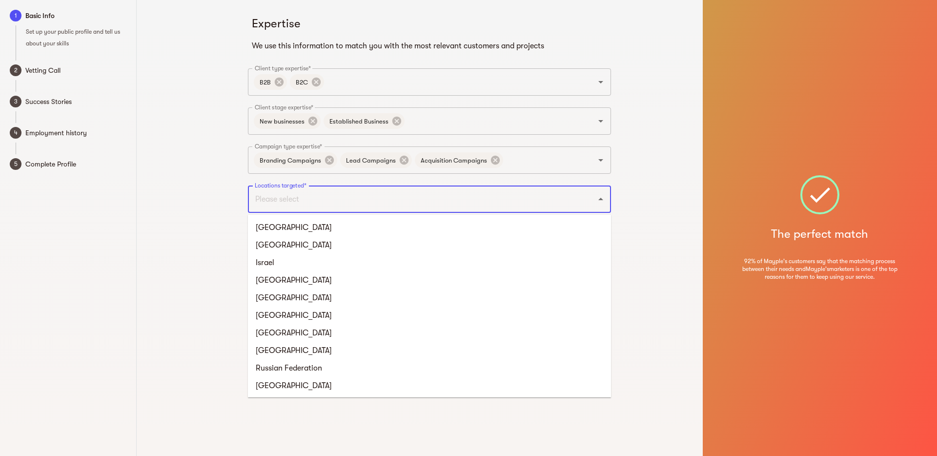
type input "[GEOGRAPHIC_DATA]"
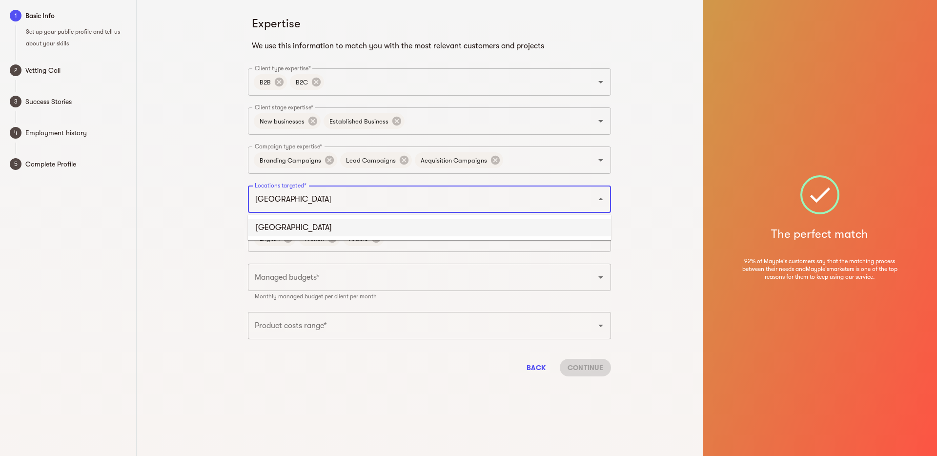
click at [358, 204] on input "[GEOGRAPHIC_DATA]" at bounding box center [415, 199] width 327 height 19
click at [273, 224] on li "[GEOGRAPHIC_DATA]" at bounding box center [429, 228] width 363 height 18
click at [341, 202] on input "Locations targeted*" at bounding box center [460, 199] width 239 height 19
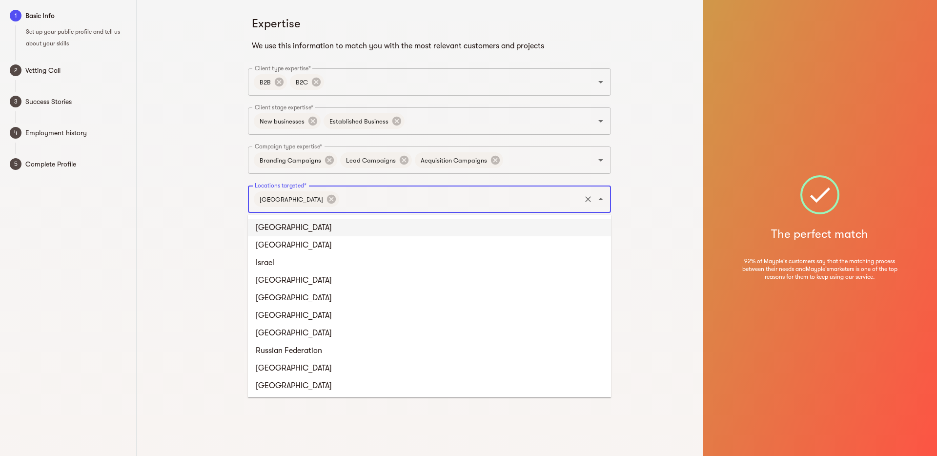
click at [299, 226] on li "United States" at bounding box center [429, 228] width 363 height 18
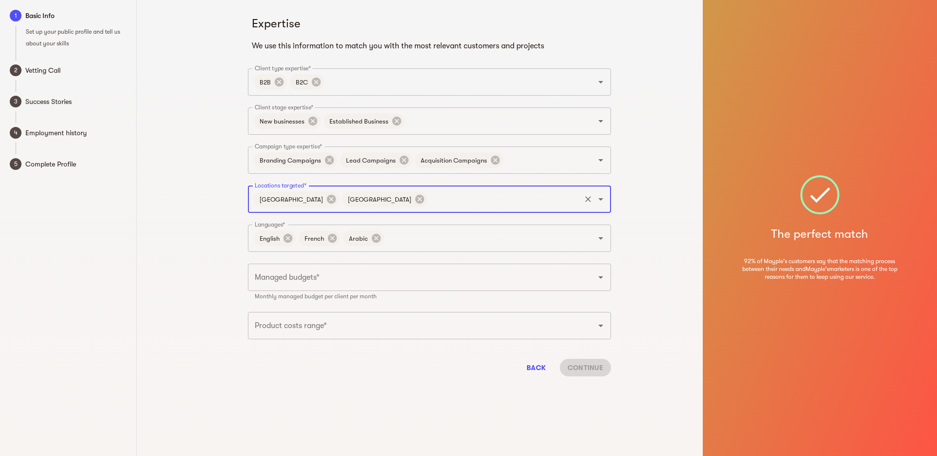
click at [429, 204] on input "Locations targeted*" at bounding box center [504, 199] width 150 height 19
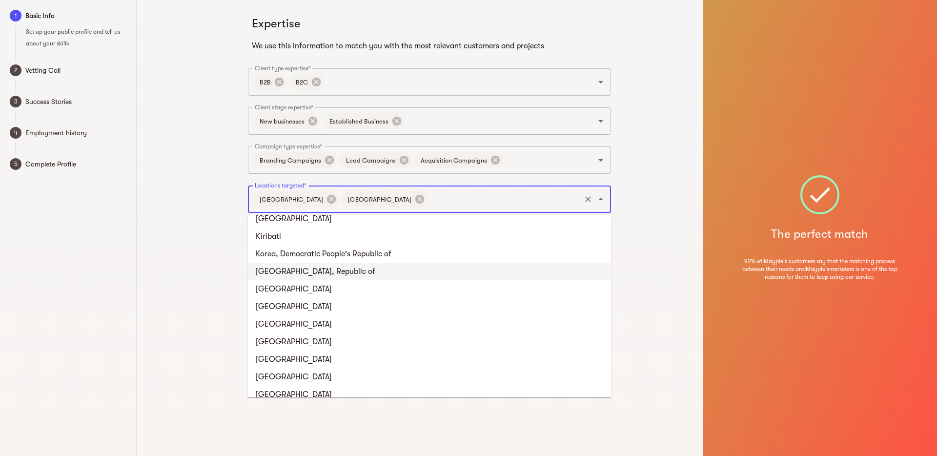
scroll to position [2070, 0]
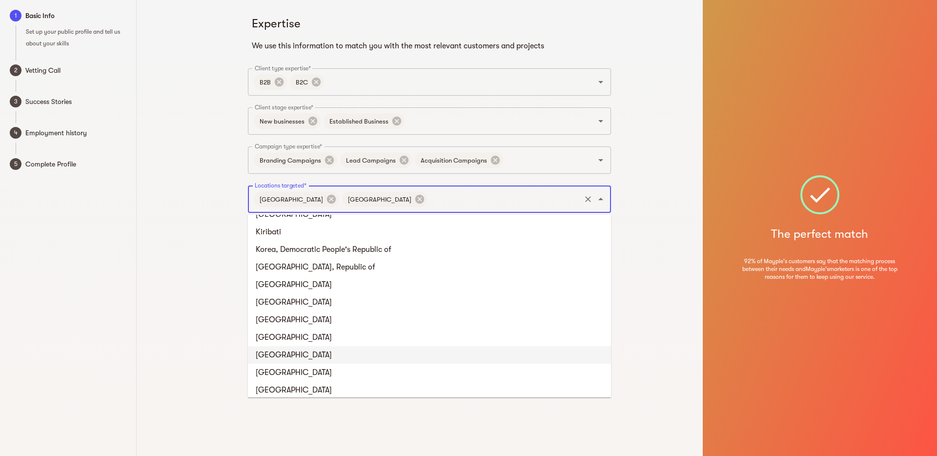
click at [305, 351] on li "Lebanon" at bounding box center [429, 355] width 363 height 18
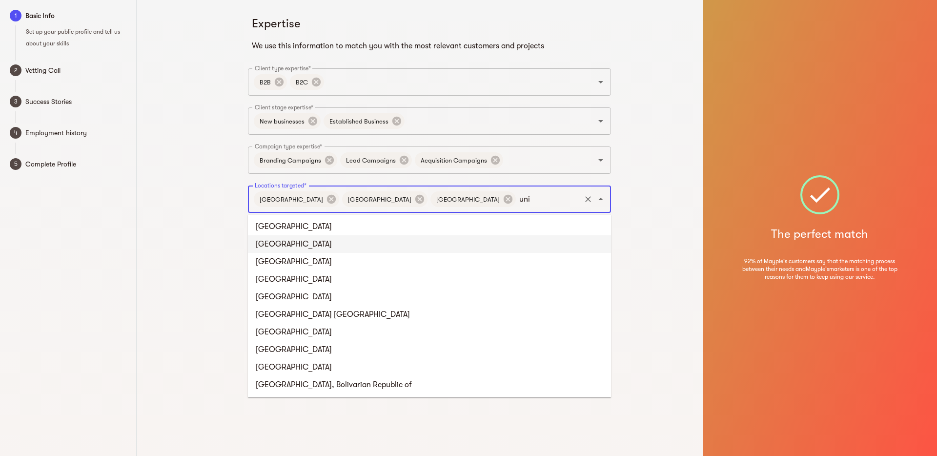
scroll to position [0, 0]
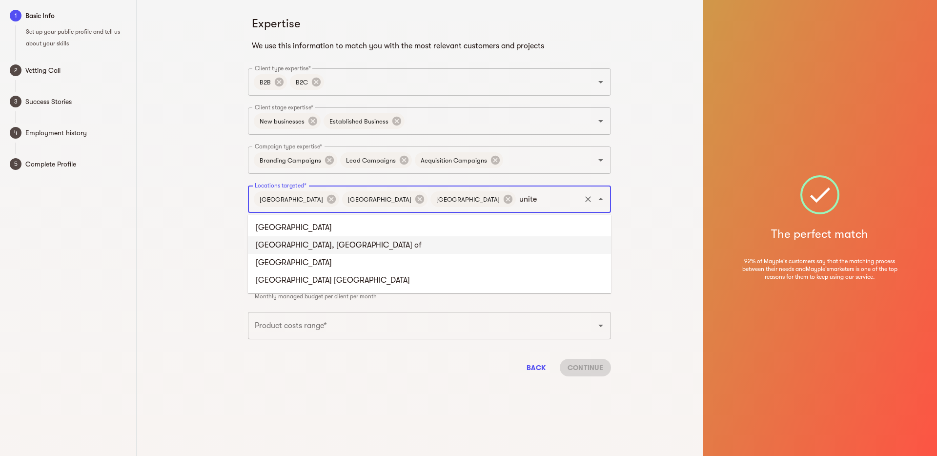
type input "united"
click at [322, 229] on li "United Kingdom" at bounding box center [429, 228] width 363 height 18
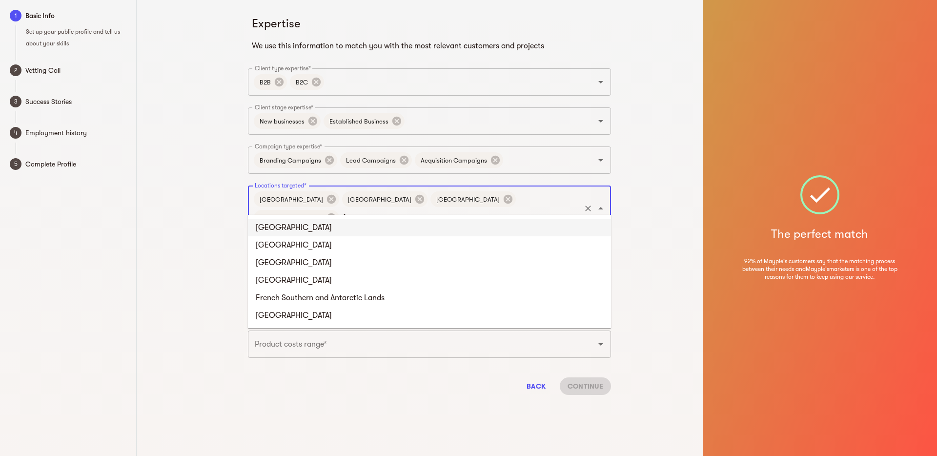
type input "fran"
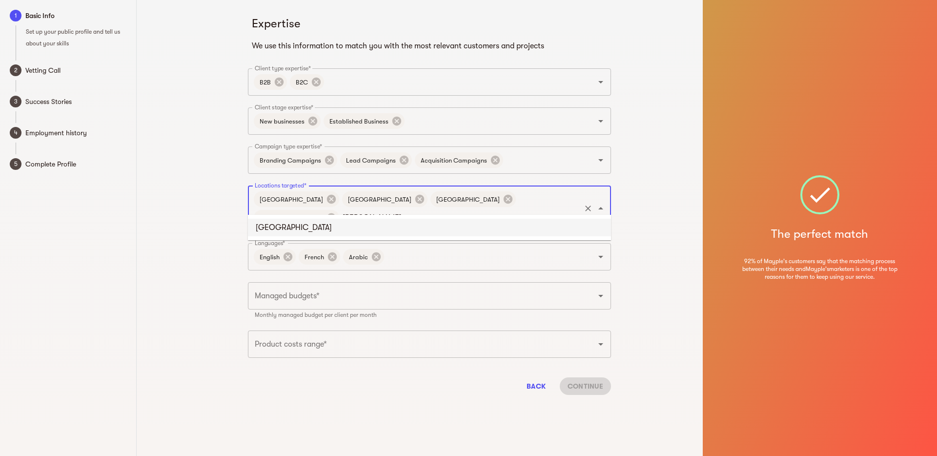
click at [484, 226] on li "France" at bounding box center [429, 228] width 363 height 18
click at [542, 208] on input "Locations targeted*" at bounding box center [504, 217] width 150 height 19
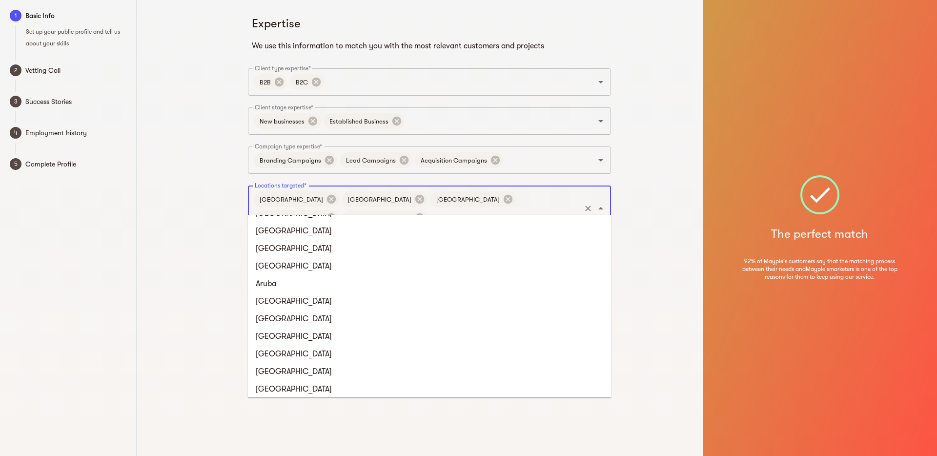
scroll to position [243, 0]
click at [647, 290] on div "Expertise We use this information to match you with the most relevant customers…" at bounding box center [429, 228] width 547 height 456
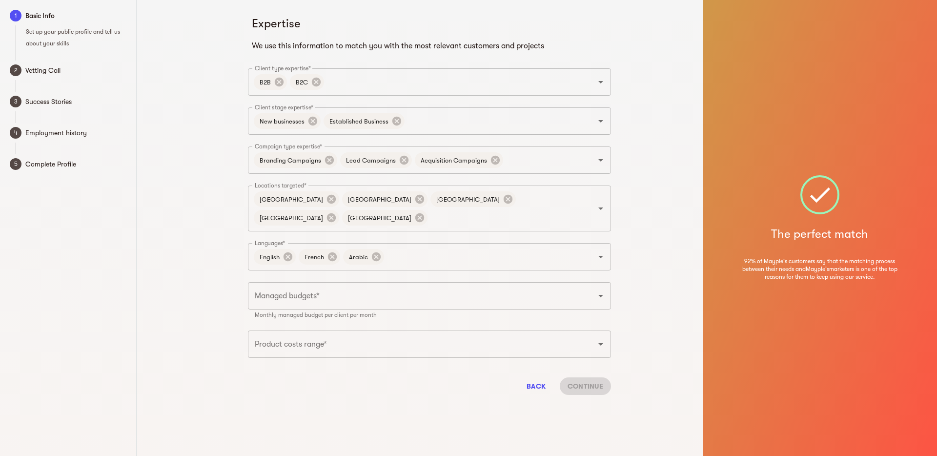
click at [595, 290] on icon "Open" at bounding box center [601, 296] width 12 height 12
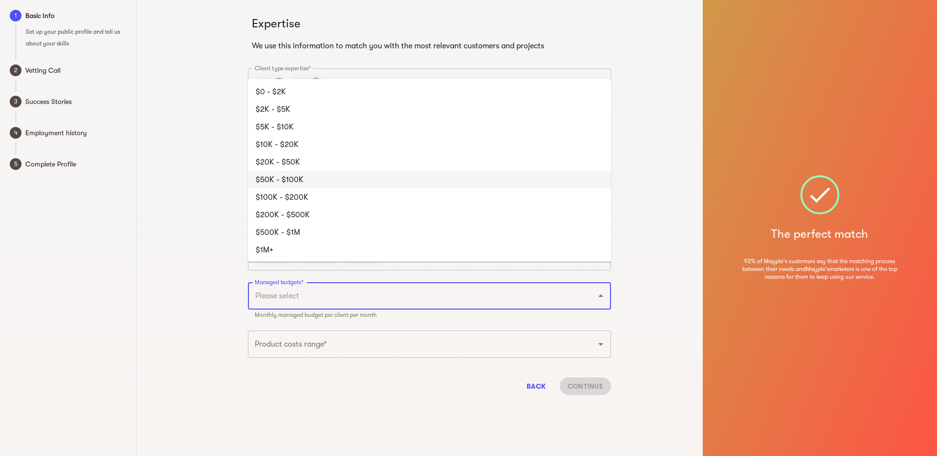
click at [571, 179] on li "$50K - $100K" at bounding box center [429, 180] width 363 height 18
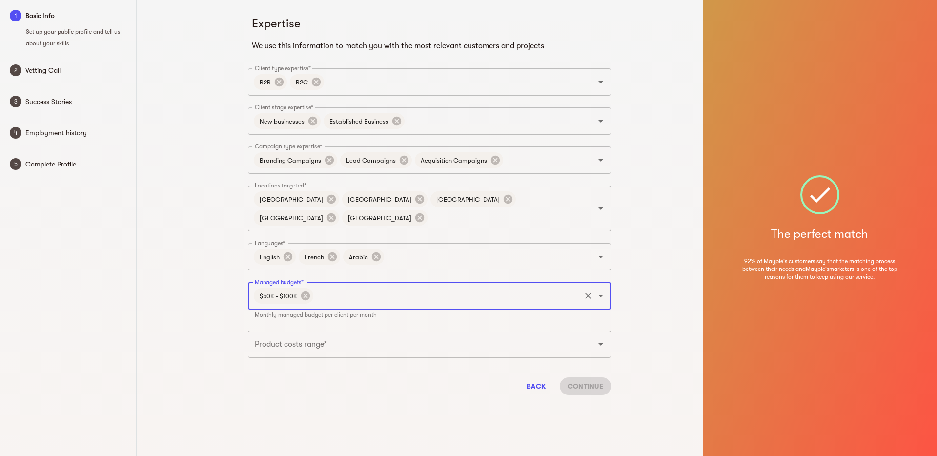
click at [590, 291] on icon "Clear" at bounding box center [588, 296] width 10 height 10
click at [601, 295] on icon "Open" at bounding box center [601, 296] width 5 height 2
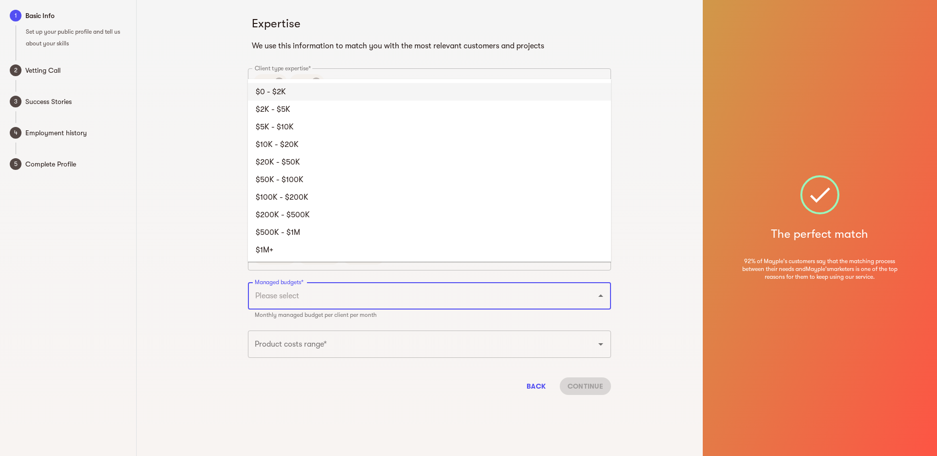
click at [506, 93] on li "$0 - $2K" at bounding box center [429, 92] width 363 height 18
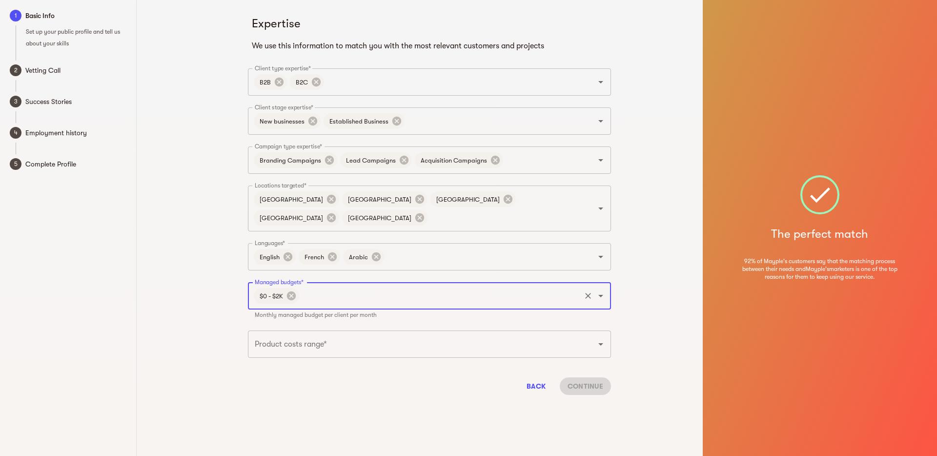
click at [573, 287] on input "Managed budgets*" at bounding box center [440, 296] width 279 height 19
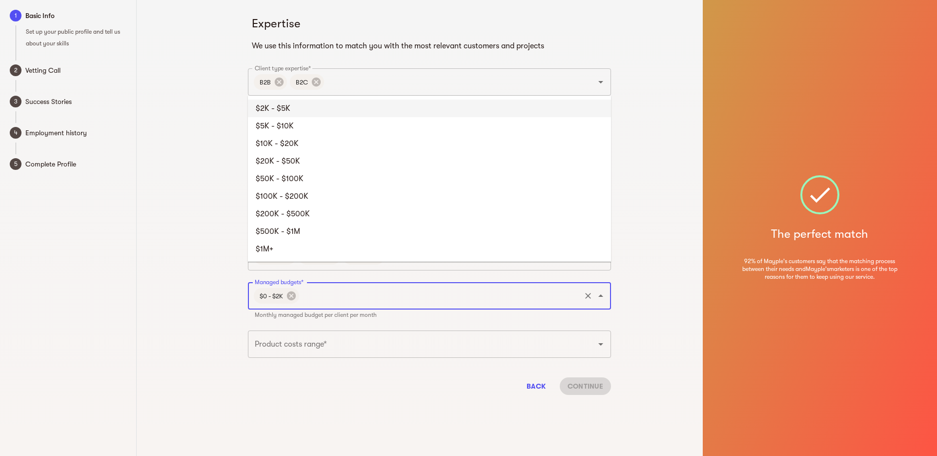
click at [478, 113] on li "$2K - $5K" at bounding box center [429, 109] width 363 height 18
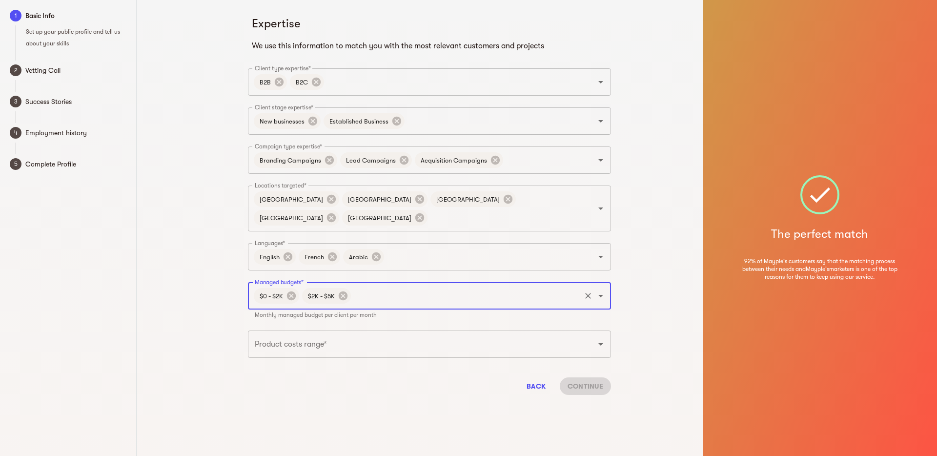
click at [513, 287] on input "Managed budgets*" at bounding box center [466, 296] width 227 height 19
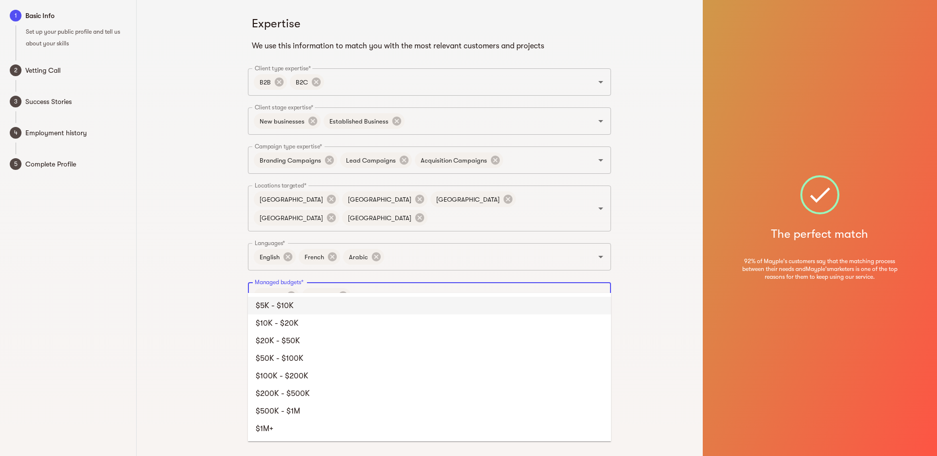
click at [392, 303] on li "$5K - $10K" at bounding box center [429, 306] width 363 height 18
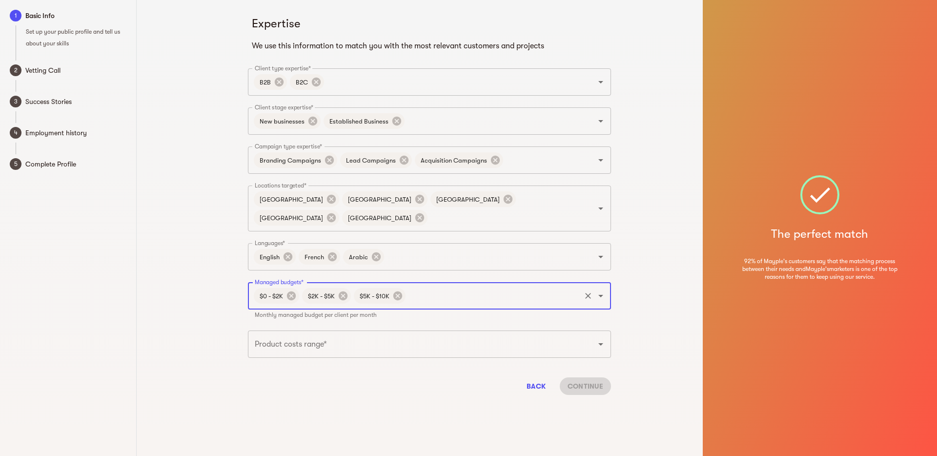
click at [436, 287] on input "Managed budgets*" at bounding box center [493, 296] width 172 height 19
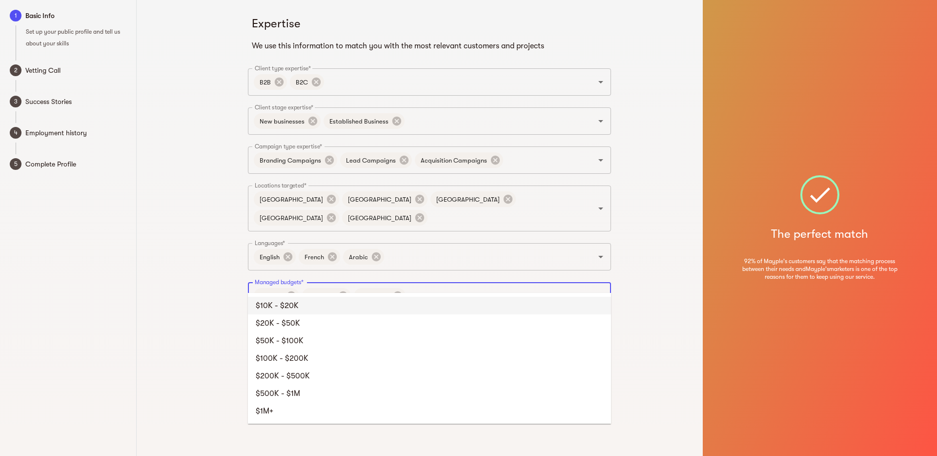
click at [403, 309] on li "$10K - $20K" at bounding box center [429, 306] width 363 height 18
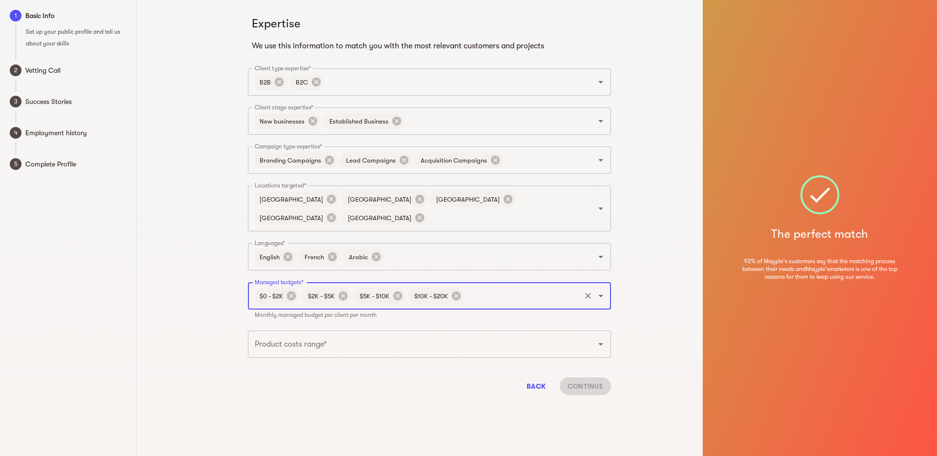
click at [494, 287] on input "Managed budgets*" at bounding box center [523, 296] width 114 height 19
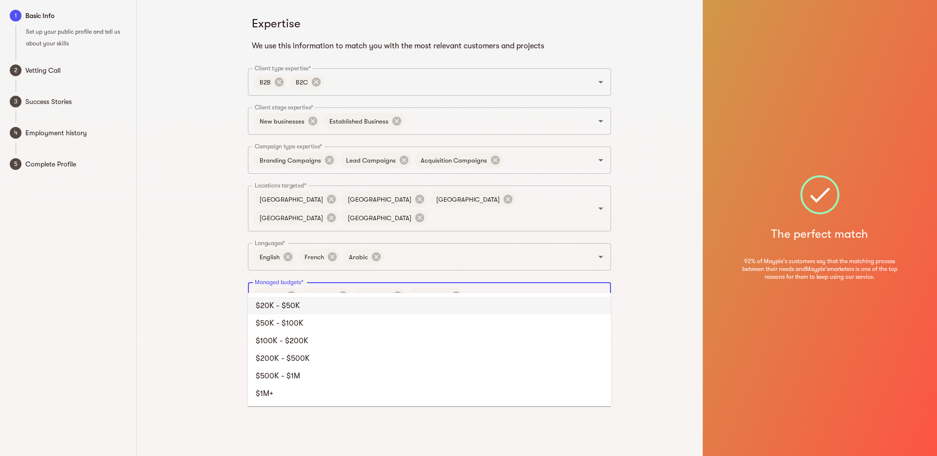
click at [453, 306] on li "$20K - $50K" at bounding box center [429, 306] width 363 height 18
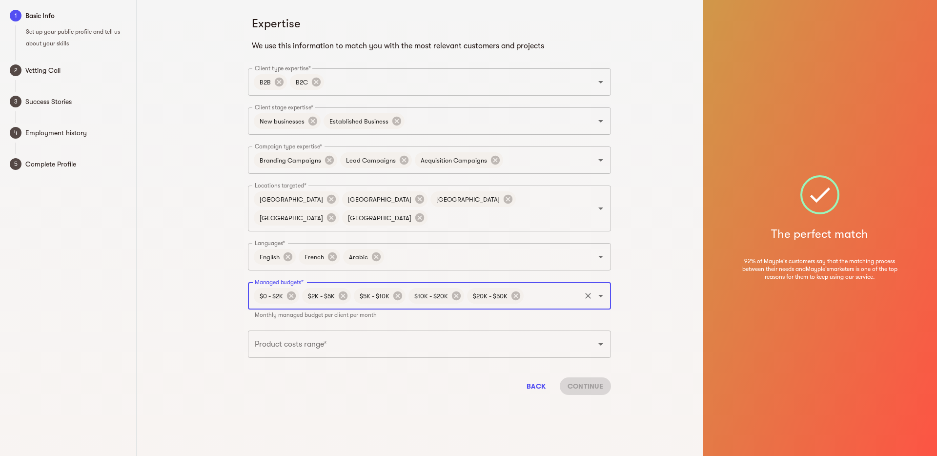
click at [540, 287] on input "Managed budgets*" at bounding box center [552, 296] width 54 height 19
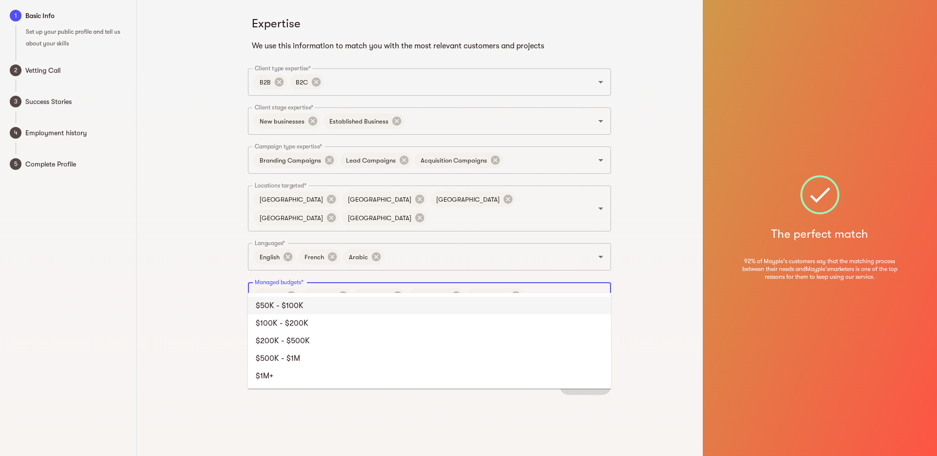
click at [486, 303] on li "$50K - $100K" at bounding box center [429, 306] width 363 height 18
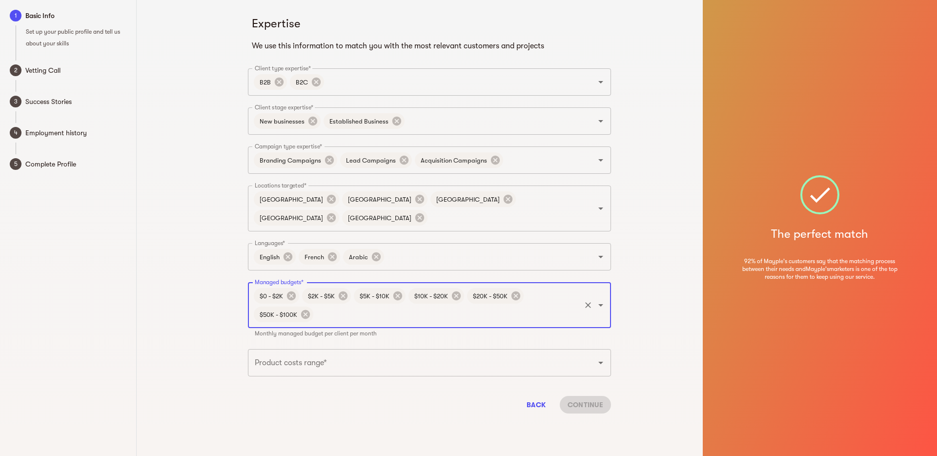
click at [388, 353] on input "Product costs range*" at bounding box center [415, 362] width 327 height 19
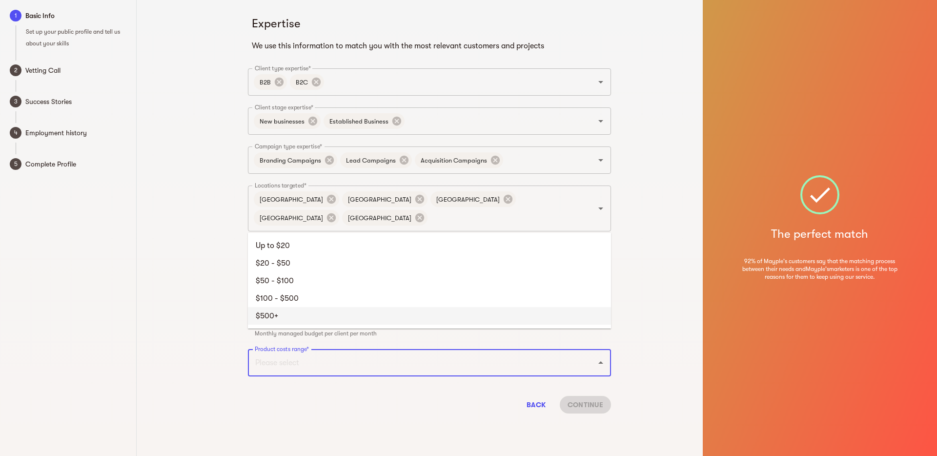
click at [394, 308] on li "$500+" at bounding box center [429, 316] width 363 height 18
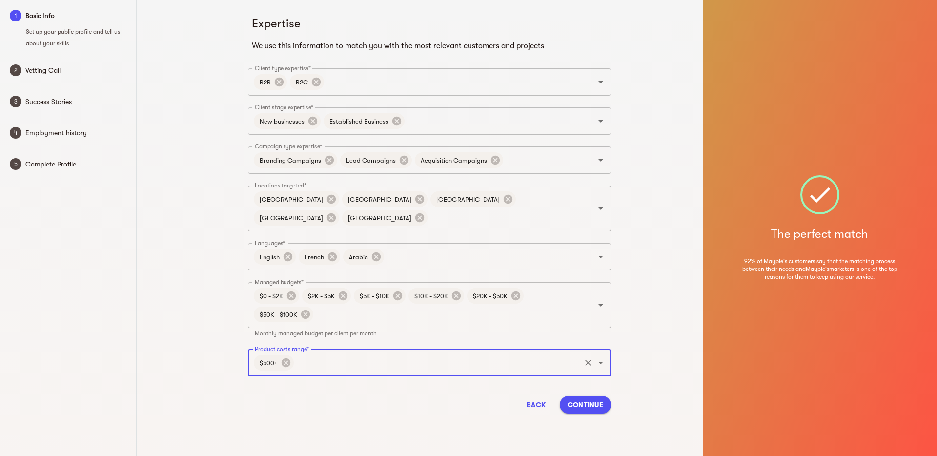
click at [585, 399] on span "Continue" at bounding box center [586, 405] width 36 height 12
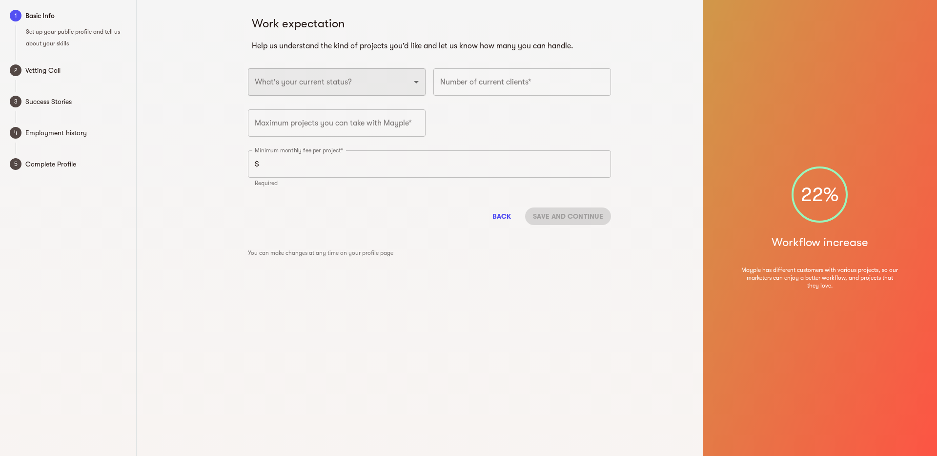
click at [413, 79] on select "Full-time freelancer Full-time job New-freelancing Part-time-freelance Searchin…" at bounding box center [337, 81] width 178 height 27
select select "FULLTIME_FREELANCER"
click at [486, 84] on input "number" at bounding box center [523, 81] width 178 height 27
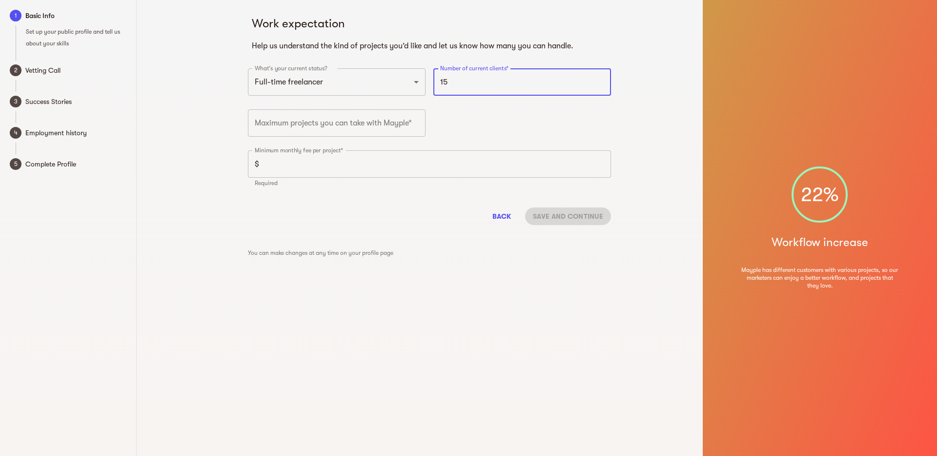
type input "15"
click at [390, 121] on input "number" at bounding box center [337, 122] width 178 height 27
type input "3"
click at [443, 123] on div "What's your current status? Full-time freelancer Full-time job New-freelancing …" at bounding box center [429, 130] width 371 height 132
click at [413, 163] on input "number" at bounding box center [437, 163] width 348 height 27
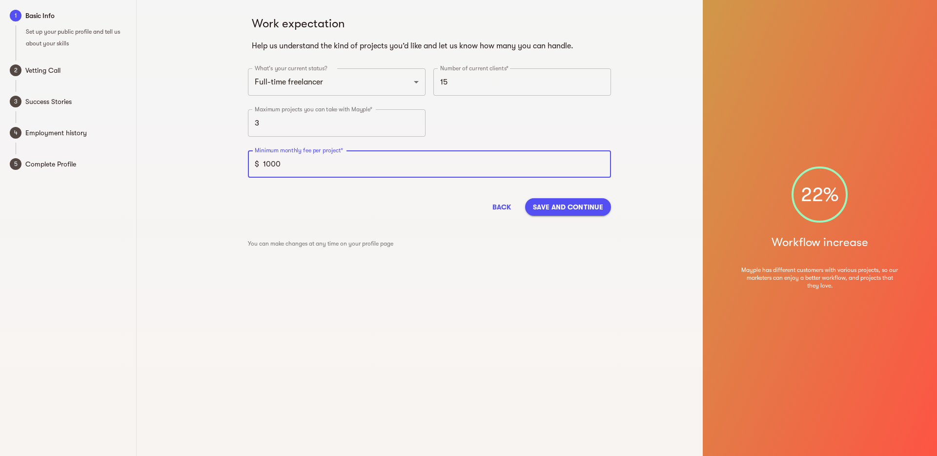
type input "1000"
click at [561, 205] on span "Save and continue" at bounding box center [568, 207] width 70 height 12
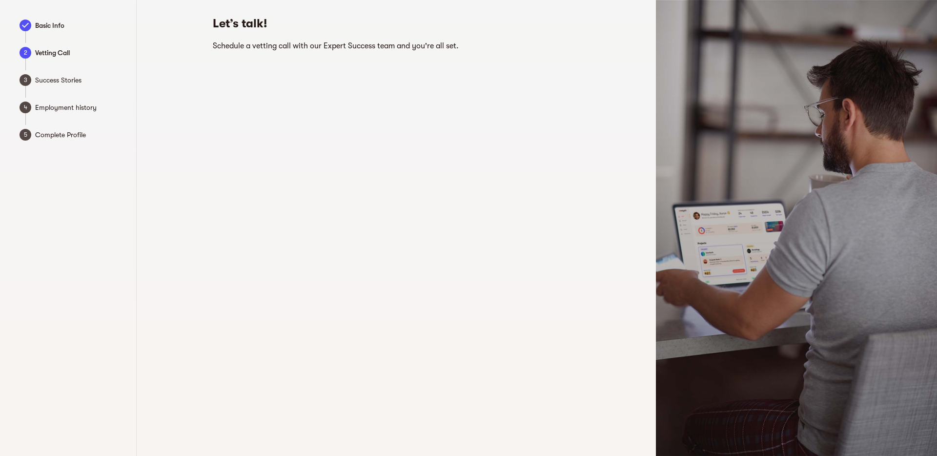
click at [623, 148] on div "Let’s talk! Schedule a vetting call with our Expert Success team and you're all…" at bounding box center [390, 210] width 469 height 421
click at [41, 79] on span "Success Stories" at bounding box center [80, 80] width 90 height 12
click at [41, 105] on span "Employment history" at bounding box center [80, 108] width 90 height 12
click at [45, 133] on span "Complete Profile" at bounding box center [80, 135] width 90 height 12
click at [159, 107] on div "Let’s talk! Schedule a vetting call with our Expert Success team and you're all…" at bounding box center [390, 210] width 469 height 421
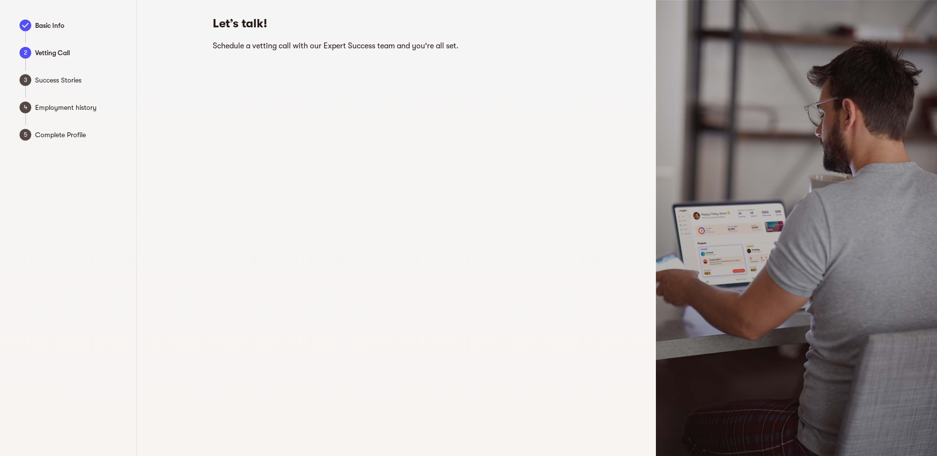
click at [618, 224] on div "Let’s talk! Schedule a vetting call with our Expert Success team and you're all…" at bounding box center [390, 210] width 469 height 421
click at [53, 24] on span "Basic Info" at bounding box center [80, 26] width 90 height 12
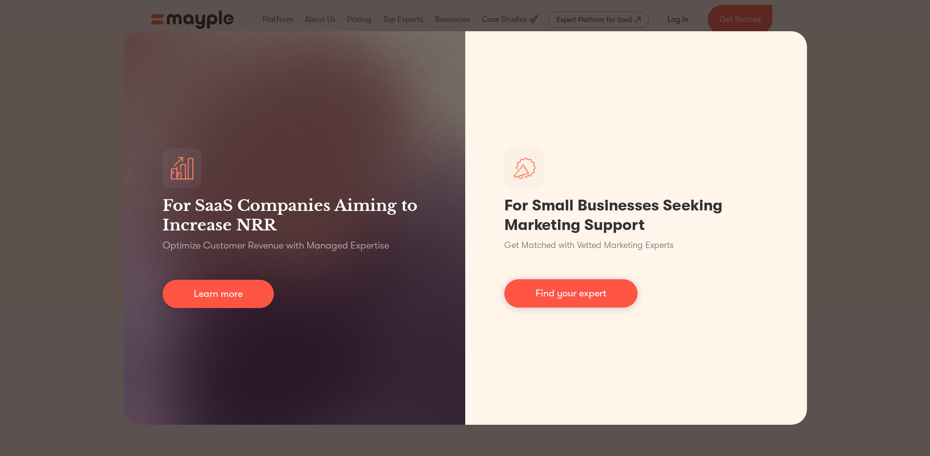
click at [861, 219] on div "For SaaS Companies Aiming to Increase NRR Optimize Customer Revenue with Manage…" at bounding box center [465, 228] width 930 height 456
click at [837, 193] on div "For SaaS Companies Aiming to Increase NRR Optimize Customer Revenue with Manage…" at bounding box center [465, 228] width 930 height 456
click at [53, 223] on div "For SaaS Companies Aiming to Increase NRR Optimize Customer Revenue with Manage…" at bounding box center [465, 228] width 930 height 456
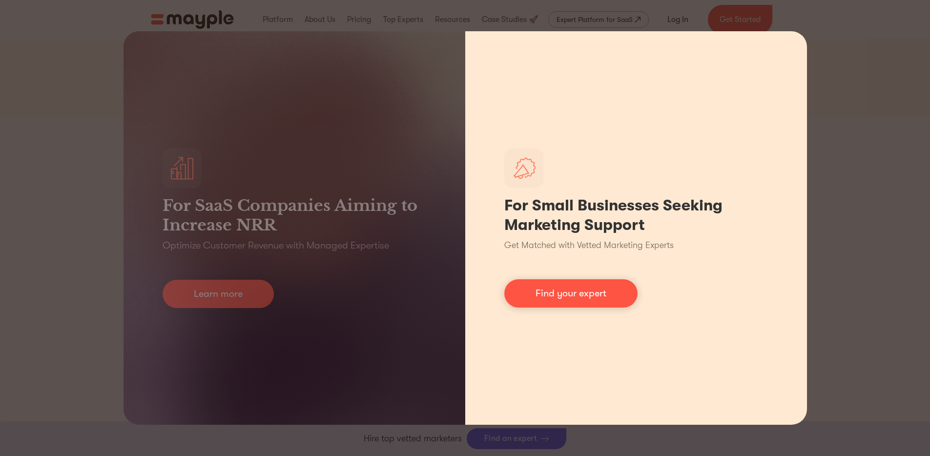
scroll to position [240, 0]
click at [603, 291] on link "Find your expert" at bounding box center [570, 293] width 133 height 28
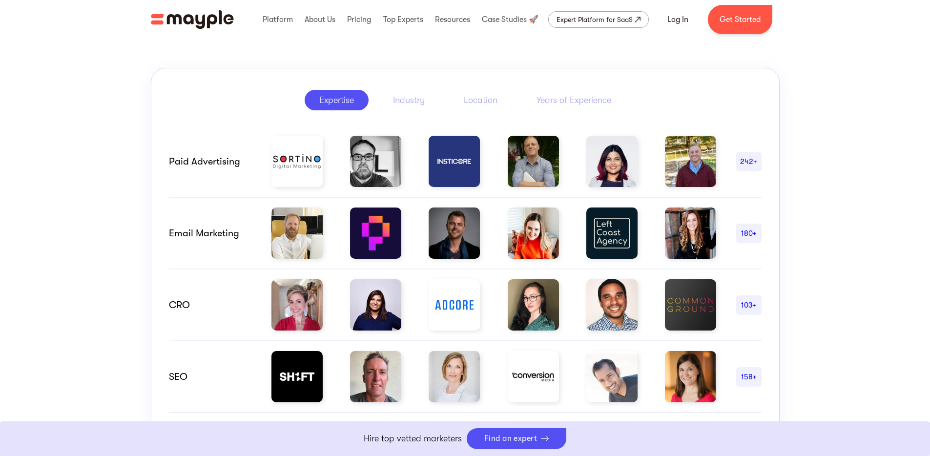
scroll to position [481, 0]
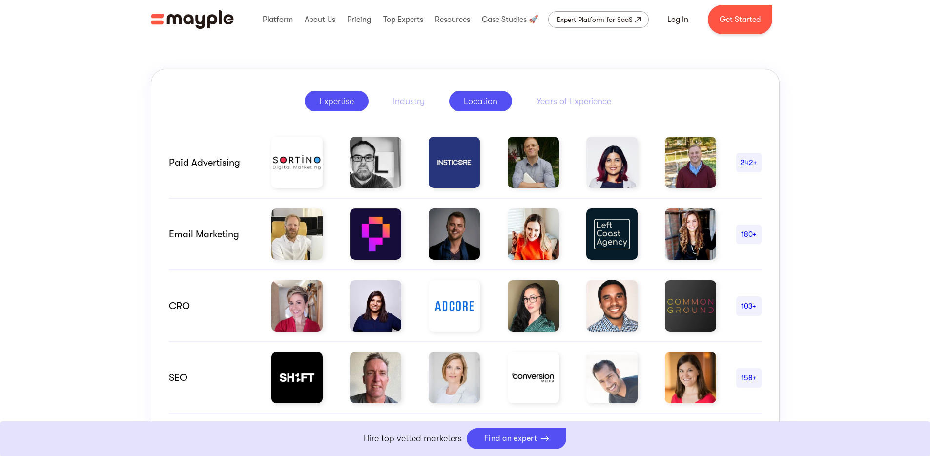
click at [486, 103] on div "Location" at bounding box center [481, 101] width 34 height 12
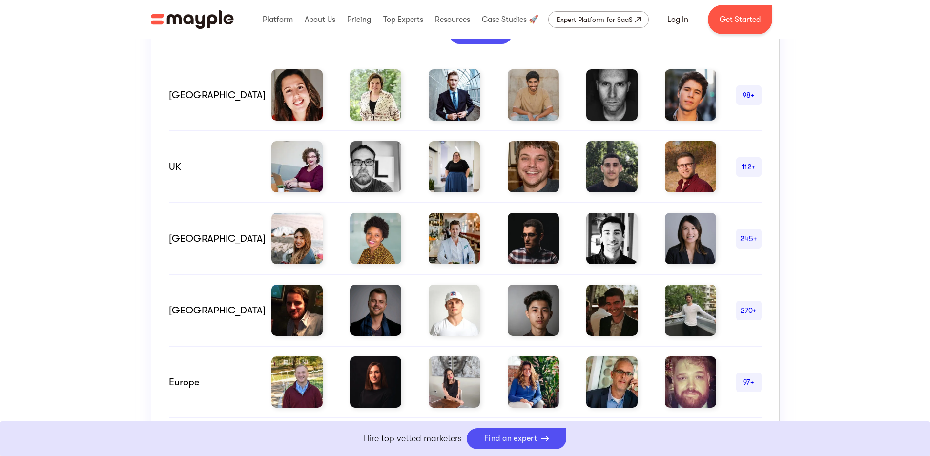
scroll to position [530, 0]
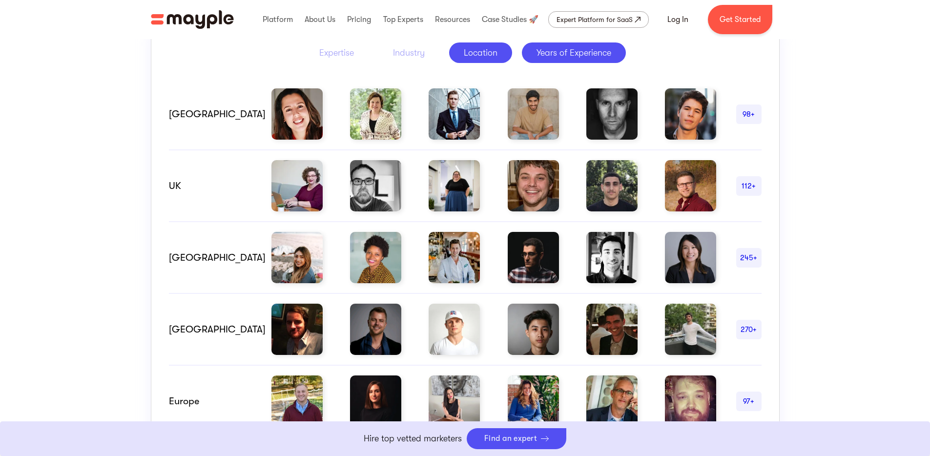
click at [573, 47] on div "Years of Experience" at bounding box center [574, 53] width 75 height 12
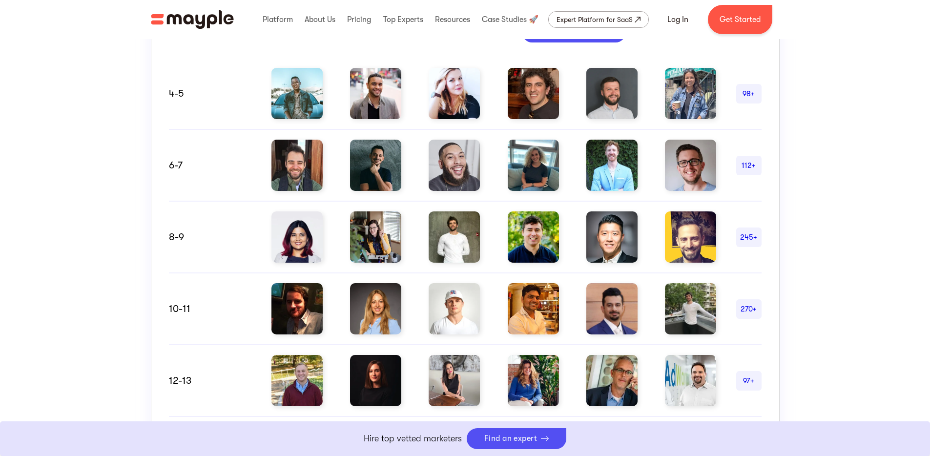
scroll to position [551, 0]
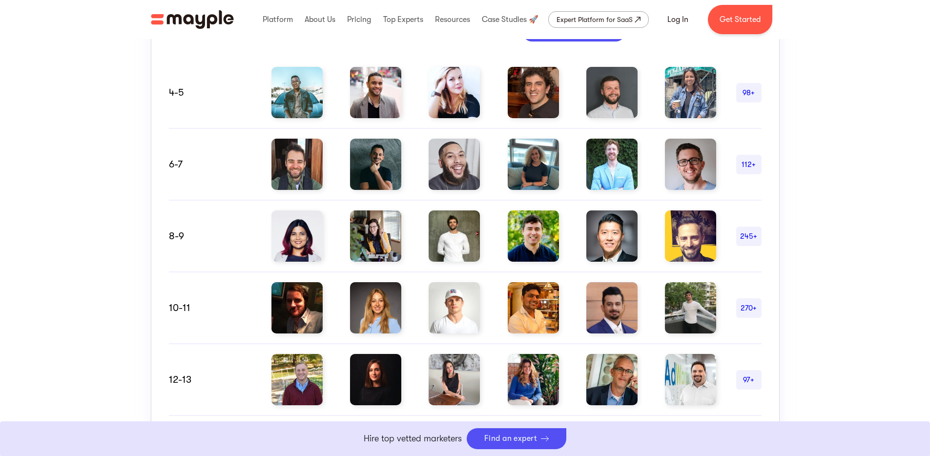
click at [748, 238] on div "245+" at bounding box center [748, 236] width 25 height 12
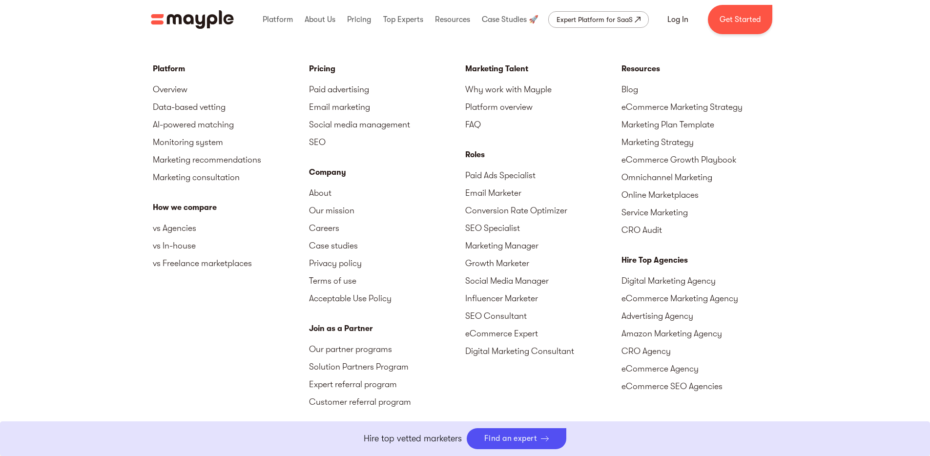
scroll to position [4312, 0]
click at [539, 177] on link "Paid Ads Specialist" at bounding box center [543, 176] width 156 height 18
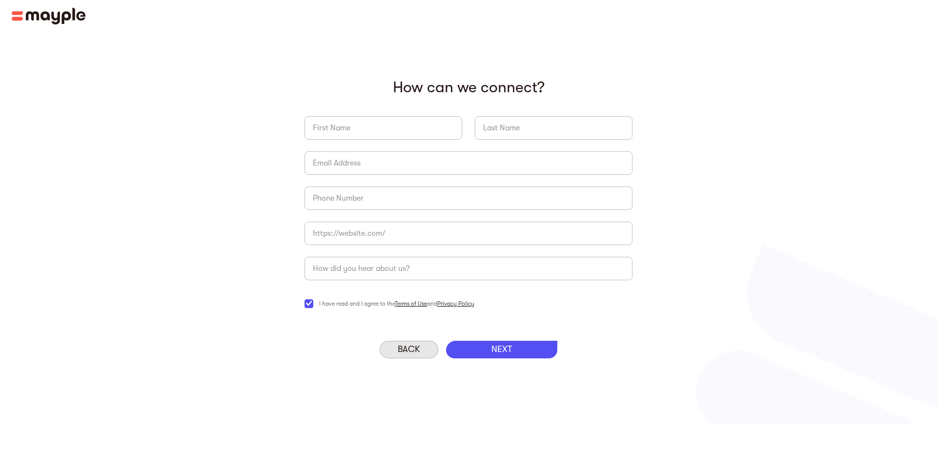
click at [405, 344] on div "Back" at bounding box center [409, 350] width 59 height 18
click at [413, 352] on p "Back" at bounding box center [409, 349] width 22 height 11
